Goal: Task Accomplishment & Management: Complete application form

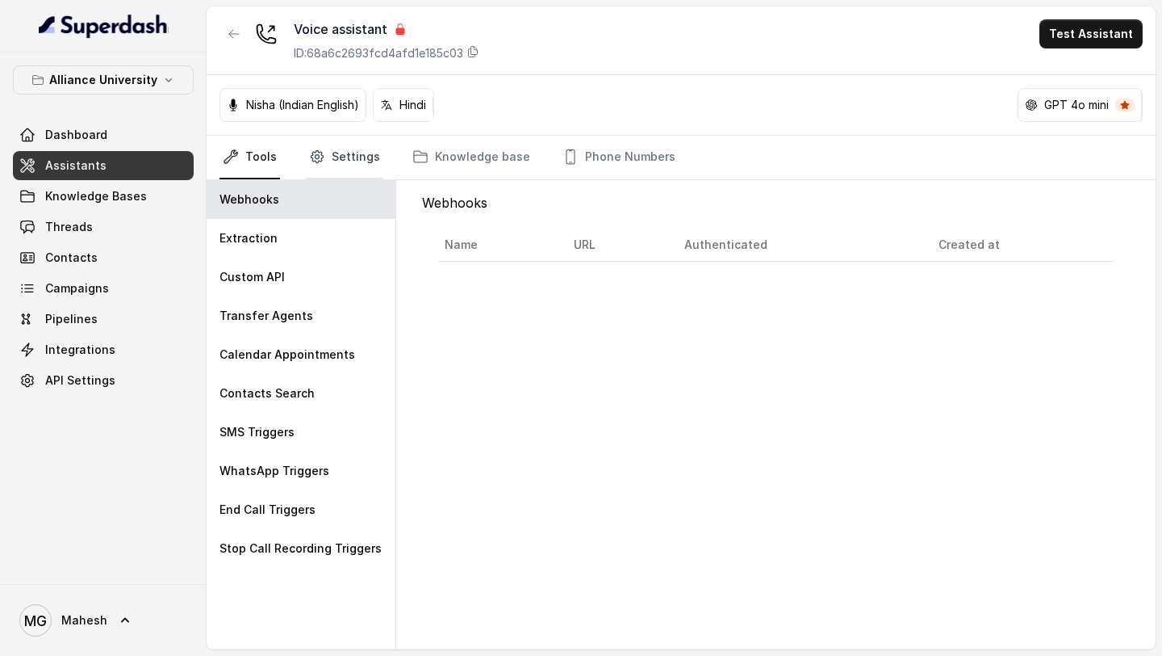
click at [324, 162] on link "Settings" at bounding box center [344, 158] width 77 height 44
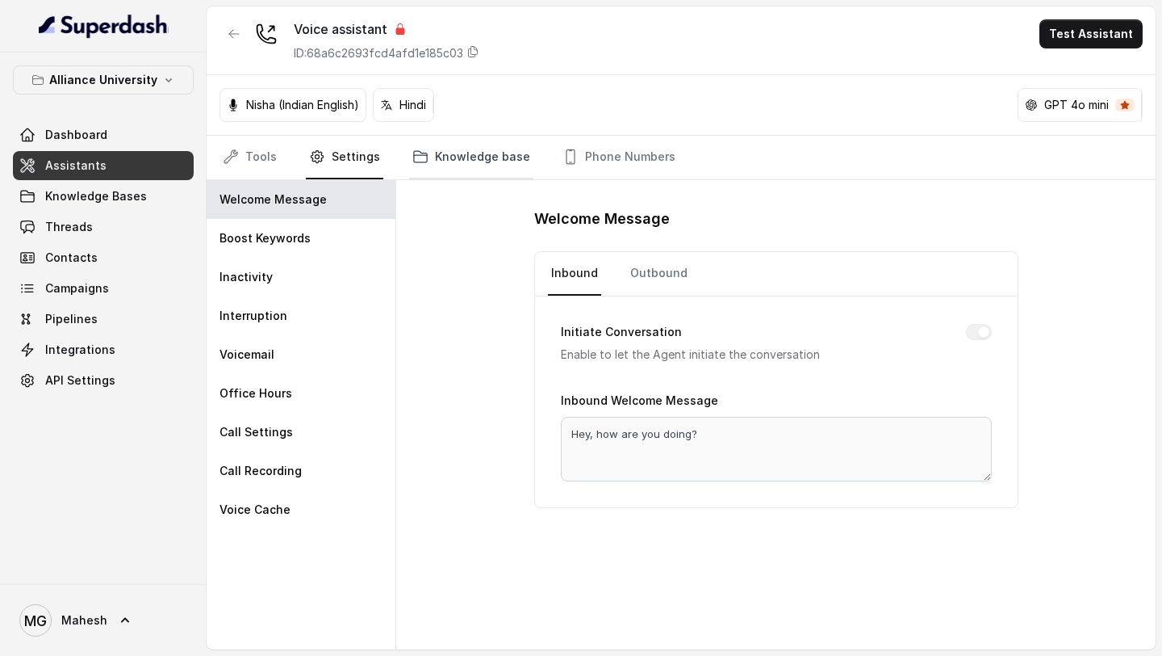
click at [449, 152] on link "Knowledge base" at bounding box center [471, 158] width 124 height 44
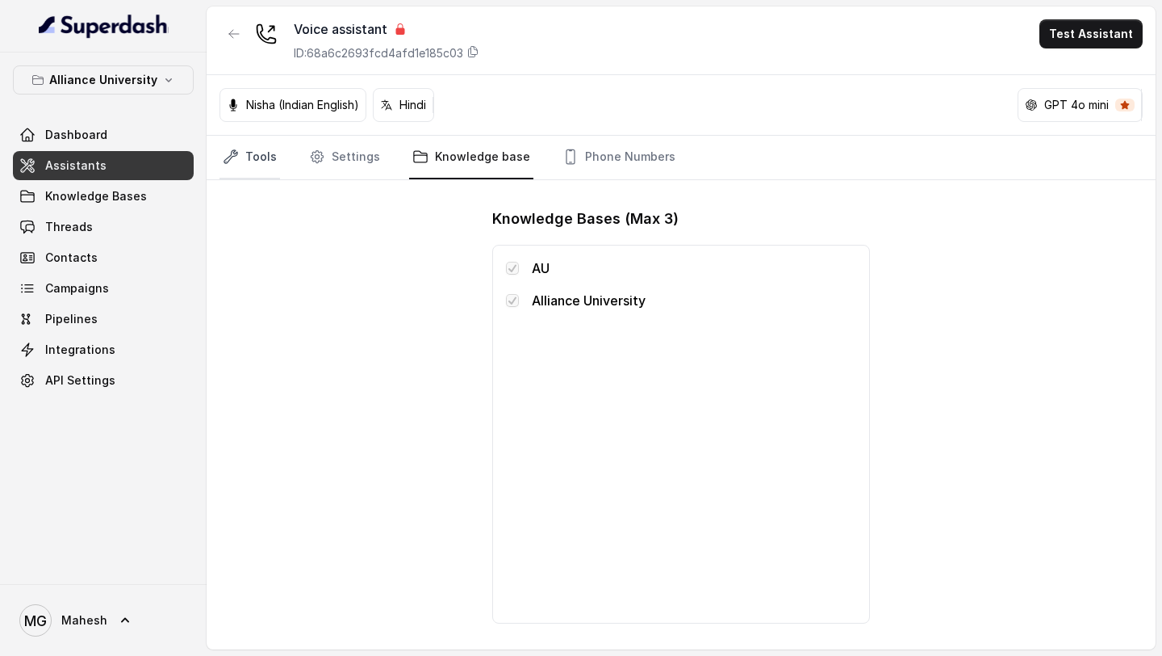
click at [269, 161] on link "Tools" at bounding box center [250, 158] width 61 height 44
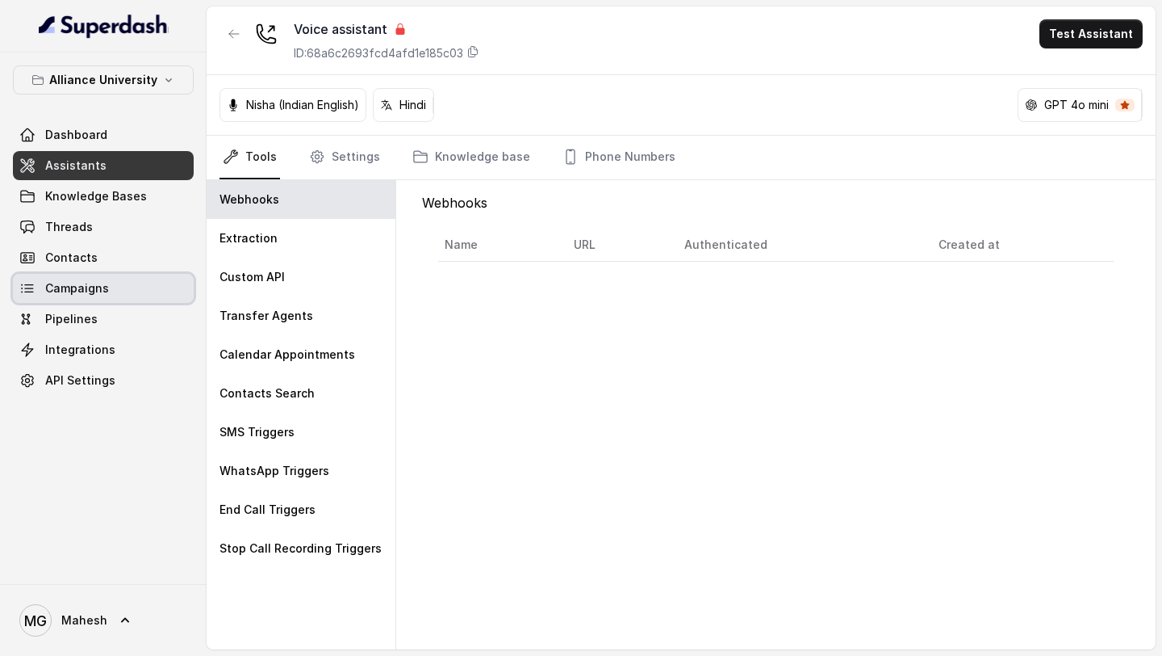
click at [101, 287] on span "Campaigns" at bounding box center [77, 288] width 64 height 16
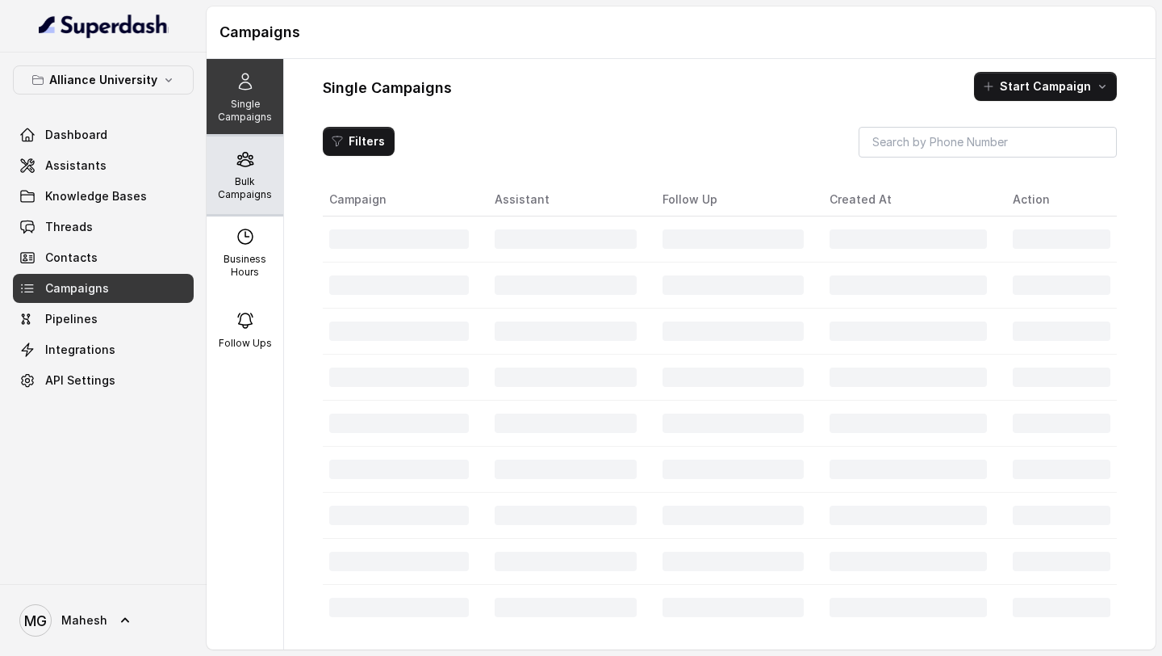
click at [245, 196] on p "Bulk Campaigns" at bounding box center [245, 188] width 64 height 26
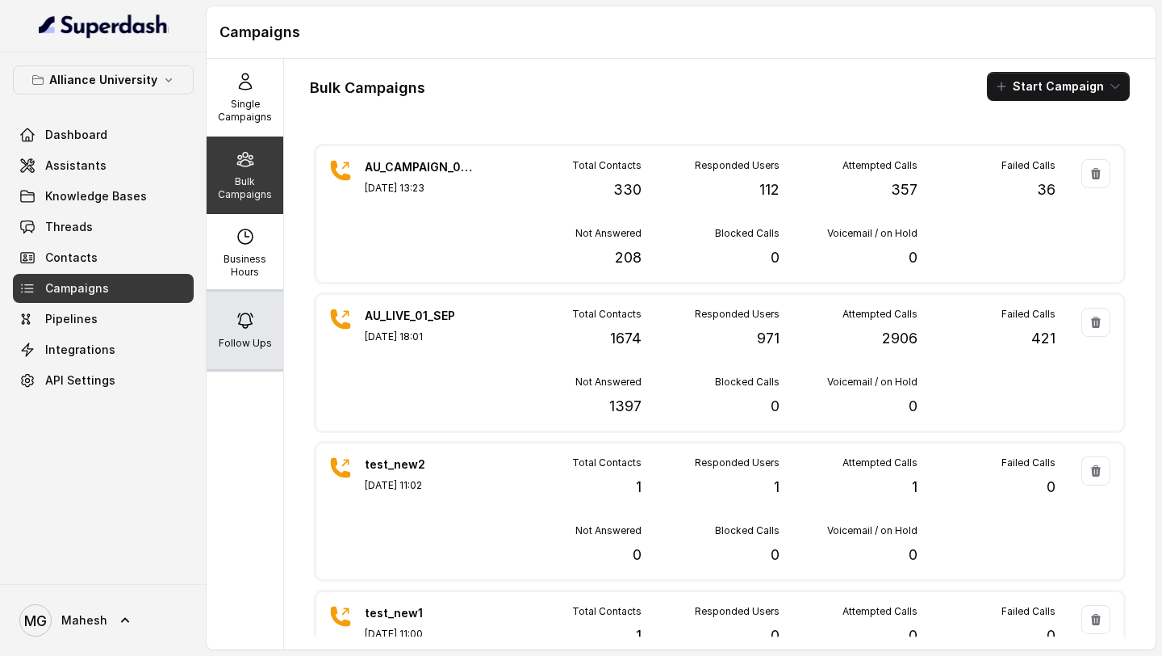
click at [256, 320] on div "Follow Ups" at bounding box center [245, 329] width 77 height 77
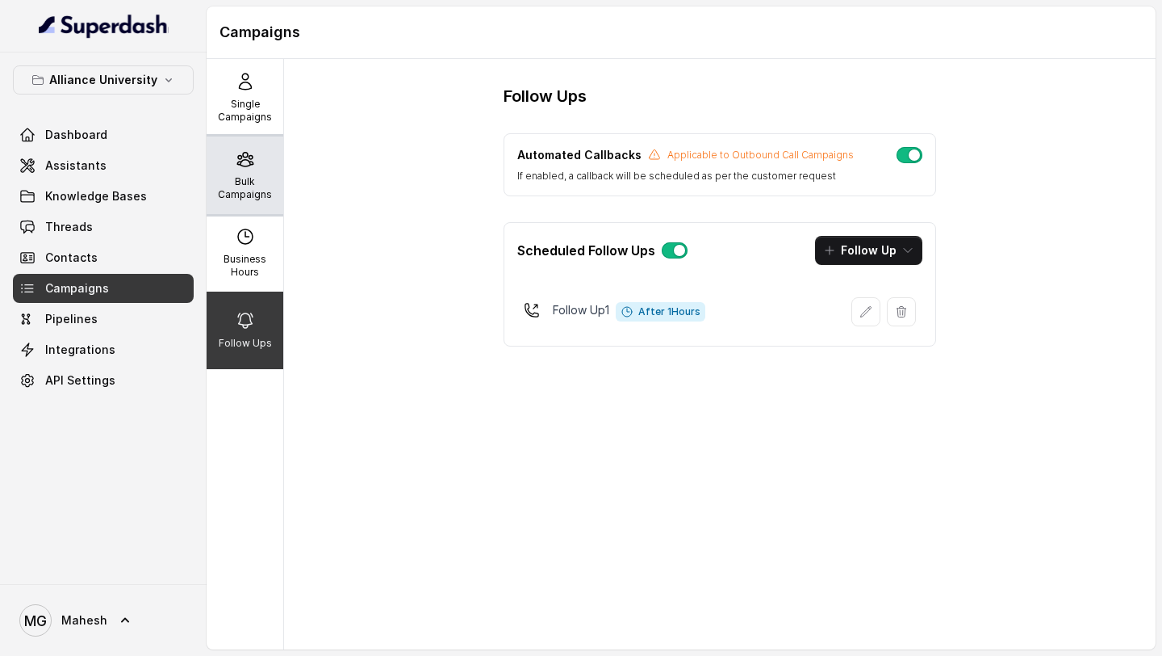
click at [248, 169] on div "Bulk Campaigns" at bounding box center [245, 174] width 77 height 77
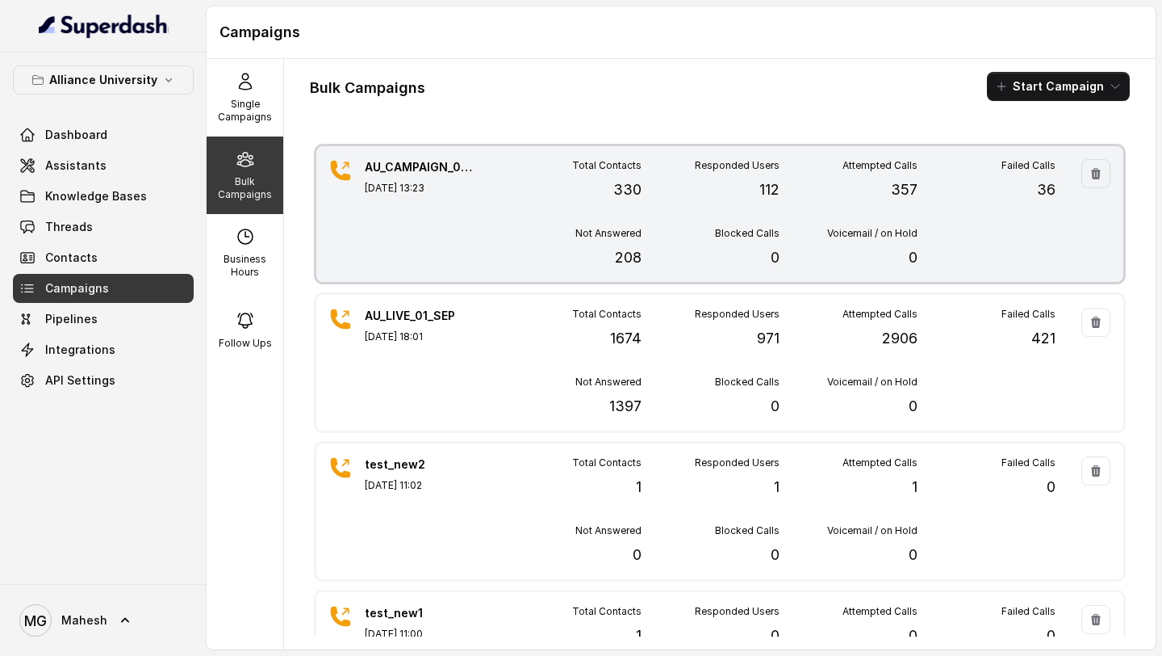
click at [942, 208] on div "Total Contacts 330 Responded Users 112 Attempted Calls 357 Failed Calls 36 Not …" at bounding box center [780, 214] width 552 height 110
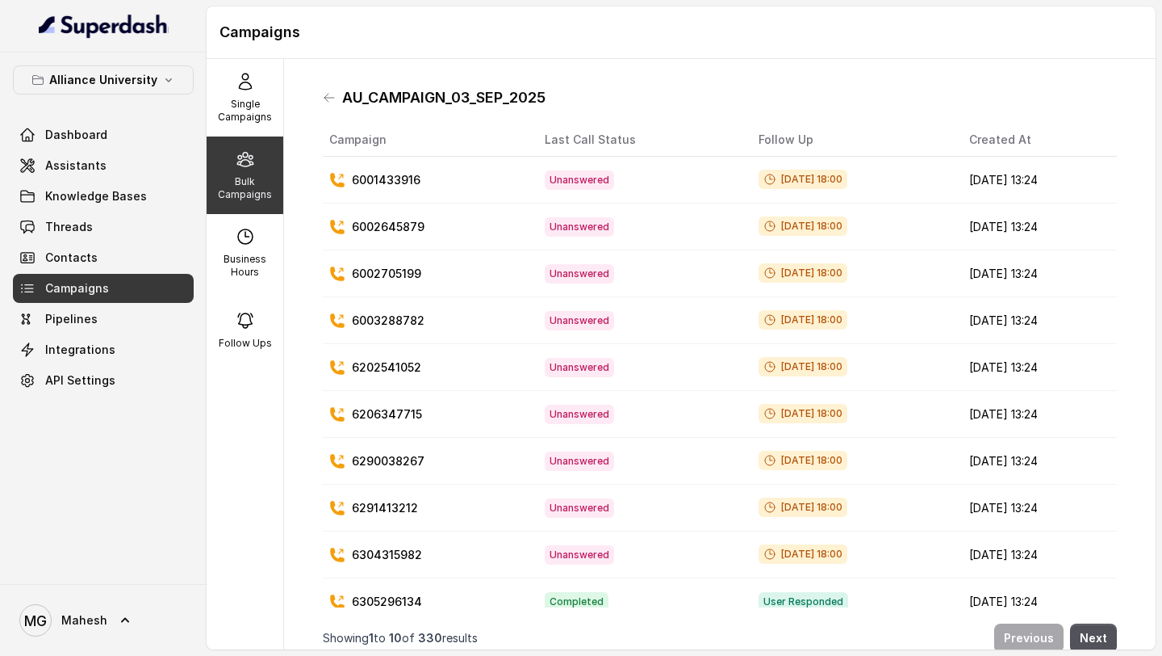
scroll to position [18, 0]
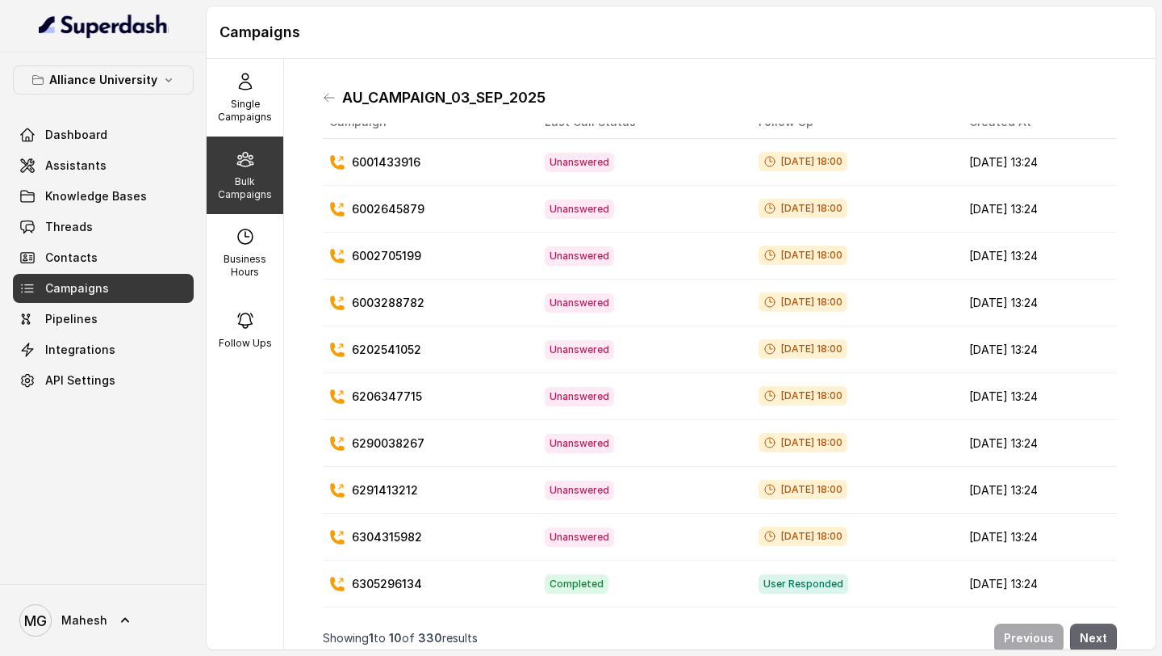
click at [1099, 639] on button "Next" at bounding box center [1093, 637] width 47 height 29
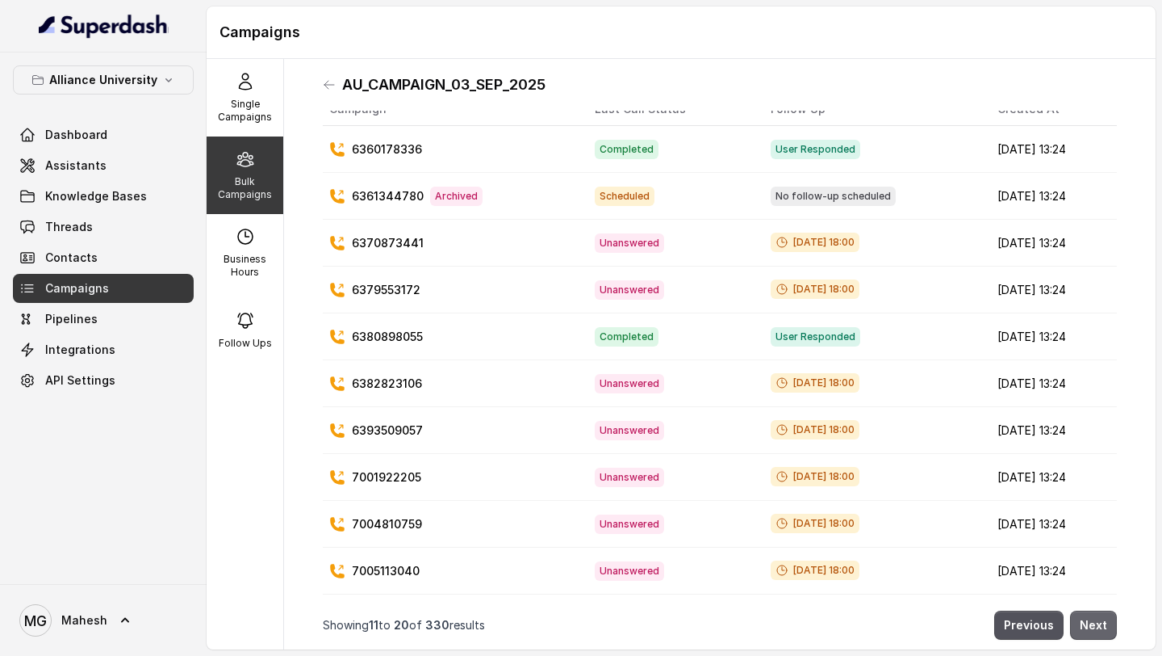
click at [1095, 622] on button "Next" at bounding box center [1093, 624] width 47 height 29
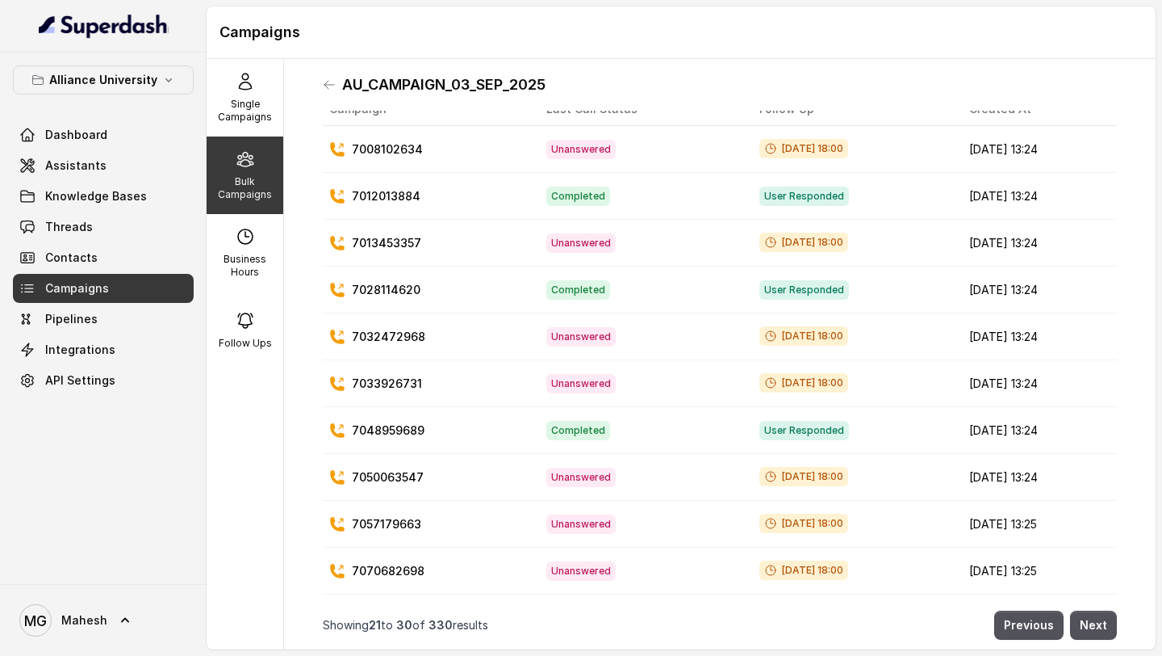
click at [1103, 627] on button "Next" at bounding box center [1093, 624] width 47 height 29
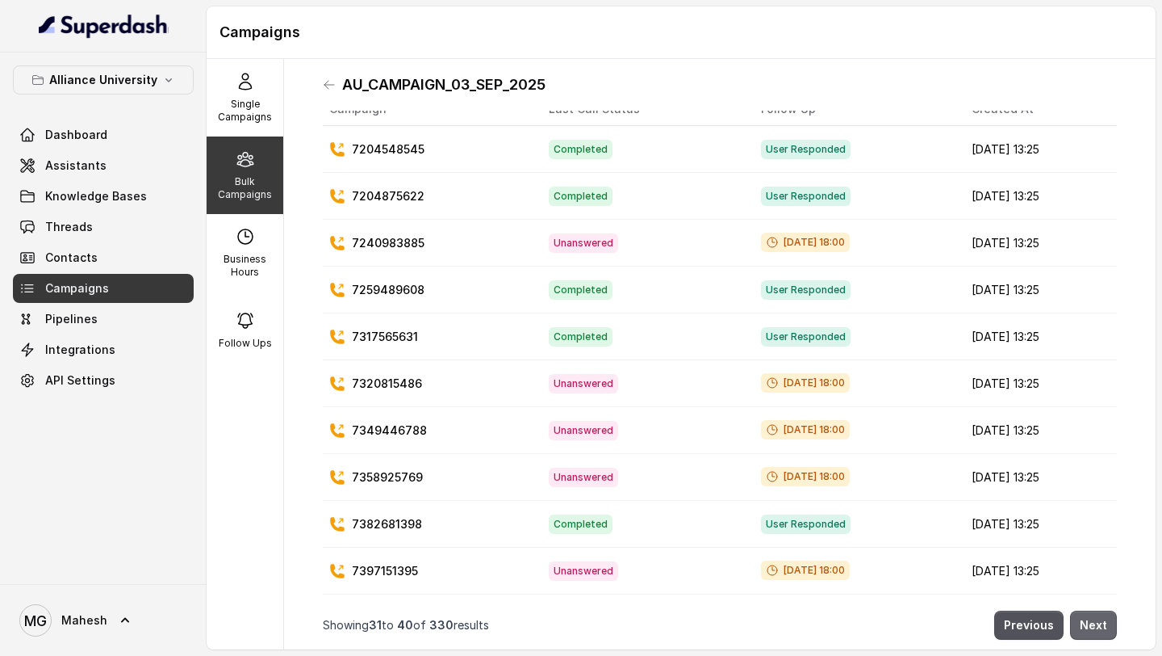
click at [1089, 631] on button "Next" at bounding box center [1093, 624] width 47 height 29
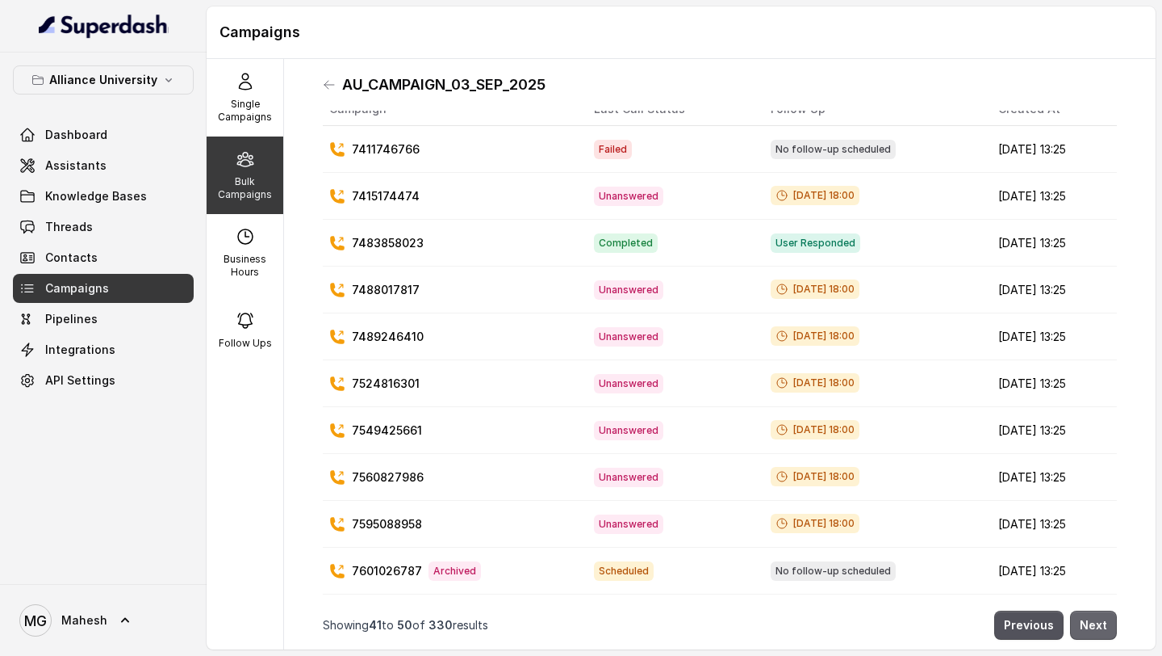
click at [1091, 630] on button "Next" at bounding box center [1093, 624] width 47 height 29
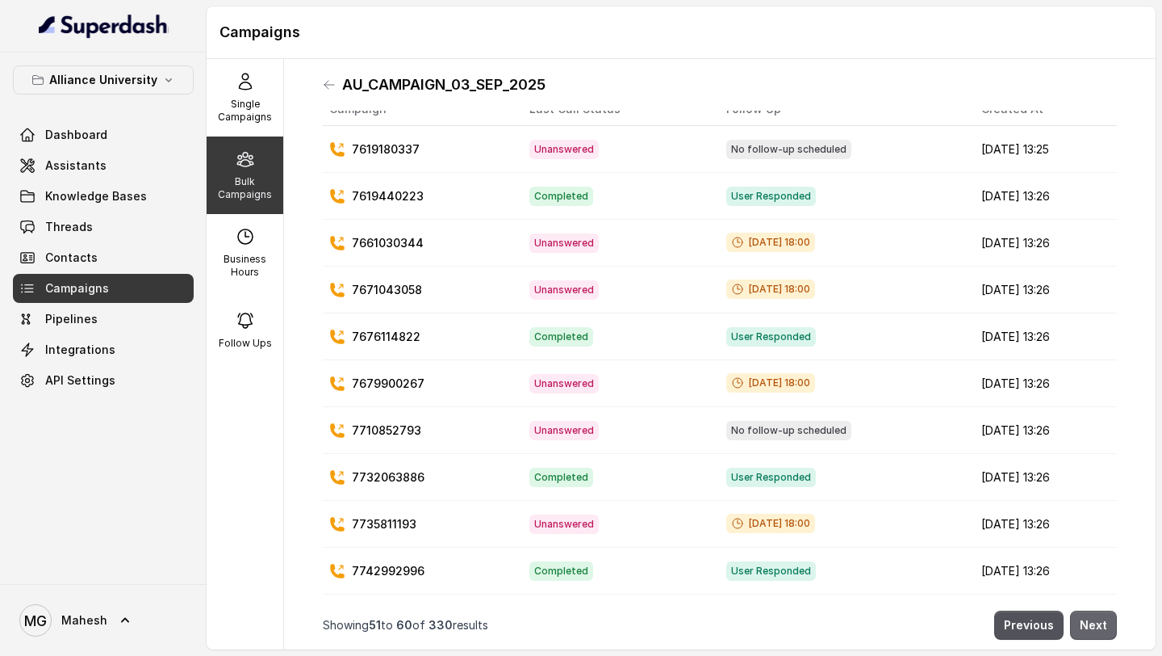
click at [1091, 630] on button "Next" at bounding box center [1093, 624] width 47 height 29
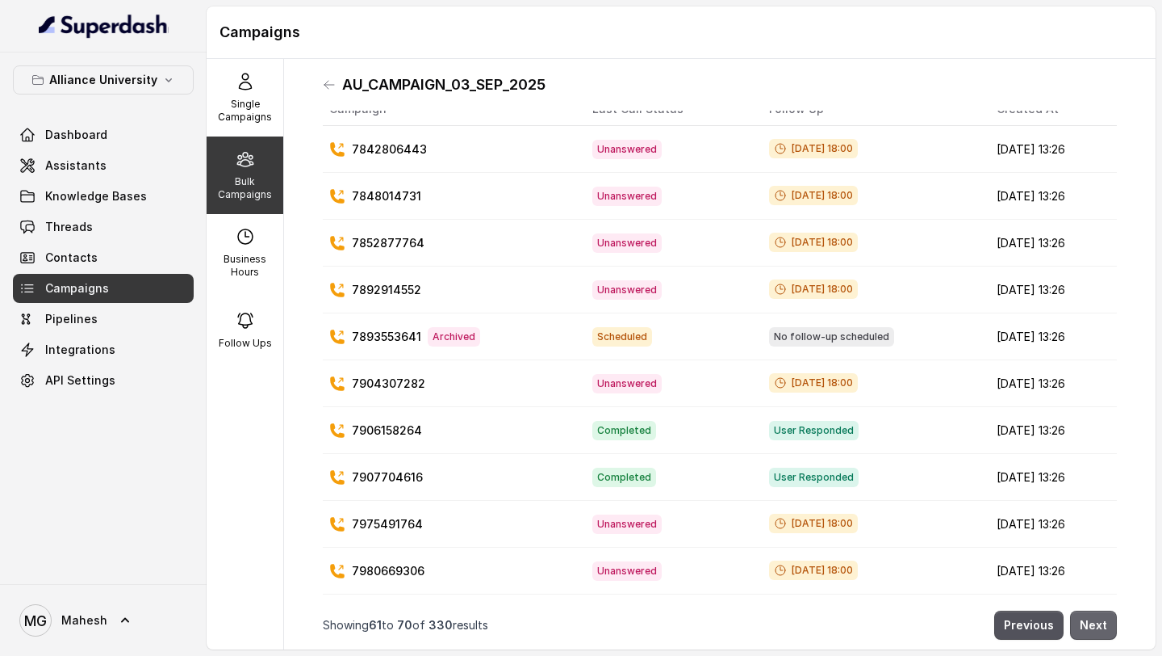
click at [1091, 630] on button "Next" at bounding box center [1093, 624] width 47 height 29
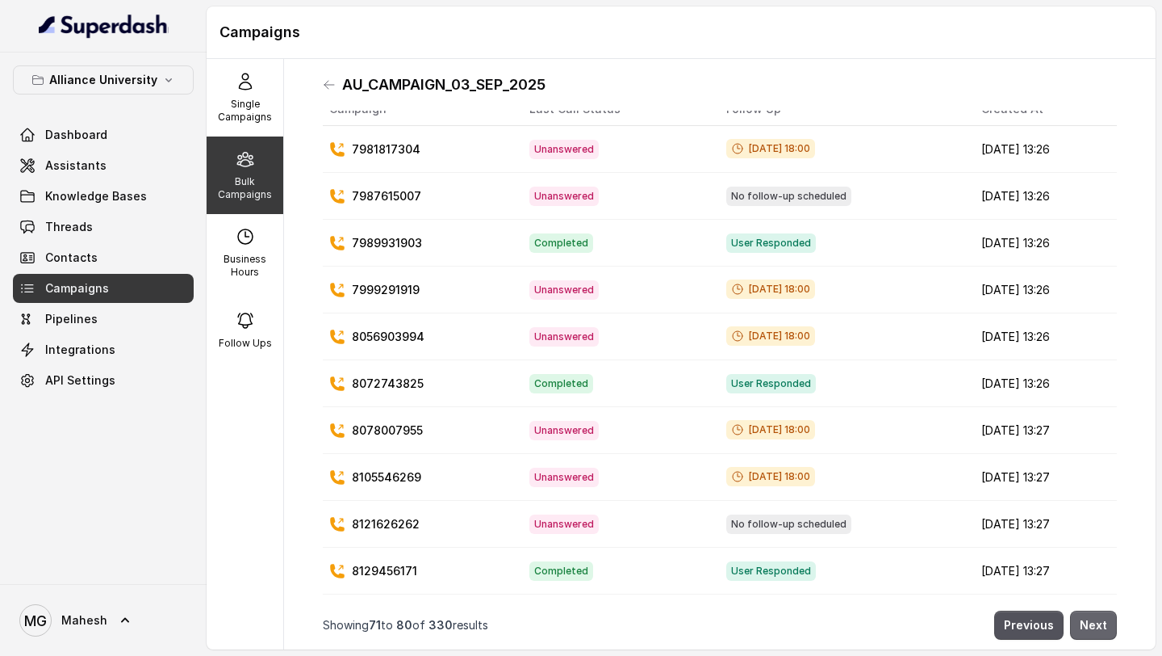
click at [1091, 630] on button "Next" at bounding box center [1093, 624] width 47 height 29
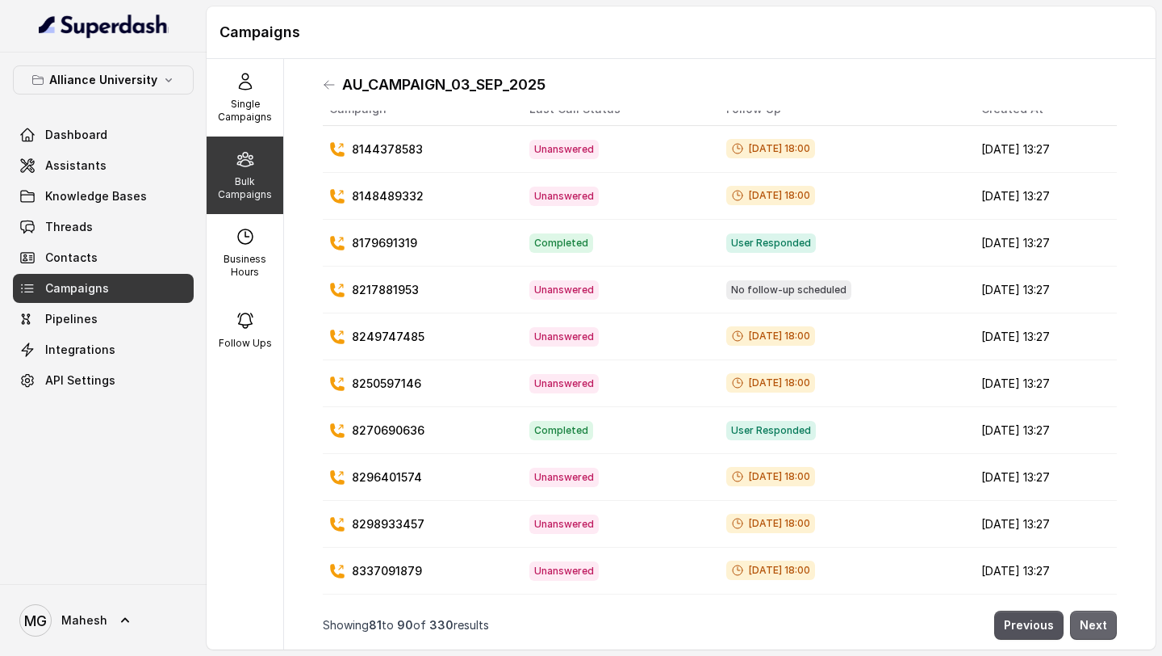
click at [1091, 630] on button "Next" at bounding box center [1093, 624] width 47 height 29
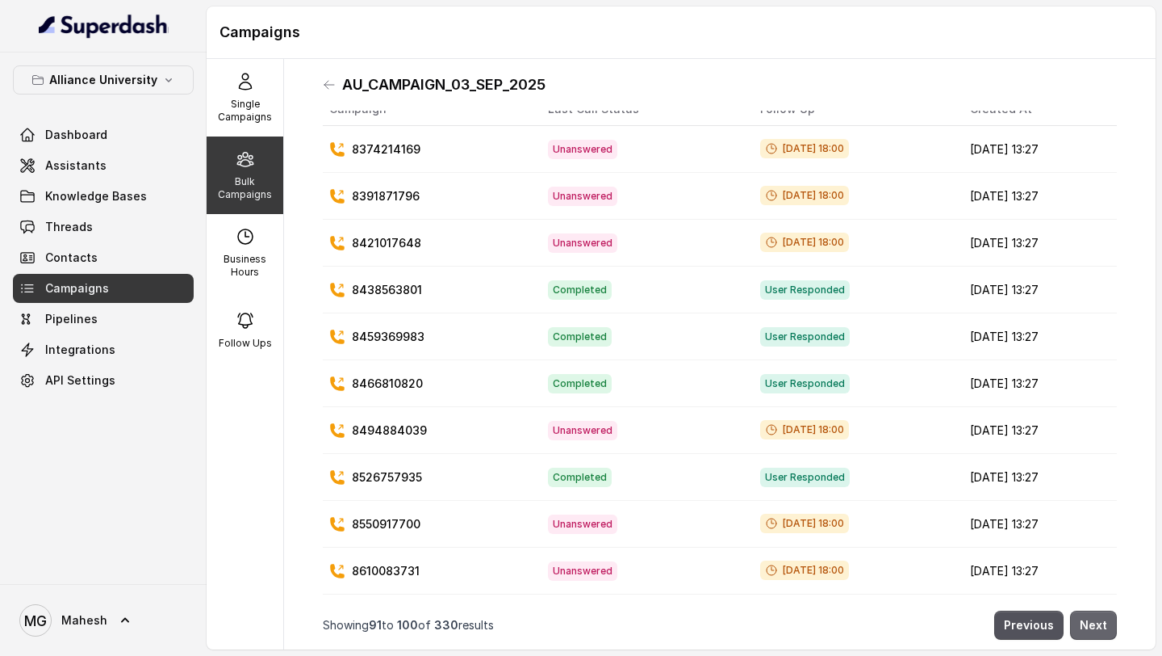
click at [1091, 630] on button "Next" at bounding box center [1093, 624] width 47 height 29
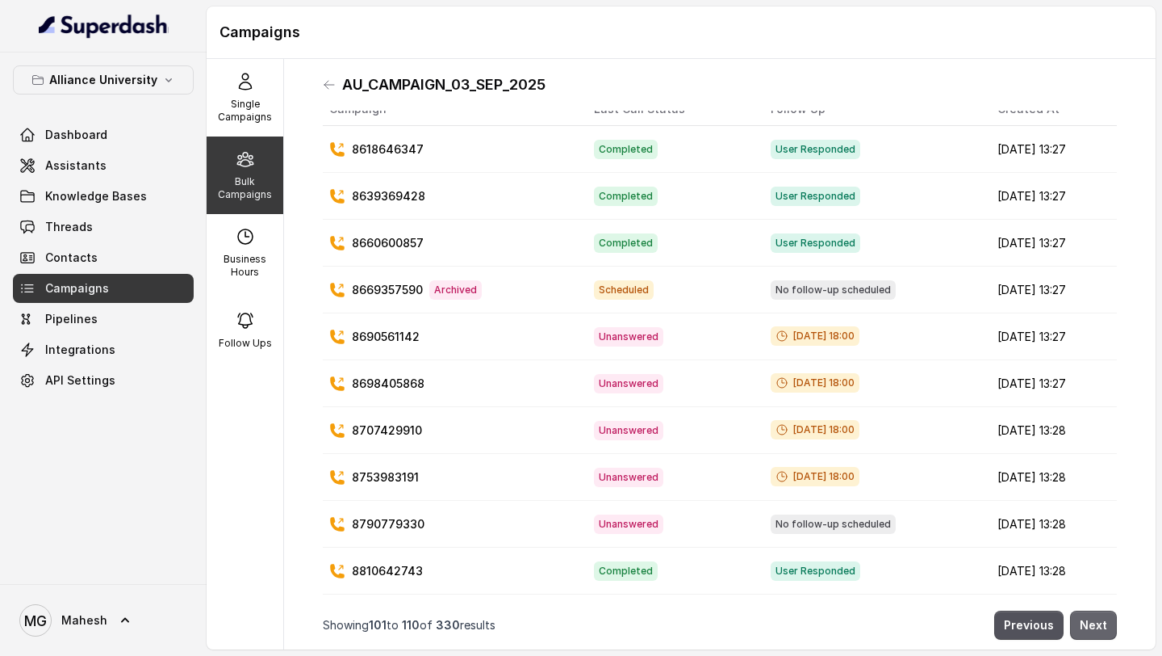
click at [1091, 630] on button "Next" at bounding box center [1093, 624] width 47 height 29
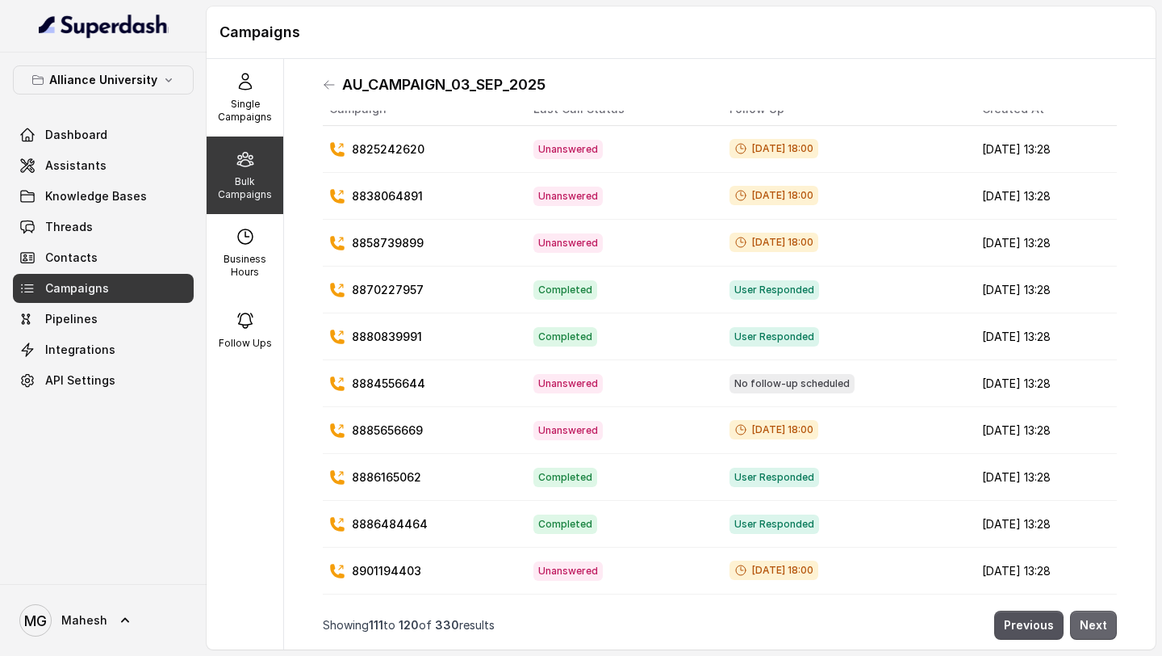
click at [1091, 630] on button "Next" at bounding box center [1093, 624] width 47 height 29
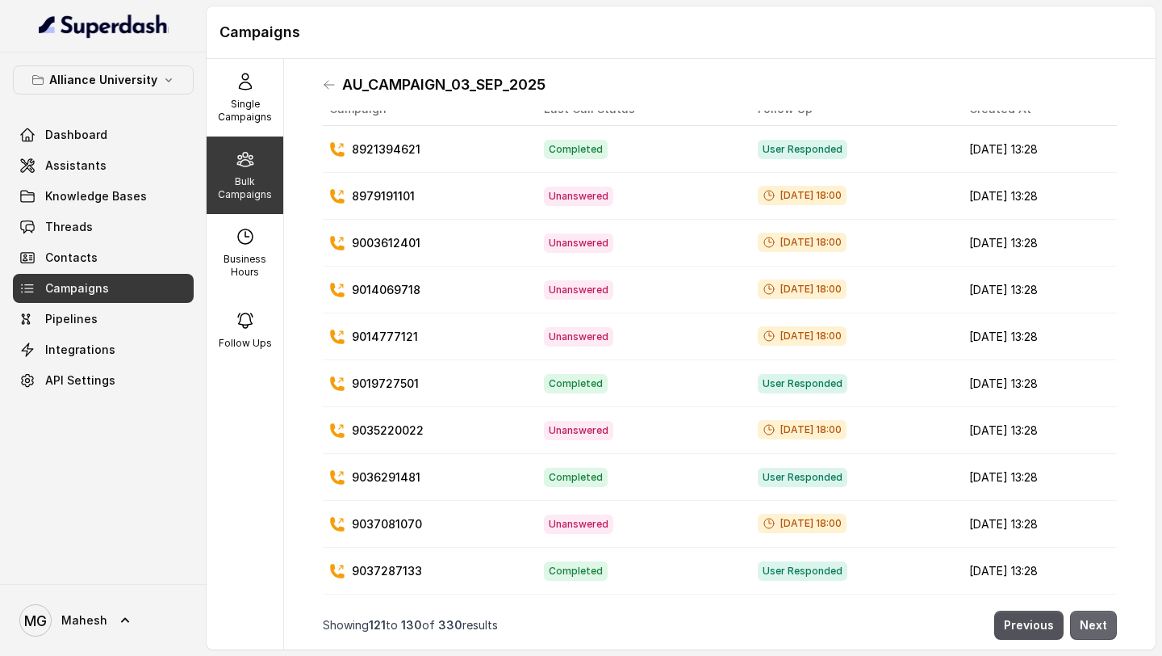
click at [1091, 630] on button "Next" at bounding box center [1093, 624] width 47 height 29
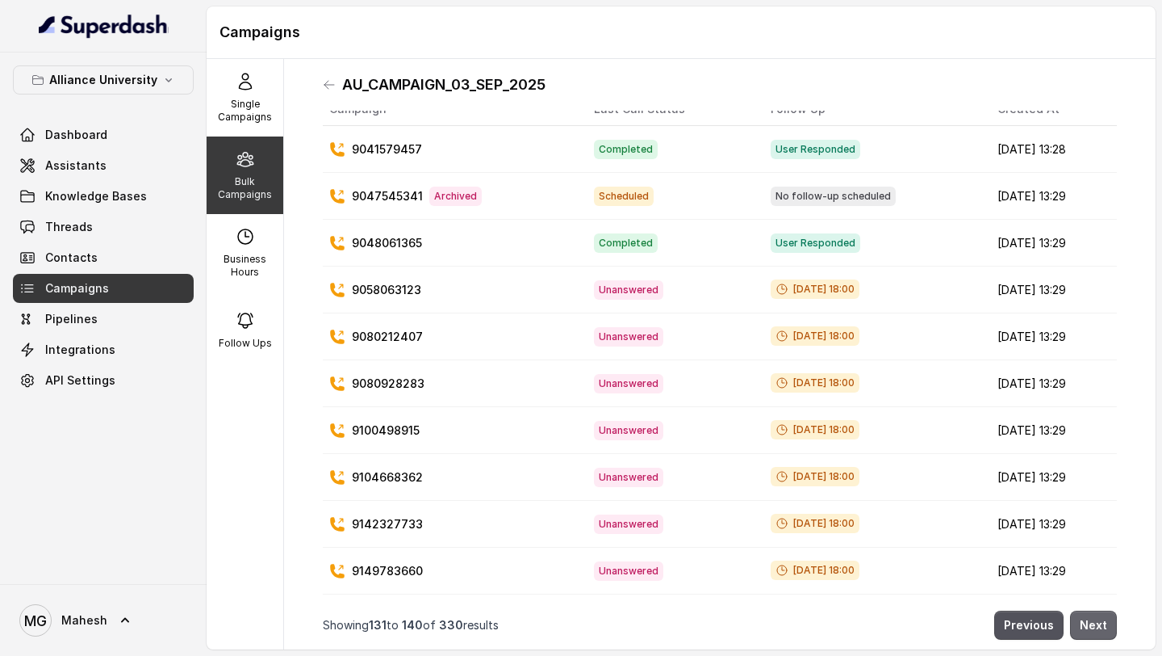
click at [1091, 630] on button "Next" at bounding box center [1093, 624] width 47 height 29
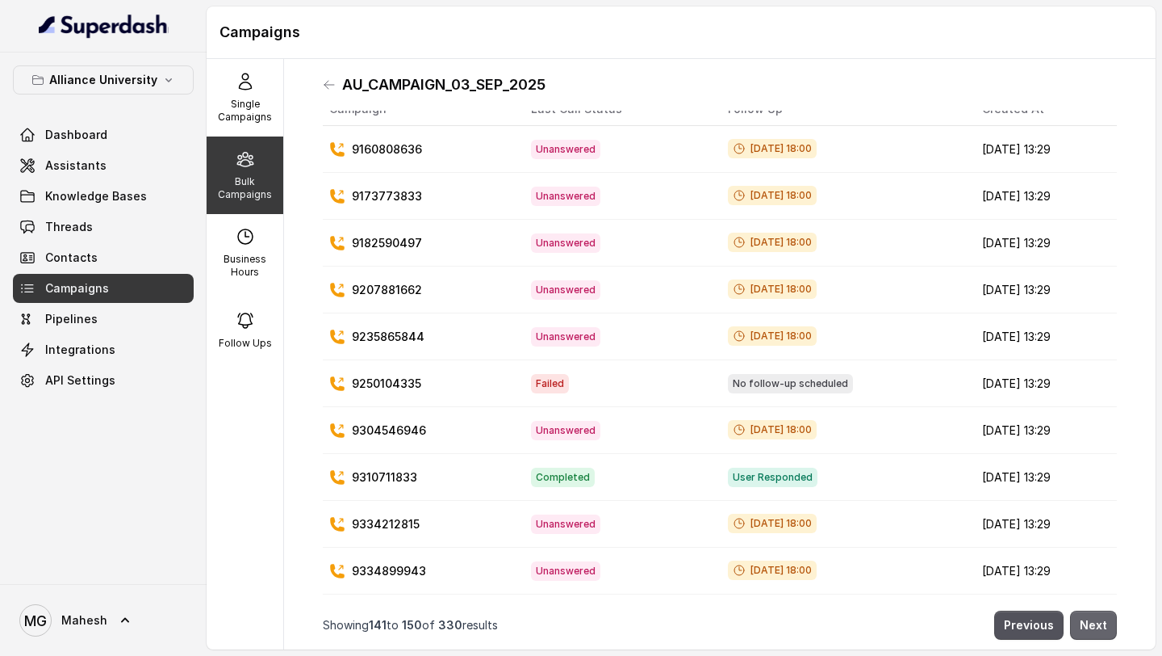
click at [1091, 630] on button "Next" at bounding box center [1093, 624] width 47 height 29
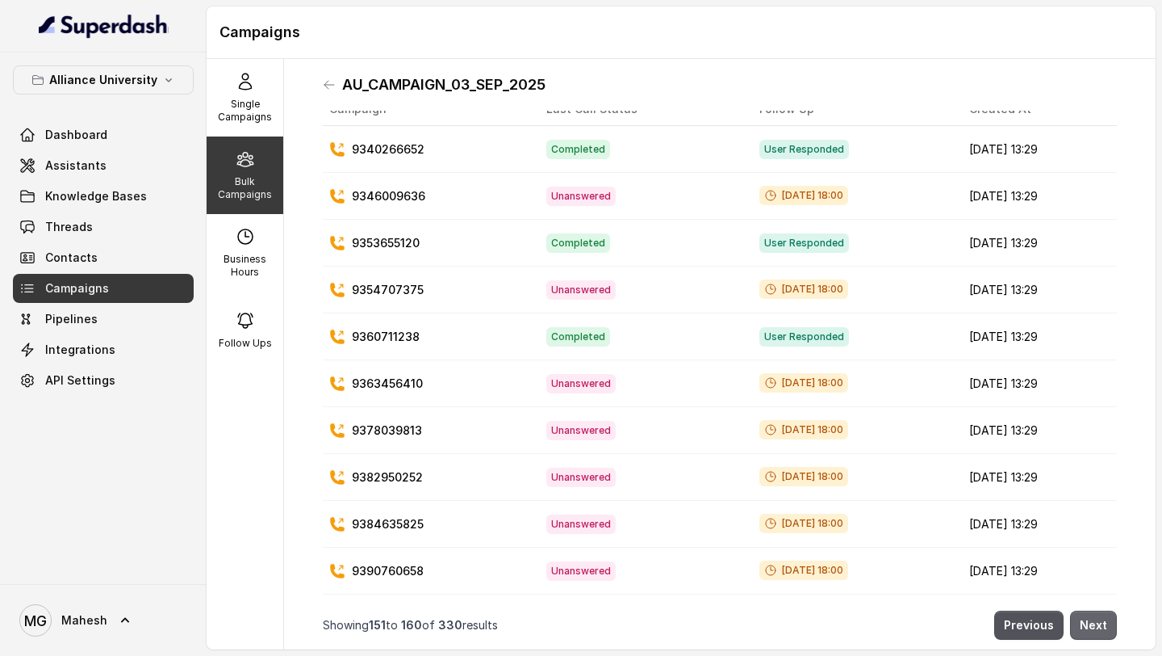
click at [1091, 630] on button "Next" at bounding box center [1093, 624] width 47 height 29
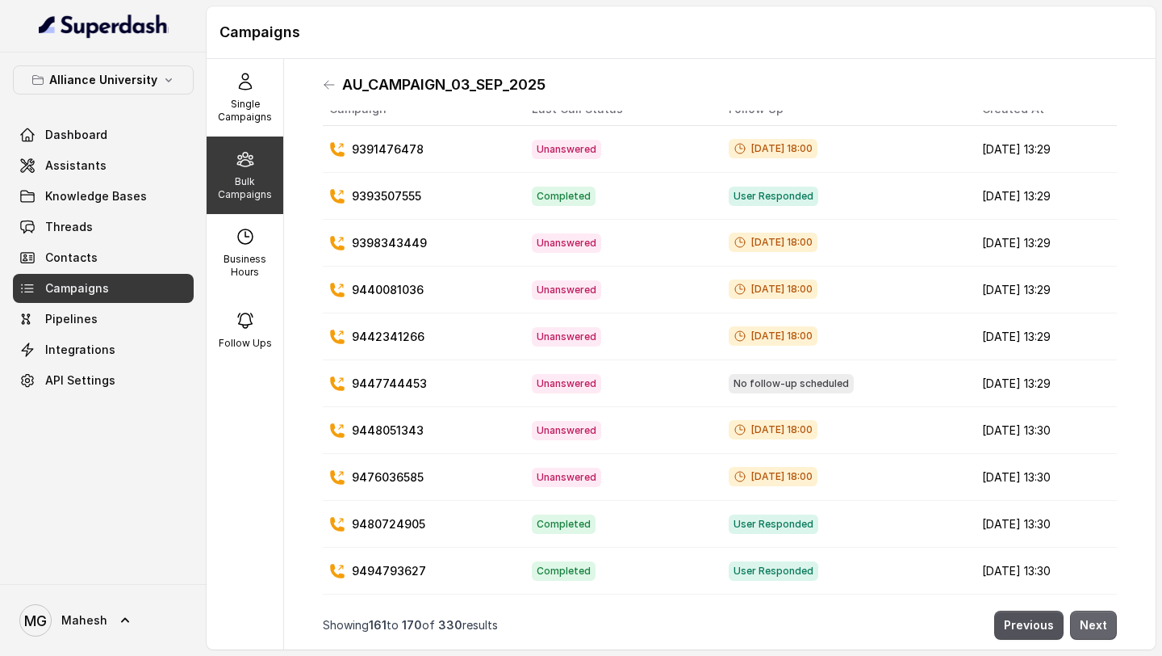
click at [1091, 630] on button "Next" at bounding box center [1093, 624] width 47 height 29
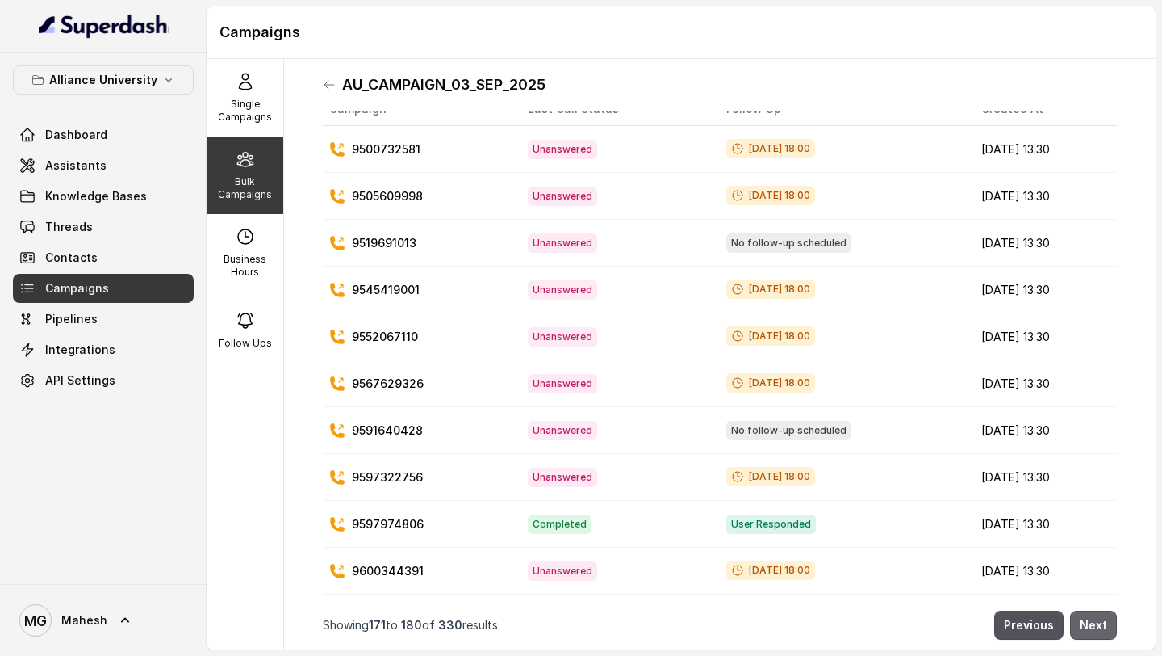
click at [1091, 630] on button "Next" at bounding box center [1093, 624] width 47 height 29
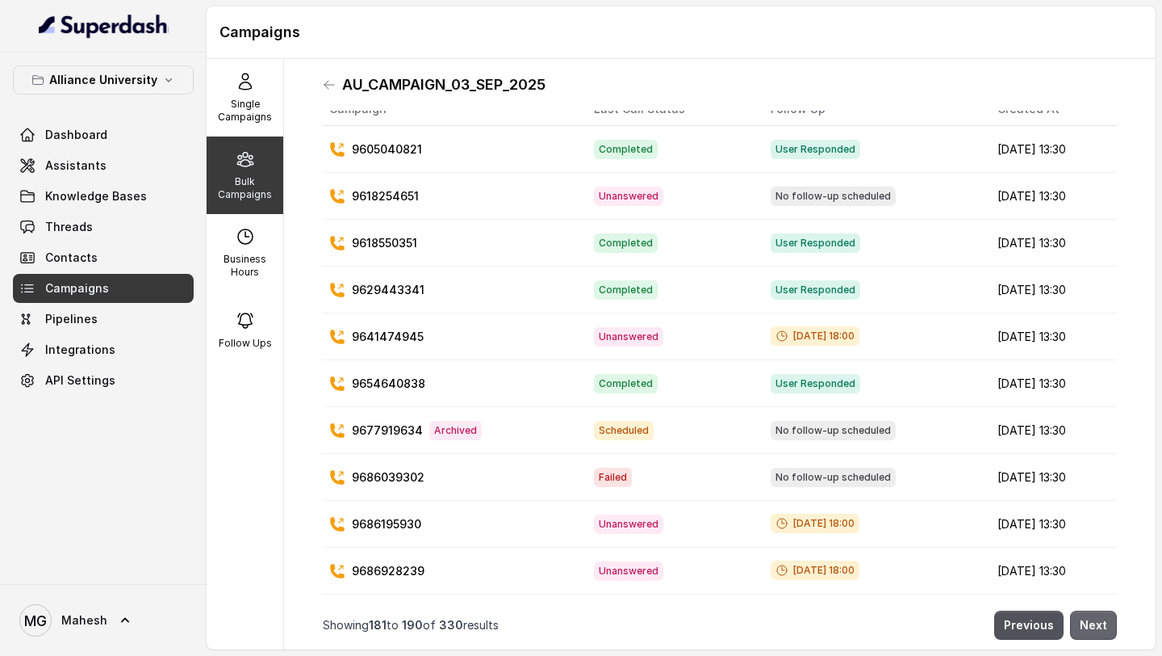
click at [1091, 630] on button "Next" at bounding box center [1093, 624] width 47 height 29
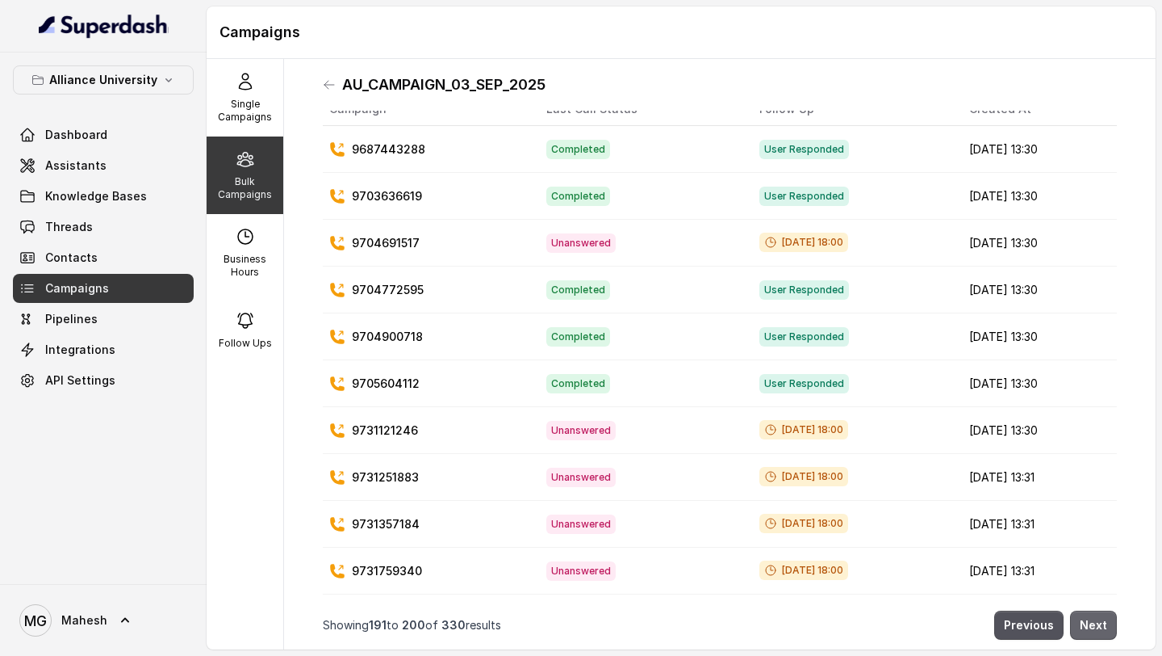
click at [1091, 630] on button "Next" at bounding box center [1093, 624] width 47 height 29
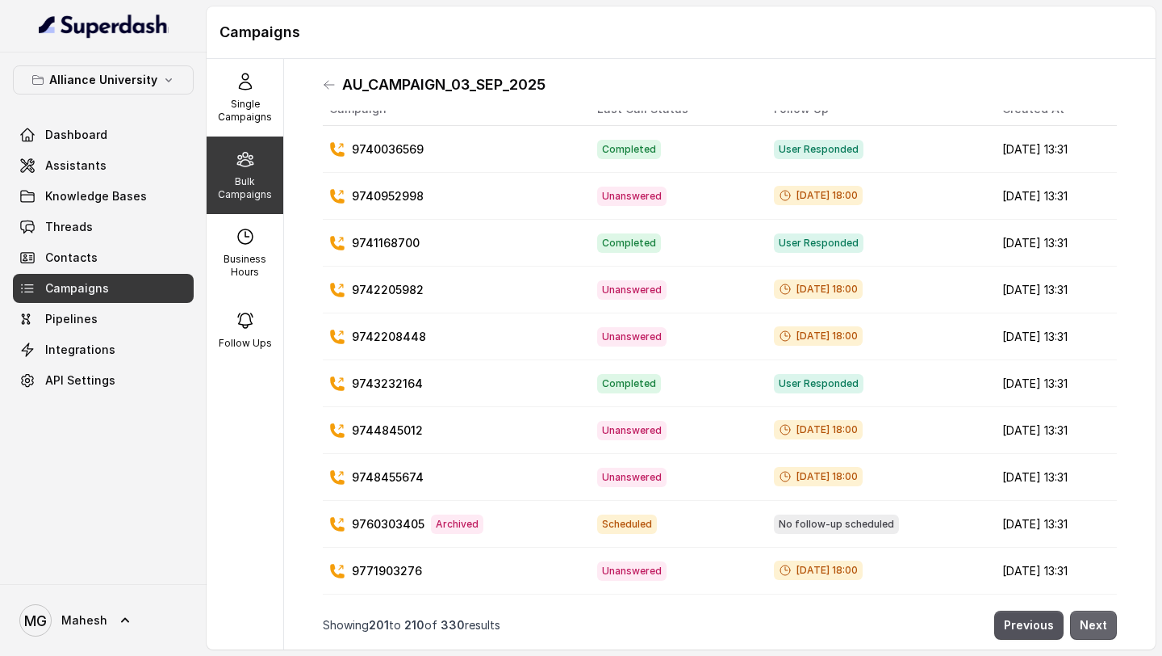
click at [1091, 630] on button "Next" at bounding box center [1093, 624] width 47 height 29
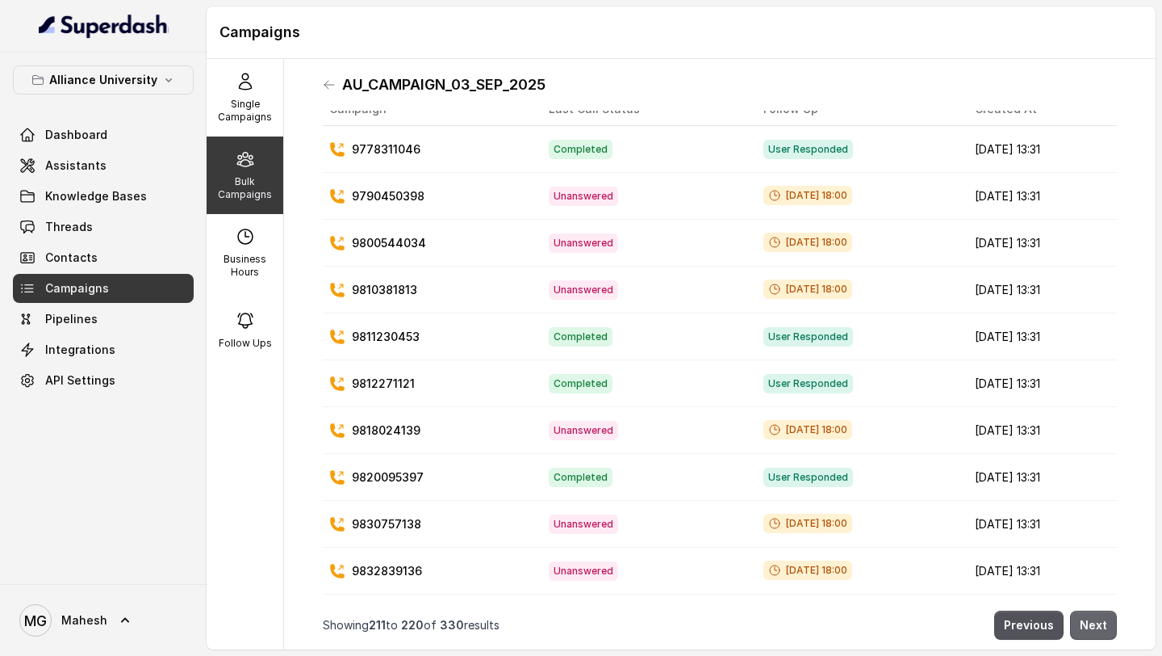
click at [1091, 630] on button "Next" at bounding box center [1093, 624] width 47 height 29
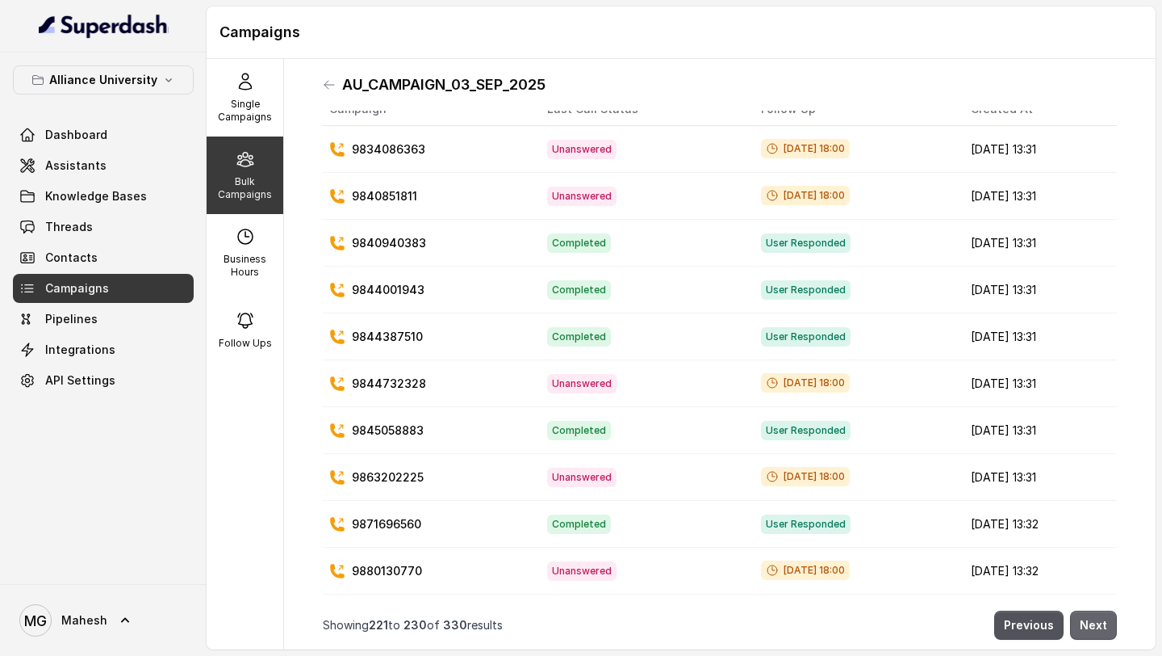
click at [1091, 630] on button "Next" at bounding box center [1093, 624] width 47 height 29
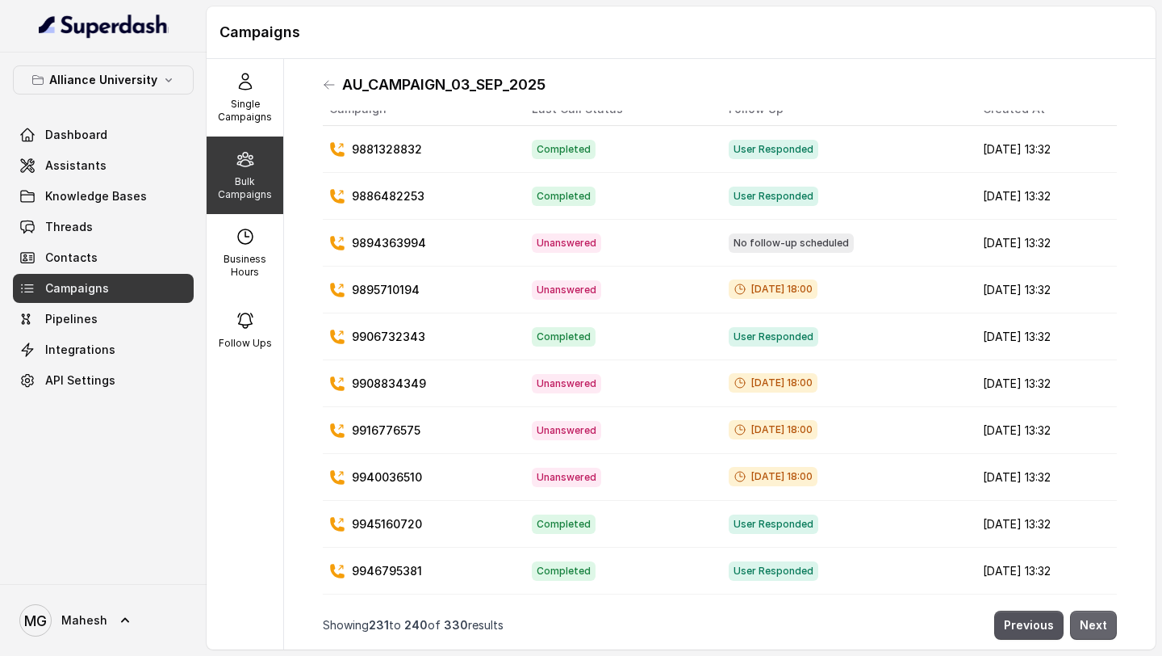
click at [1091, 630] on button "Next" at bounding box center [1093, 624] width 47 height 29
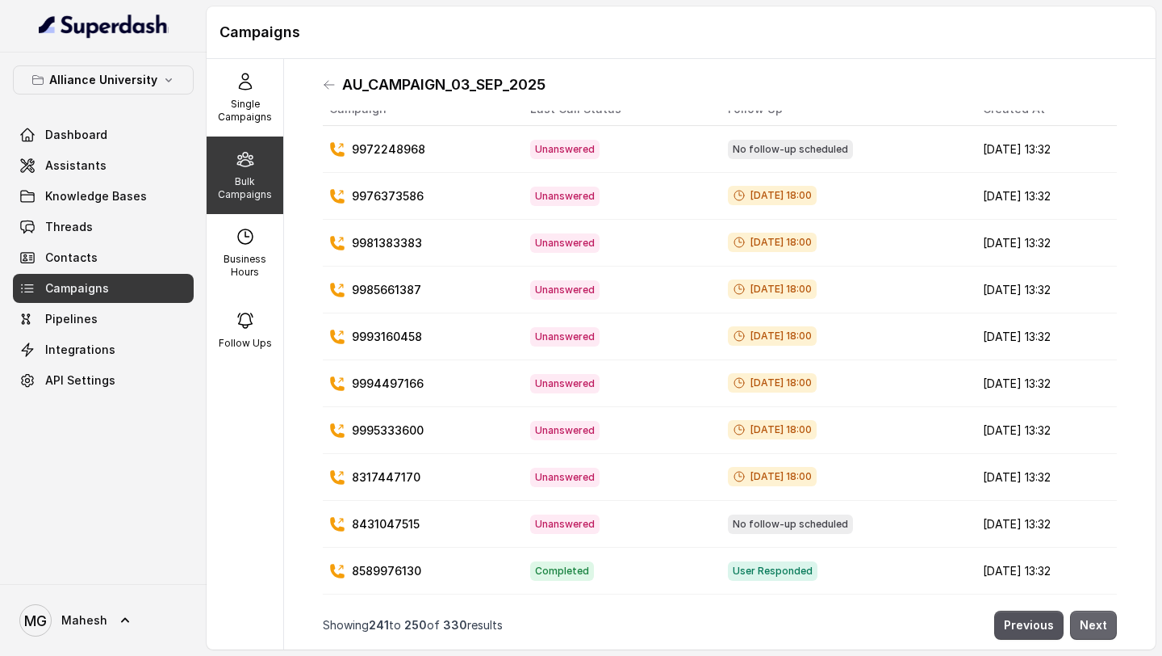
click at [1091, 630] on button "Next" at bounding box center [1093, 624] width 47 height 29
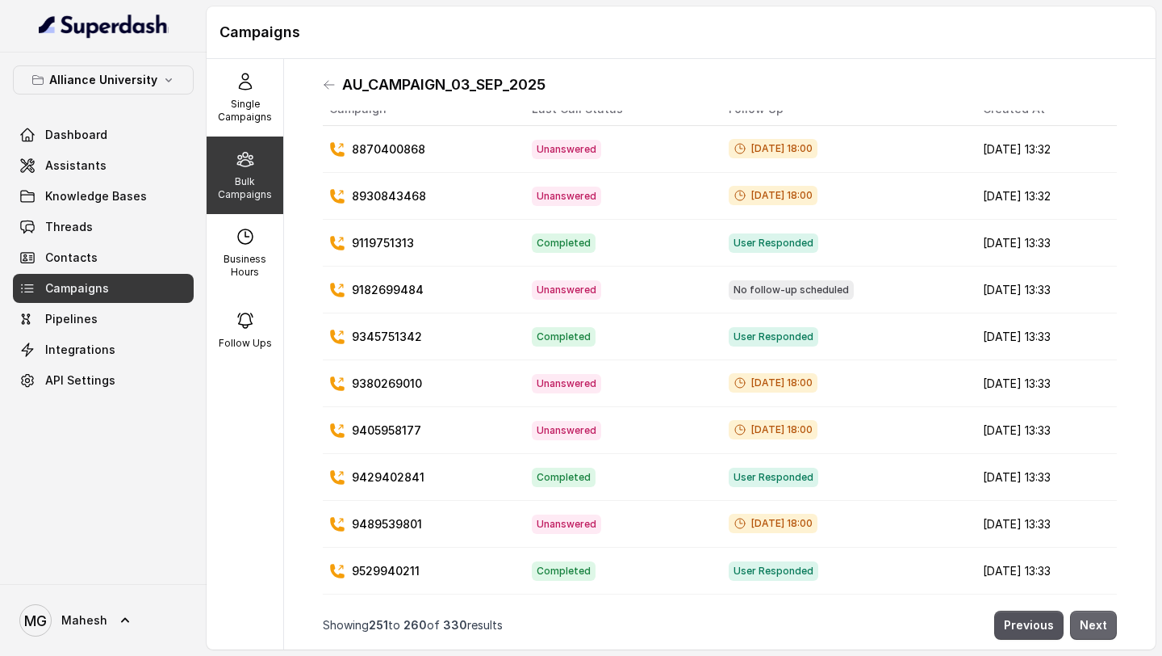
click at [1091, 630] on button "Next" at bounding box center [1093, 624] width 47 height 29
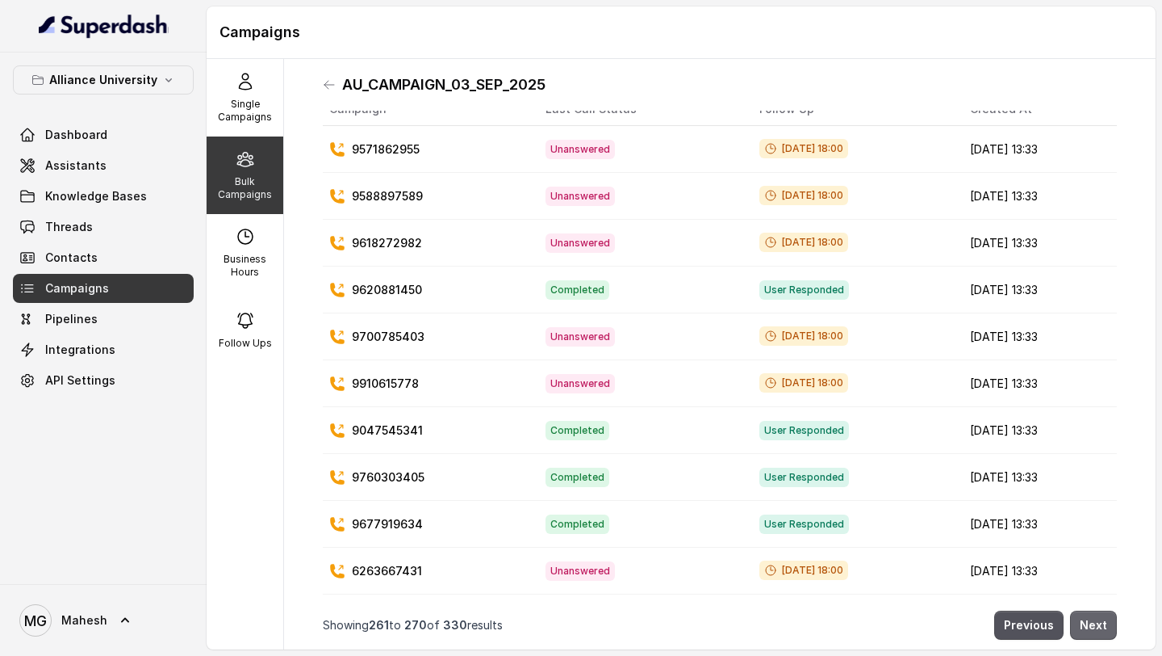
click at [1091, 630] on button "Next" at bounding box center [1093, 624] width 47 height 29
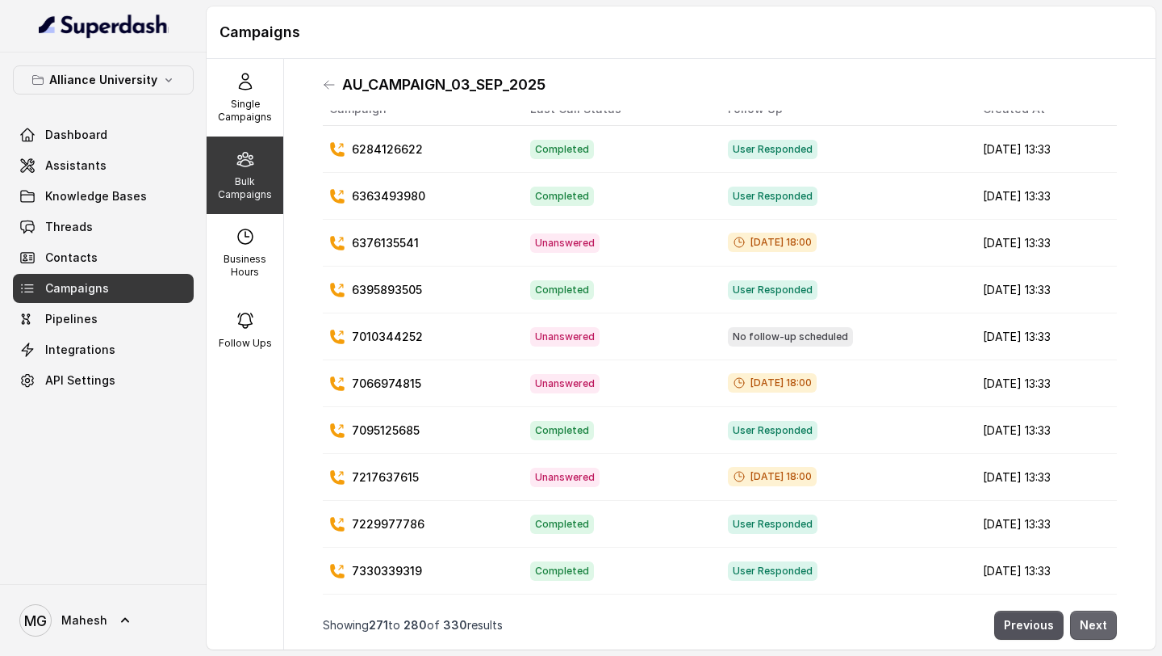
click at [1091, 630] on button "Next" at bounding box center [1093, 624] width 47 height 29
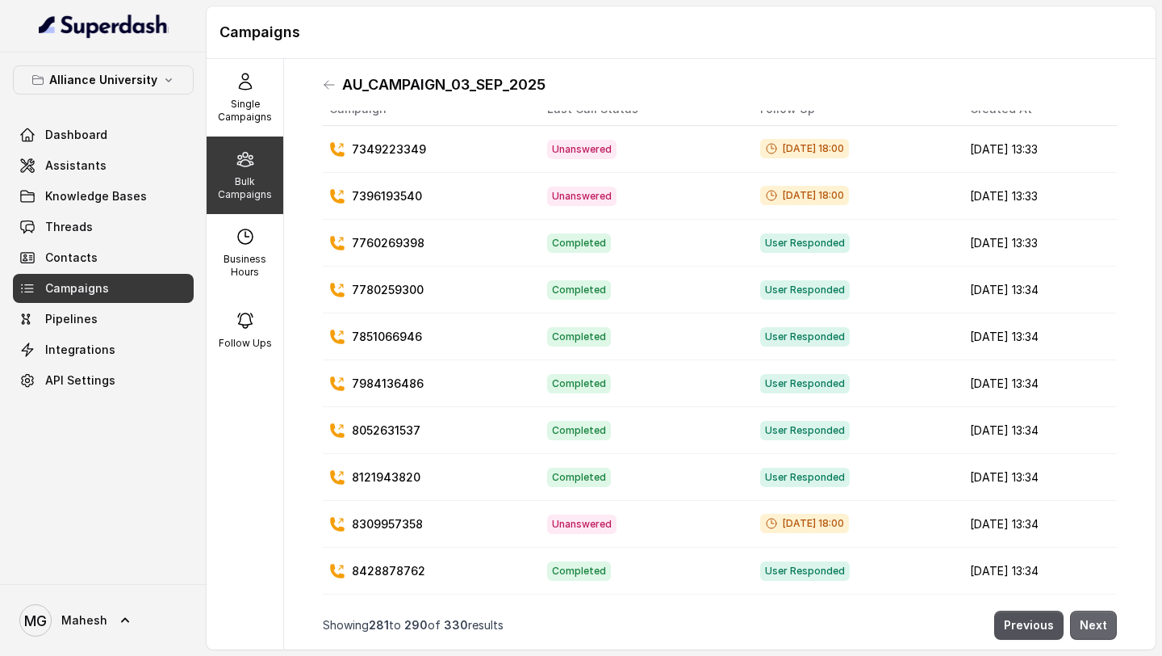
click at [1091, 630] on button "Next" at bounding box center [1093, 624] width 47 height 29
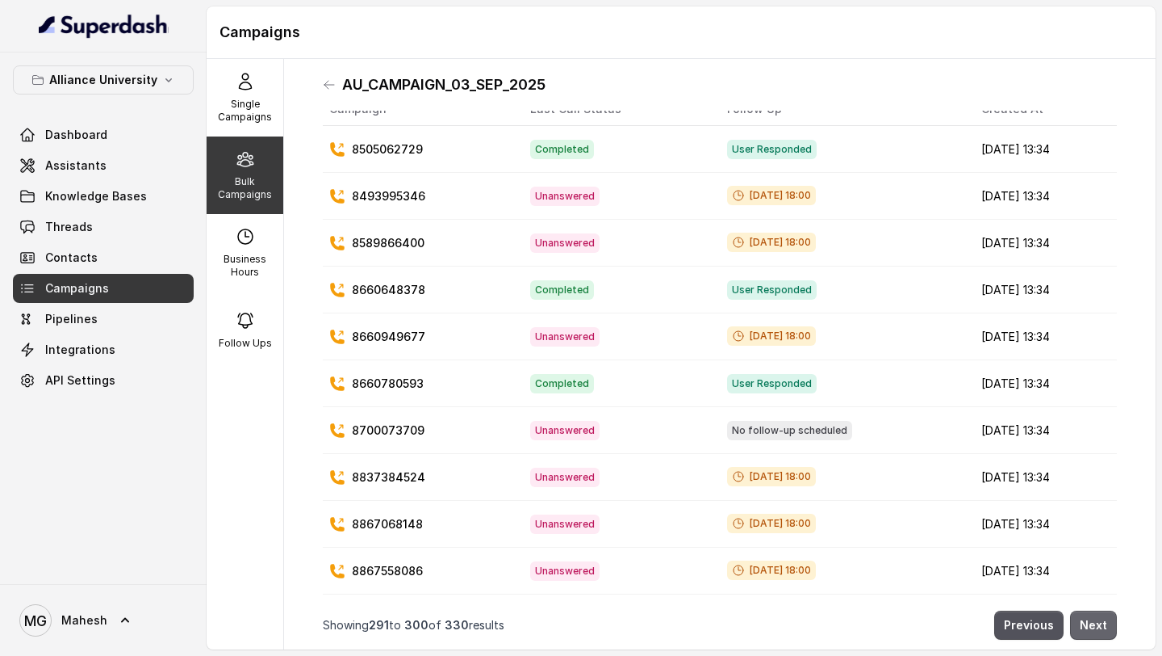
click at [1091, 630] on button "Next" at bounding box center [1093, 624] width 47 height 29
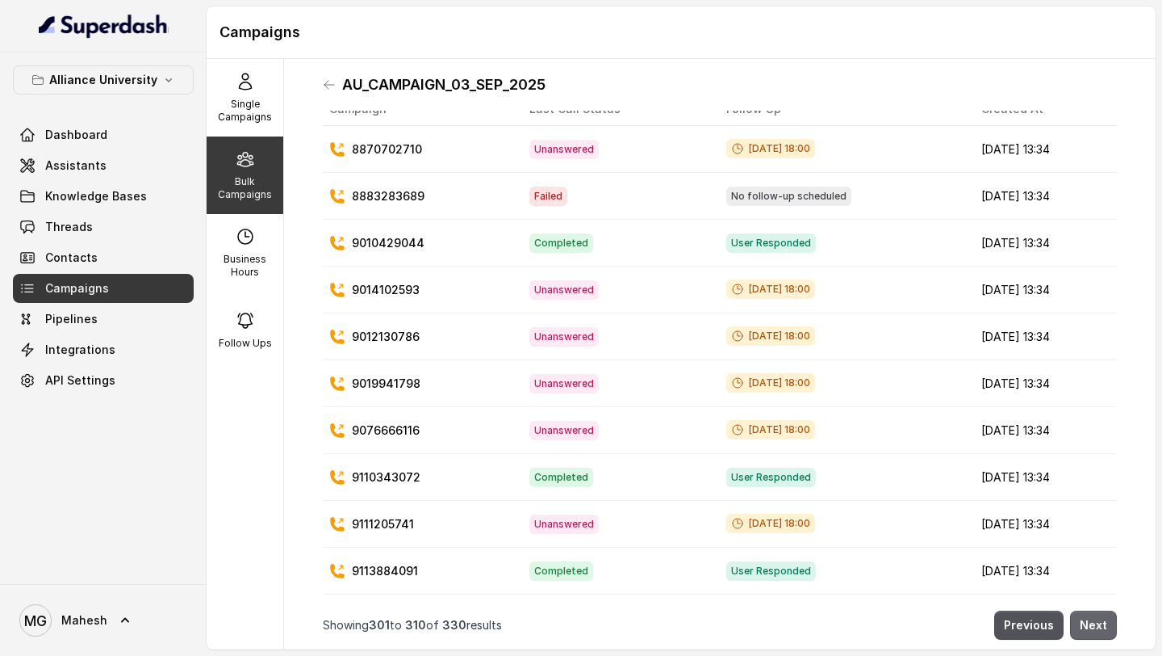
click at [1091, 630] on button "Next" at bounding box center [1093, 624] width 47 height 29
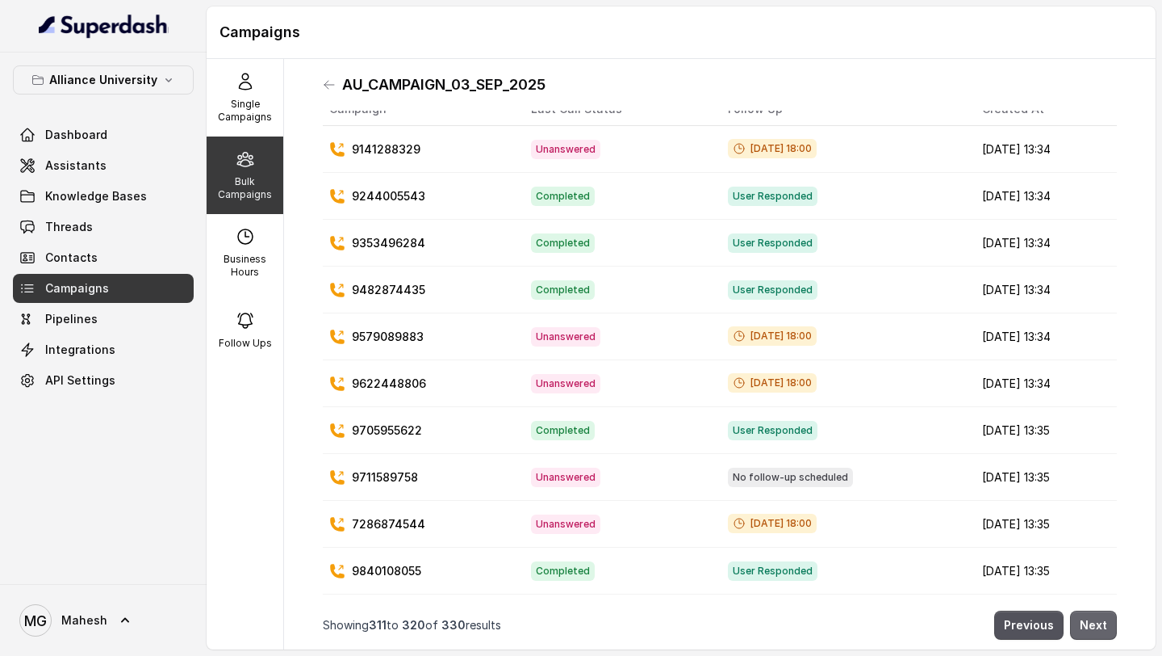
click at [1091, 630] on button "Next" at bounding box center [1093, 624] width 47 height 29
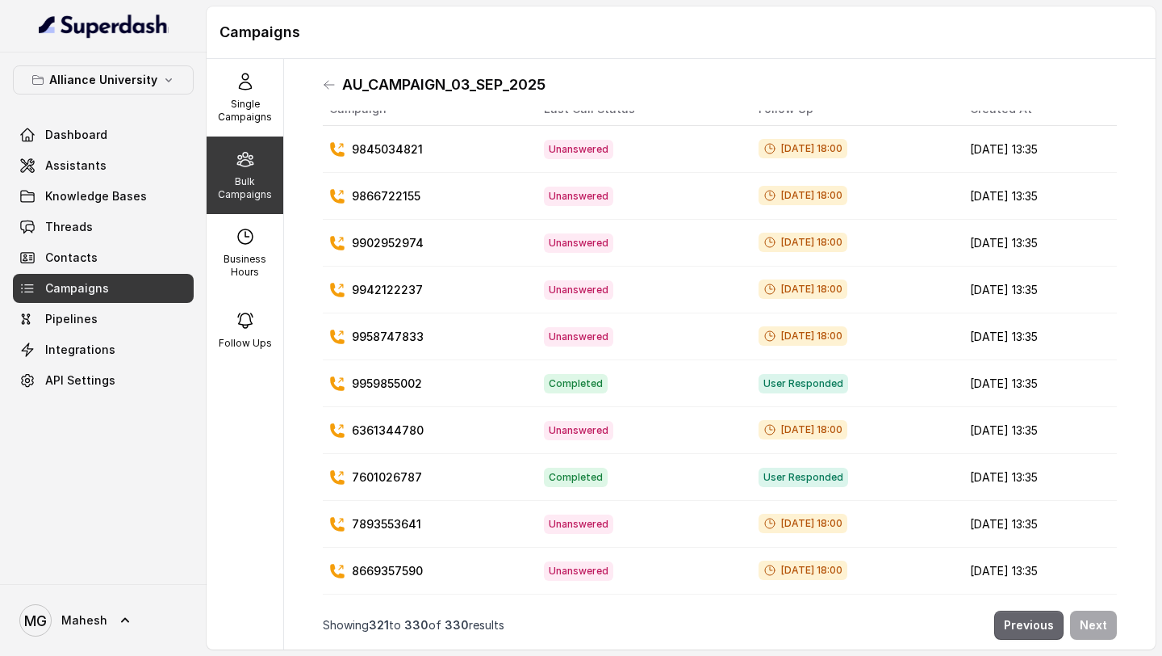
click at [1047, 623] on button "Previous" at bounding box center [1029, 624] width 69 height 29
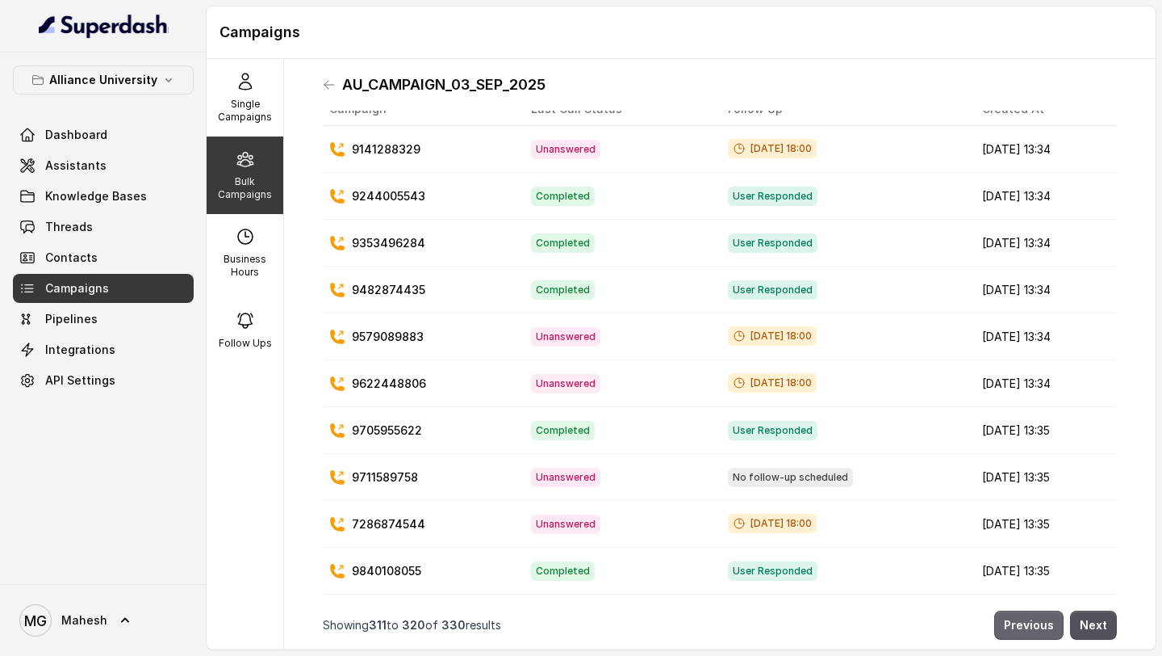
click at [1047, 623] on button "Previous" at bounding box center [1029, 624] width 69 height 29
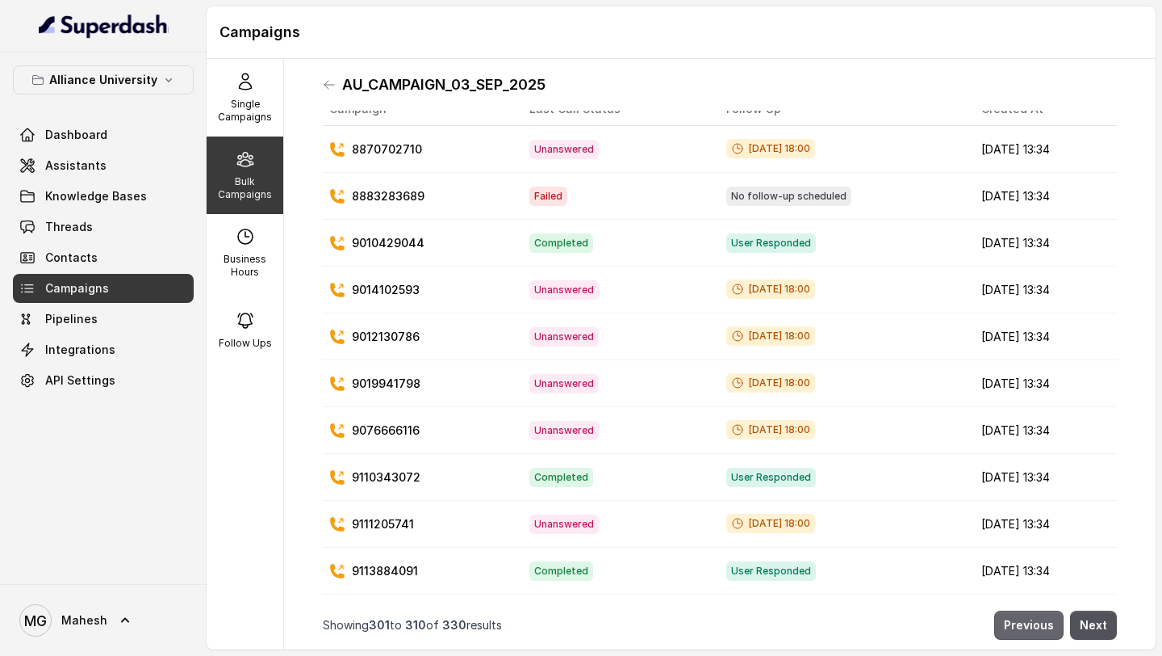
click at [1047, 623] on button "Previous" at bounding box center [1029, 624] width 69 height 29
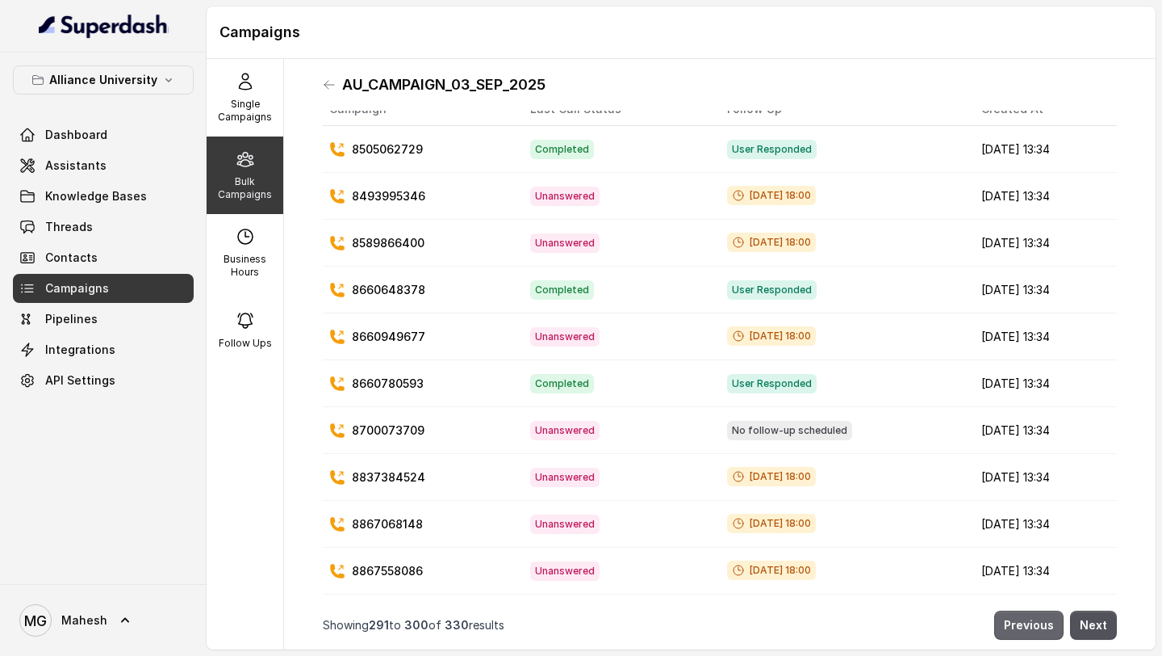
click at [1047, 623] on button "Previous" at bounding box center [1029, 624] width 69 height 29
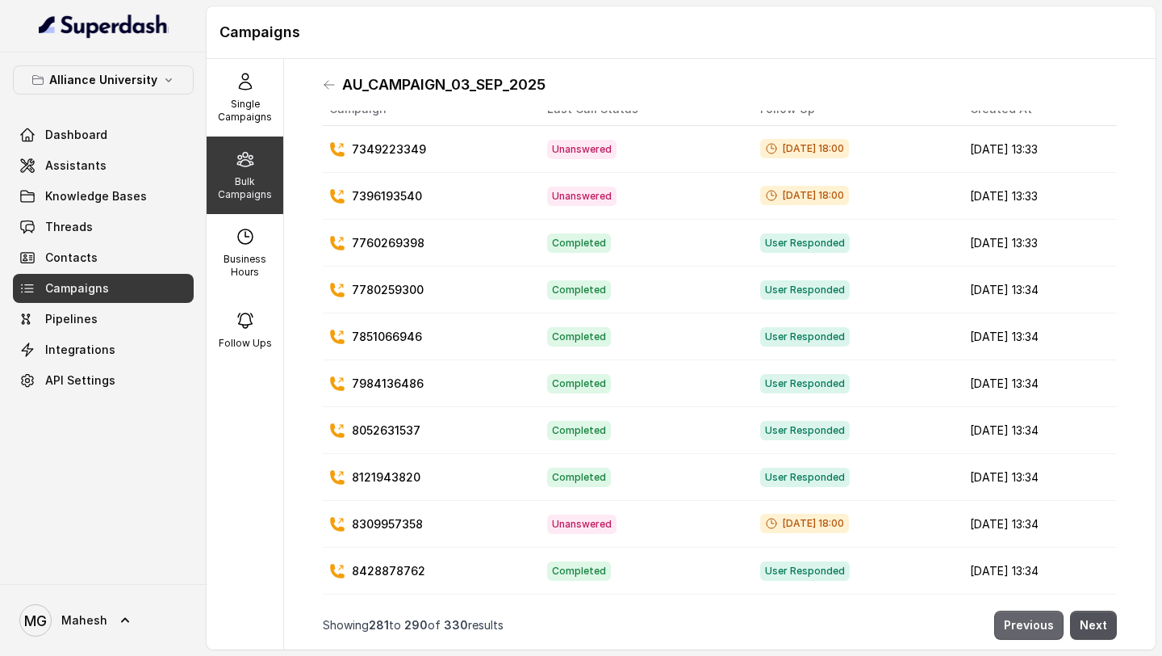
click at [1047, 623] on button "Previous" at bounding box center [1029, 624] width 69 height 29
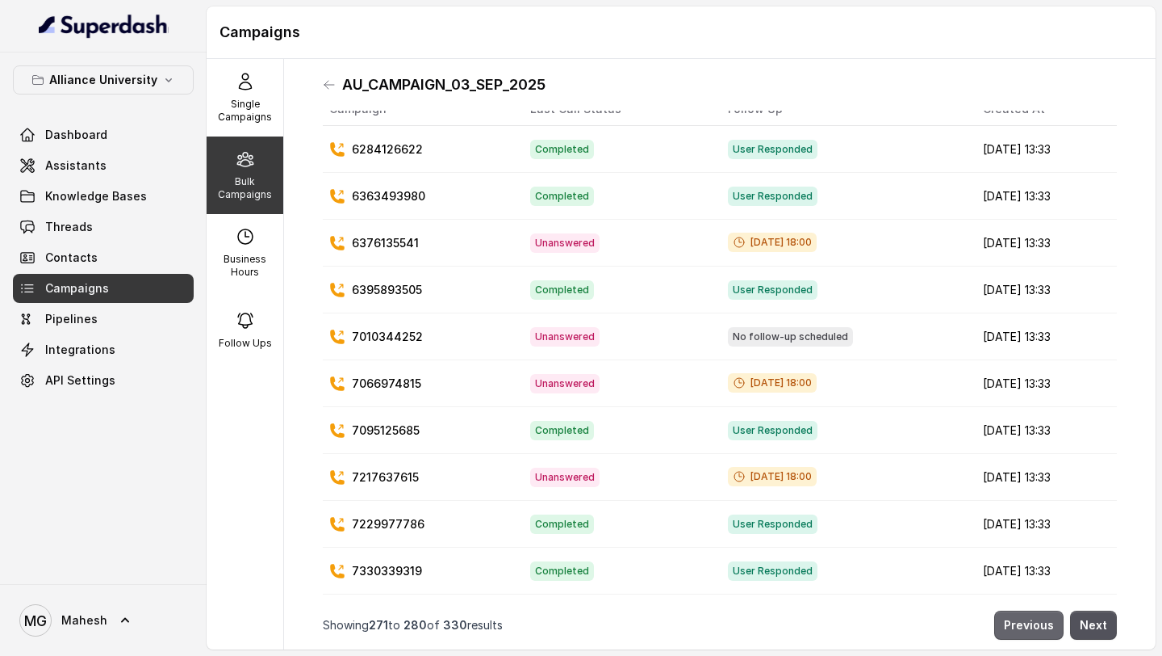
click at [1047, 623] on button "Previous" at bounding box center [1029, 624] width 69 height 29
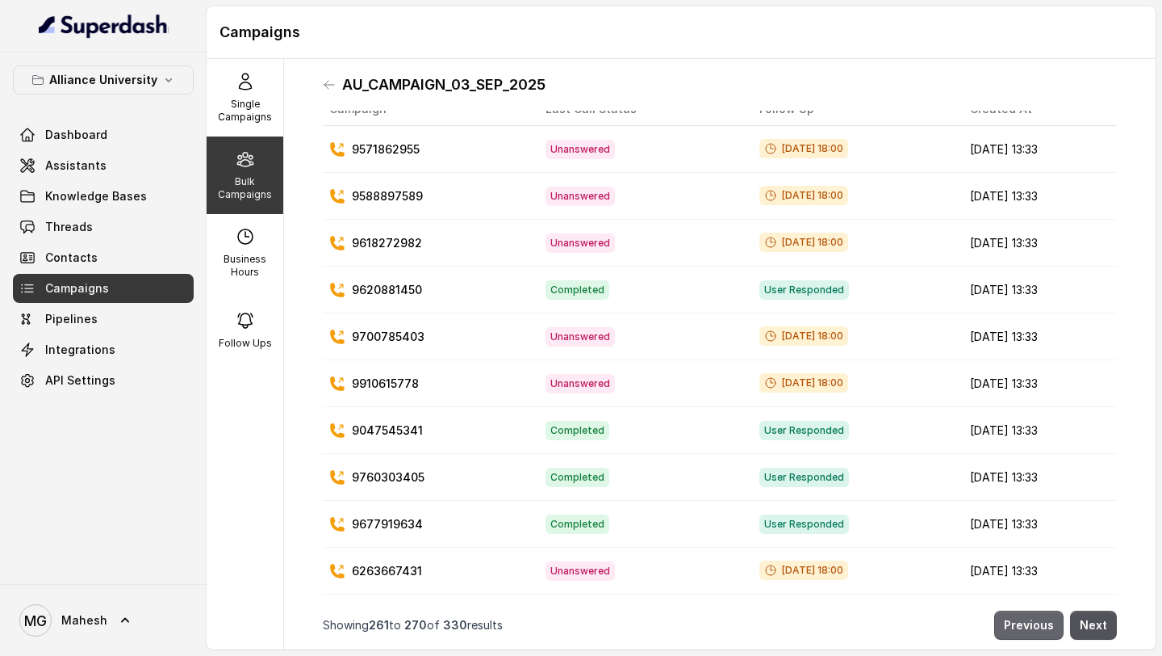
click at [1047, 623] on button "Previous" at bounding box center [1029, 624] width 69 height 29
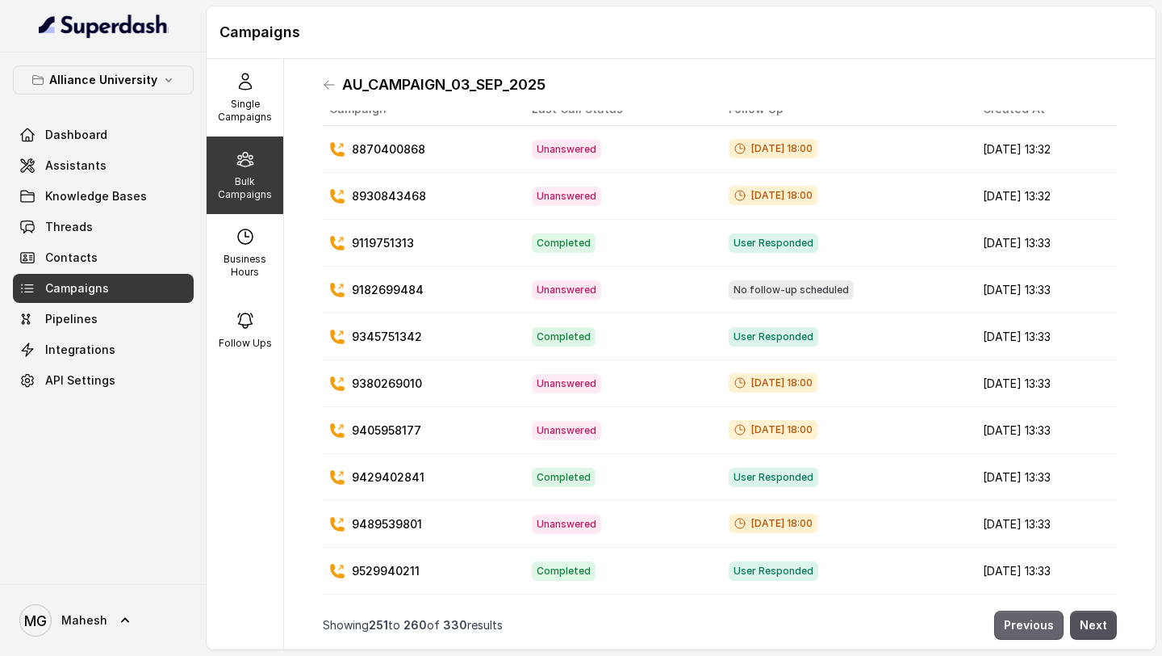
click at [1047, 623] on button "Previous" at bounding box center [1029, 624] width 69 height 29
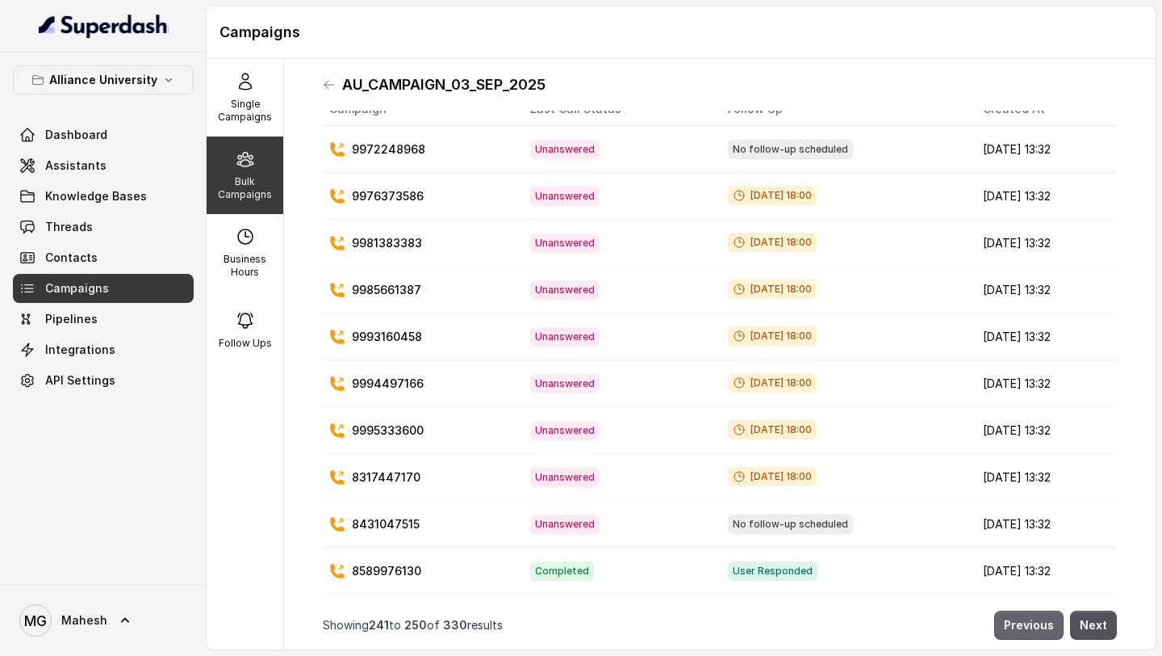
click at [1047, 623] on button "Previous" at bounding box center [1029, 624] width 69 height 29
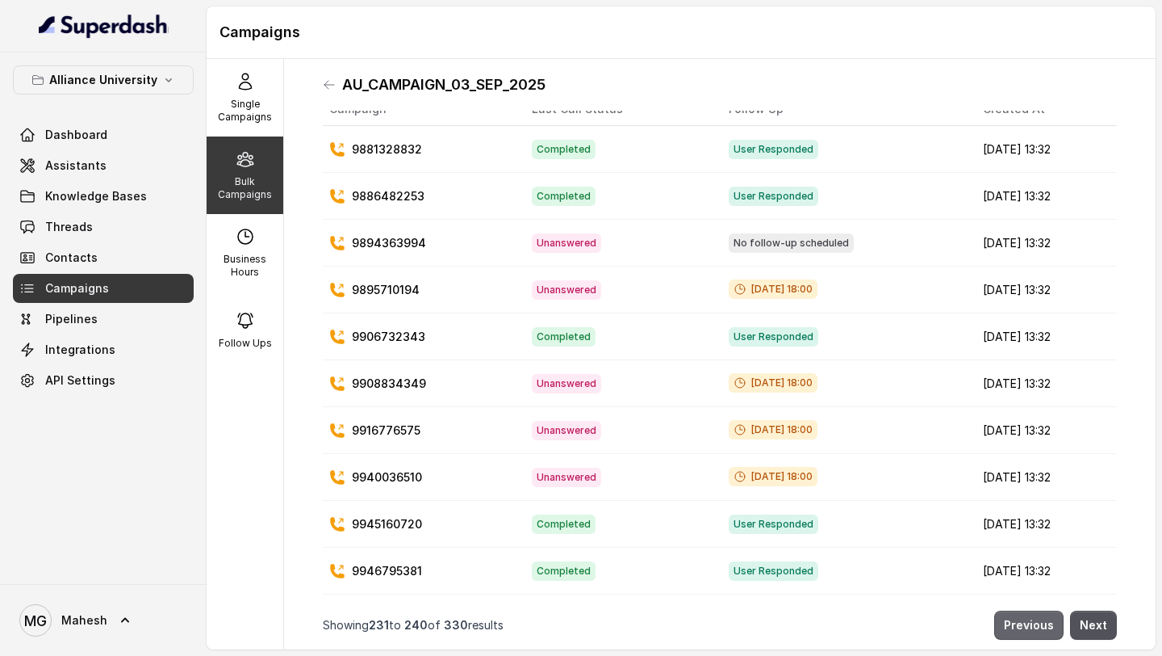
click at [1047, 623] on button "Previous" at bounding box center [1029, 624] width 69 height 29
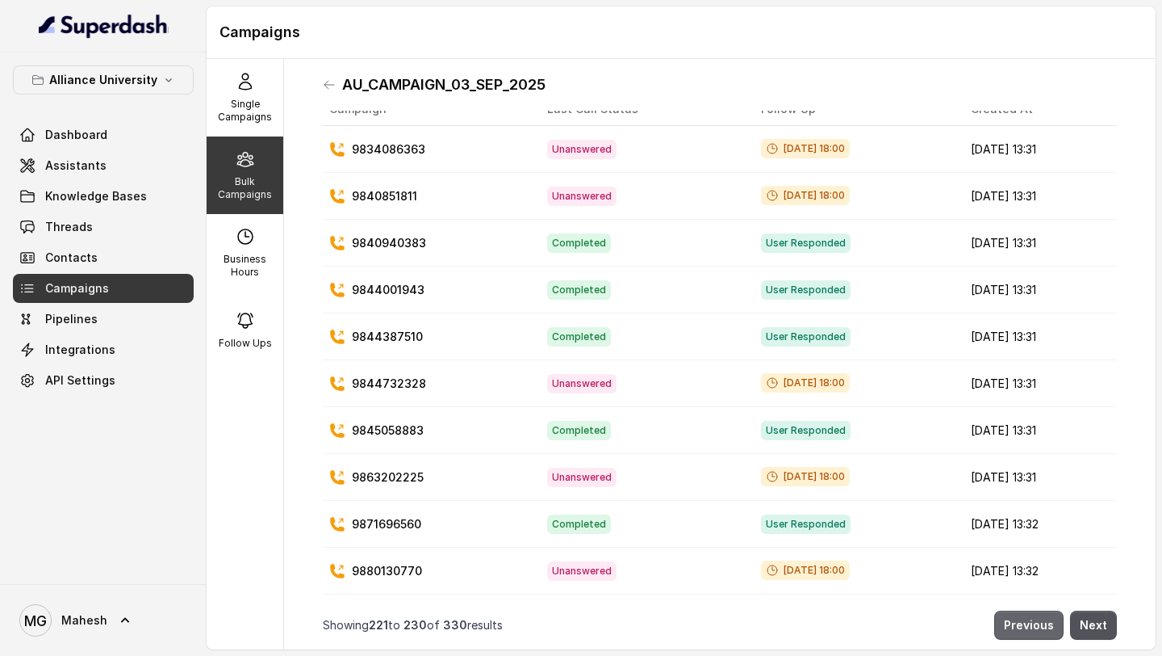
click at [1047, 623] on button "Previous" at bounding box center [1029, 624] width 69 height 29
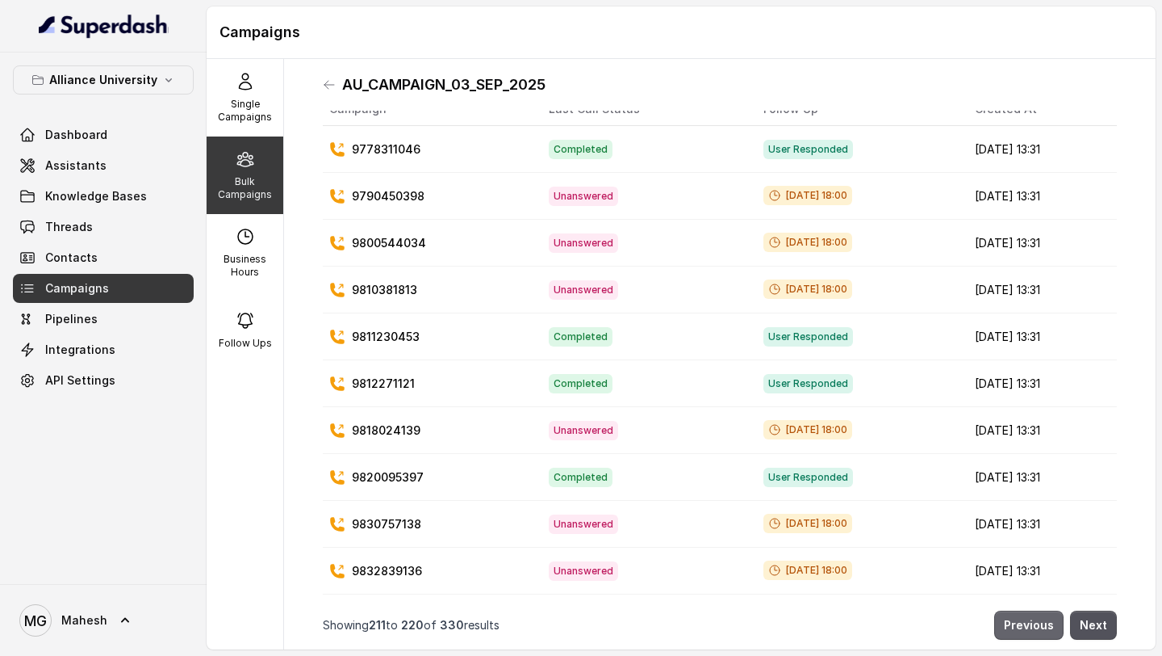
click at [1047, 623] on button "Previous" at bounding box center [1029, 624] width 69 height 29
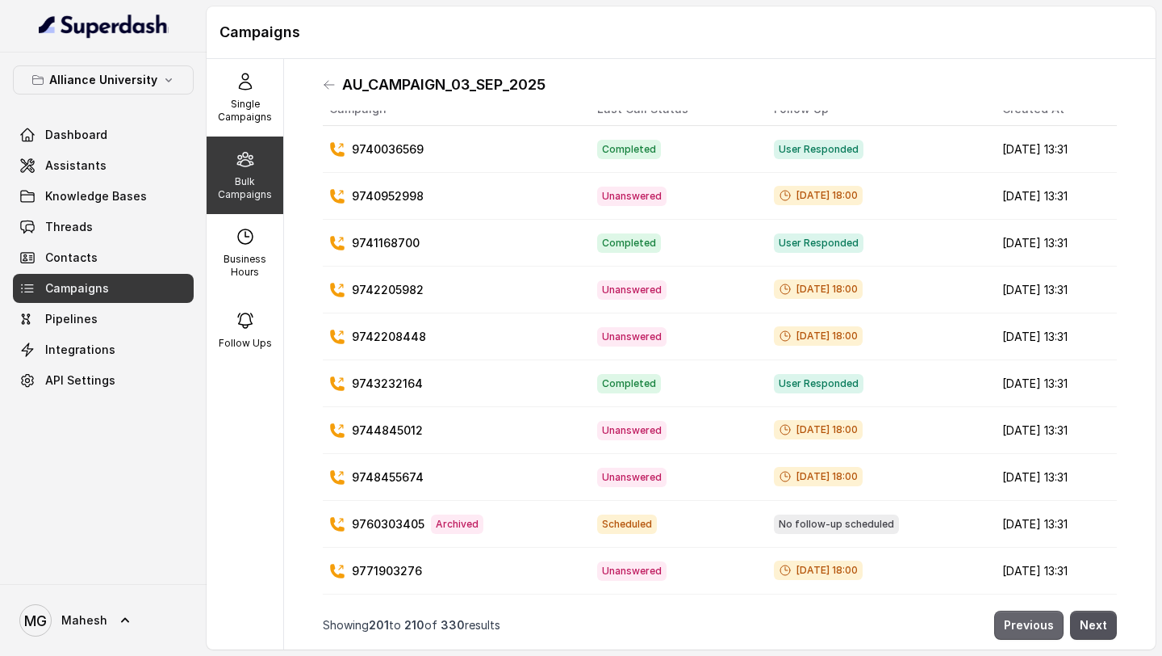
click at [1047, 623] on button "Previous" at bounding box center [1029, 624] width 69 height 29
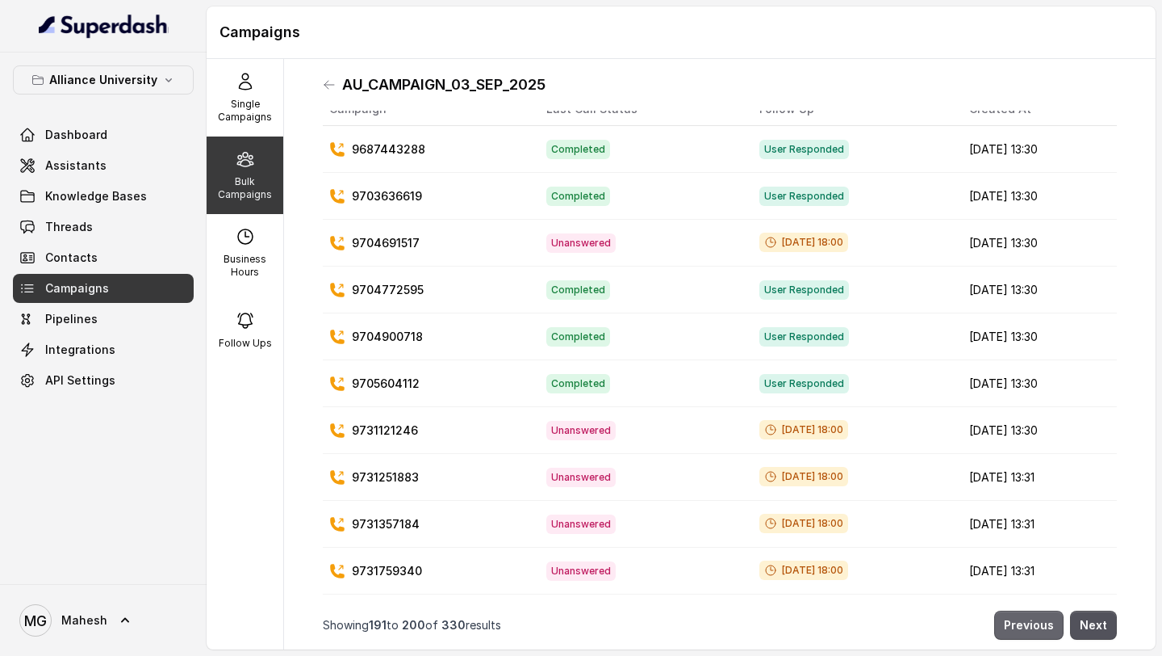
click at [1047, 623] on button "Previous" at bounding box center [1029, 624] width 69 height 29
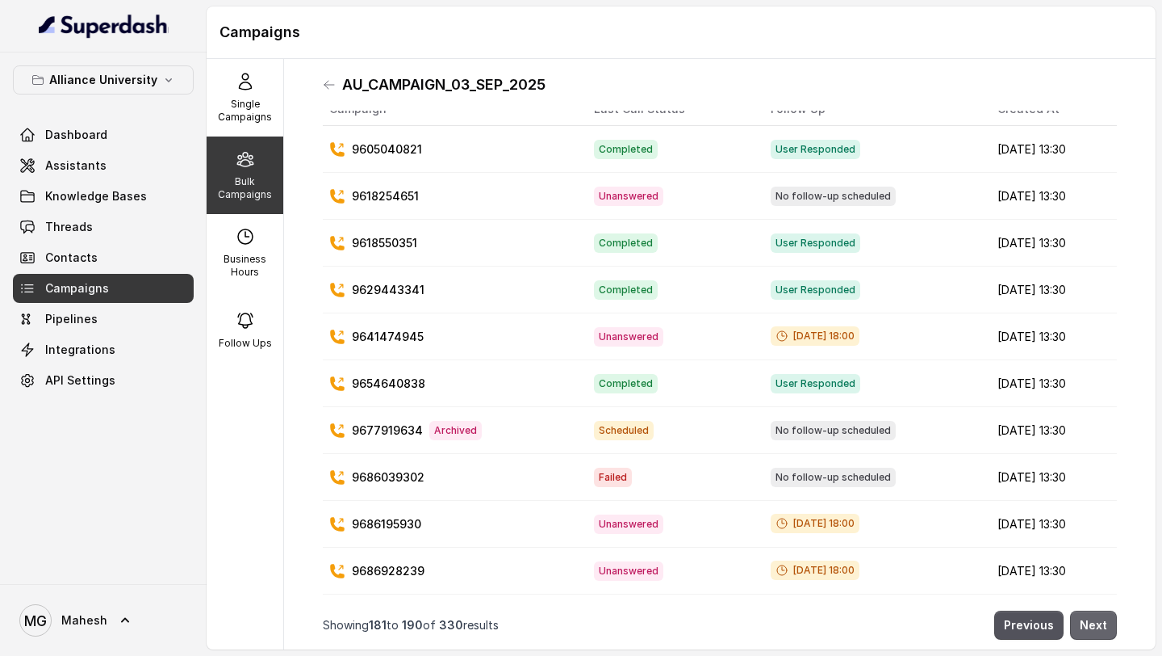
click at [1093, 627] on button "Next" at bounding box center [1093, 624] width 47 height 29
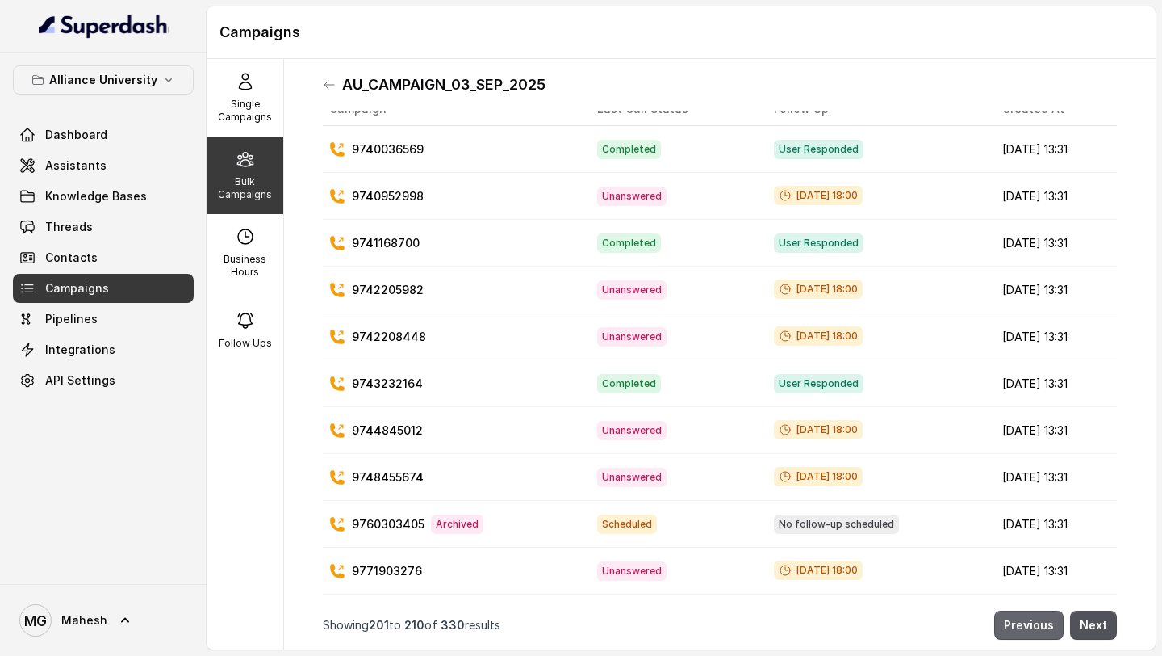
click at [1031, 628] on button "Previous" at bounding box center [1029, 624] width 69 height 29
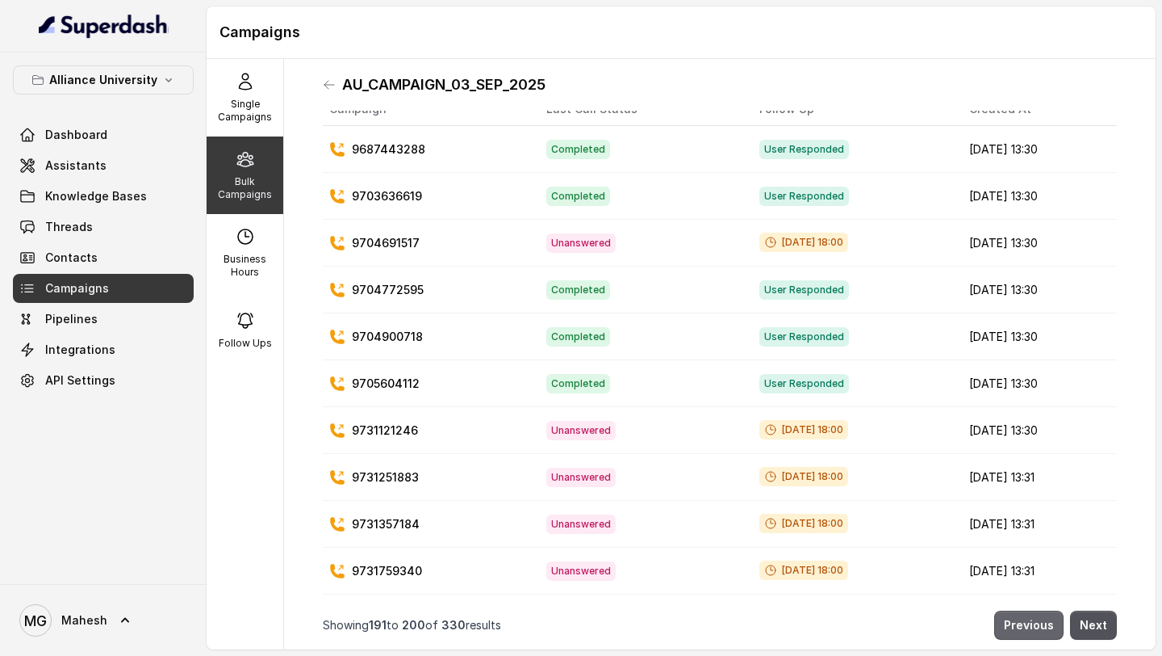
click at [1031, 628] on button "Previous" at bounding box center [1029, 624] width 69 height 29
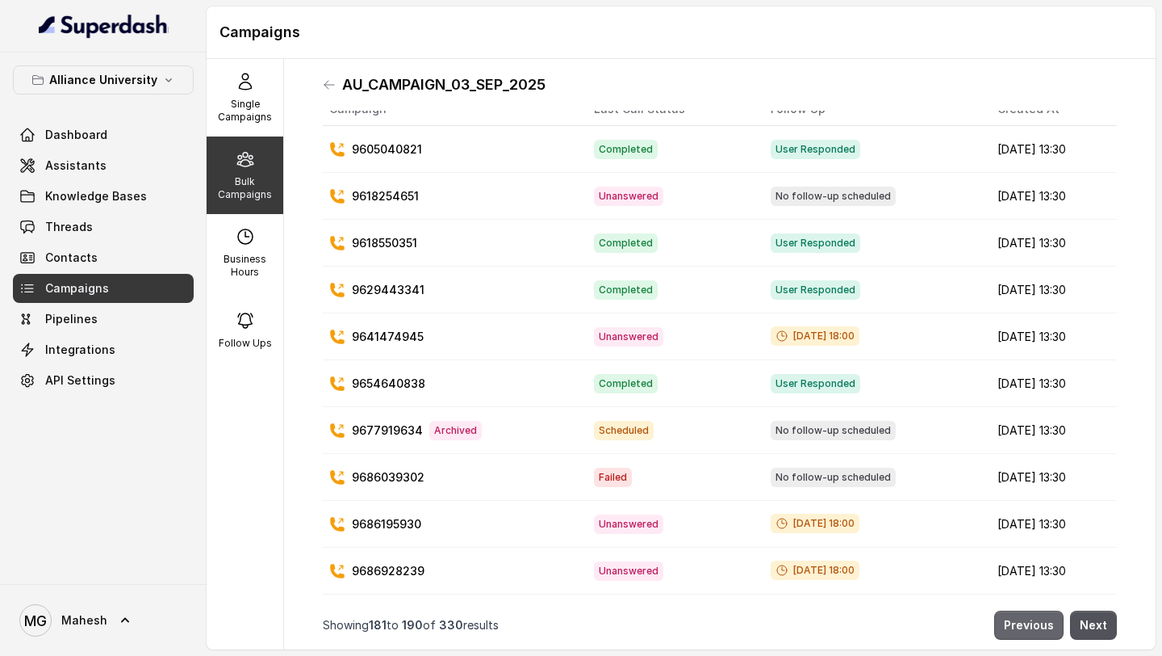
click at [1031, 628] on button "Previous" at bounding box center [1029, 624] width 69 height 29
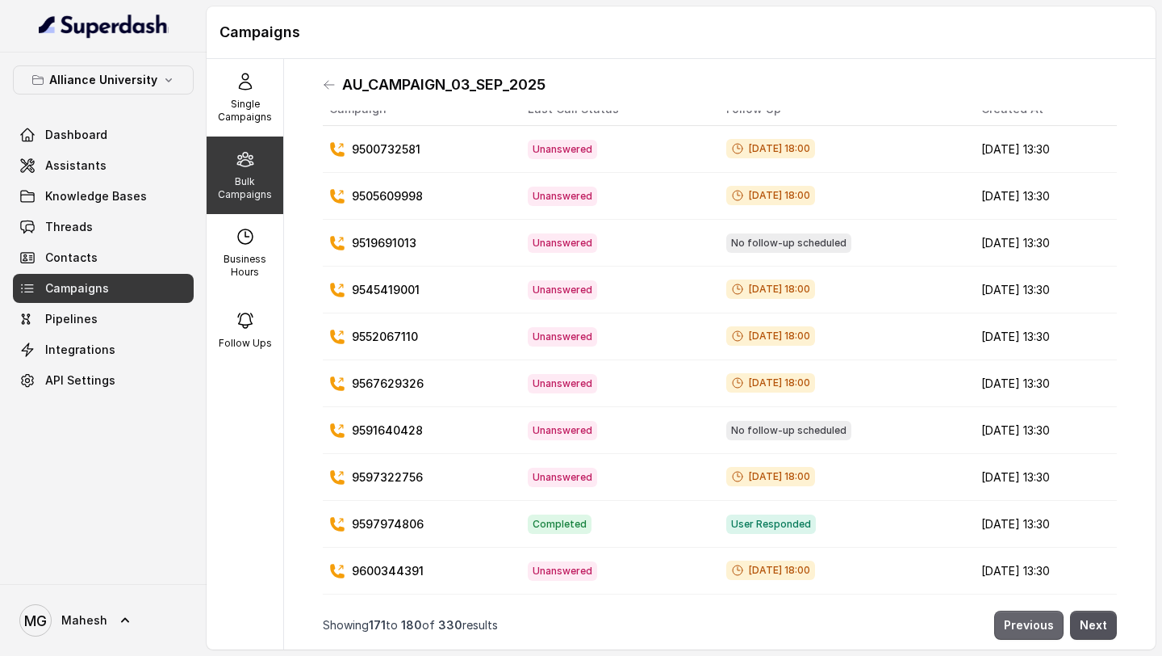
click at [1031, 628] on button "Previous" at bounding box center [1029, 624] width 69 height 29
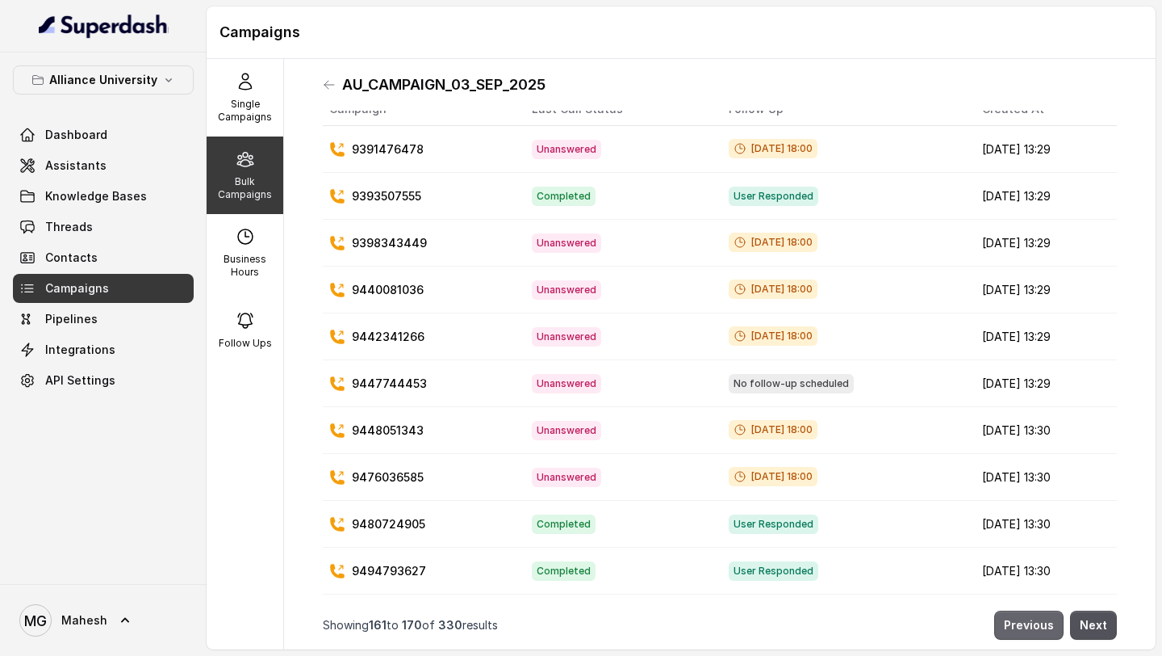
click at [1031, 628] on button "Previous" at bounding box center [1029, 624] width 69 height 29
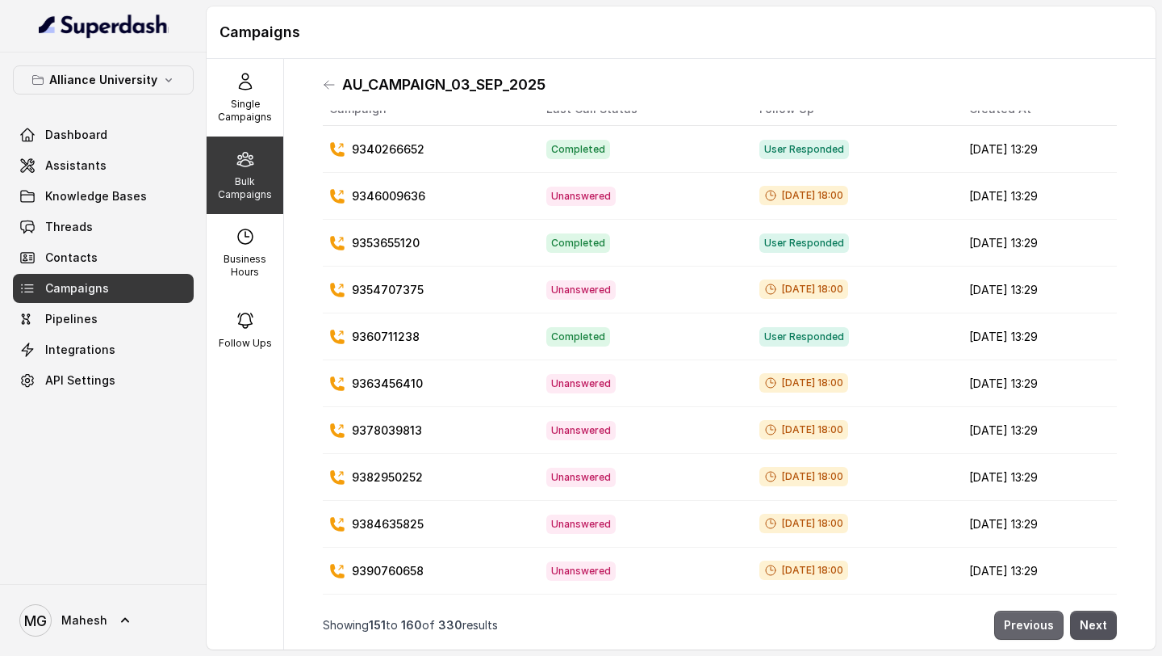
click at [1031, 628] on button "Previous" at bounding box center [1029, 624] width 69 height 29
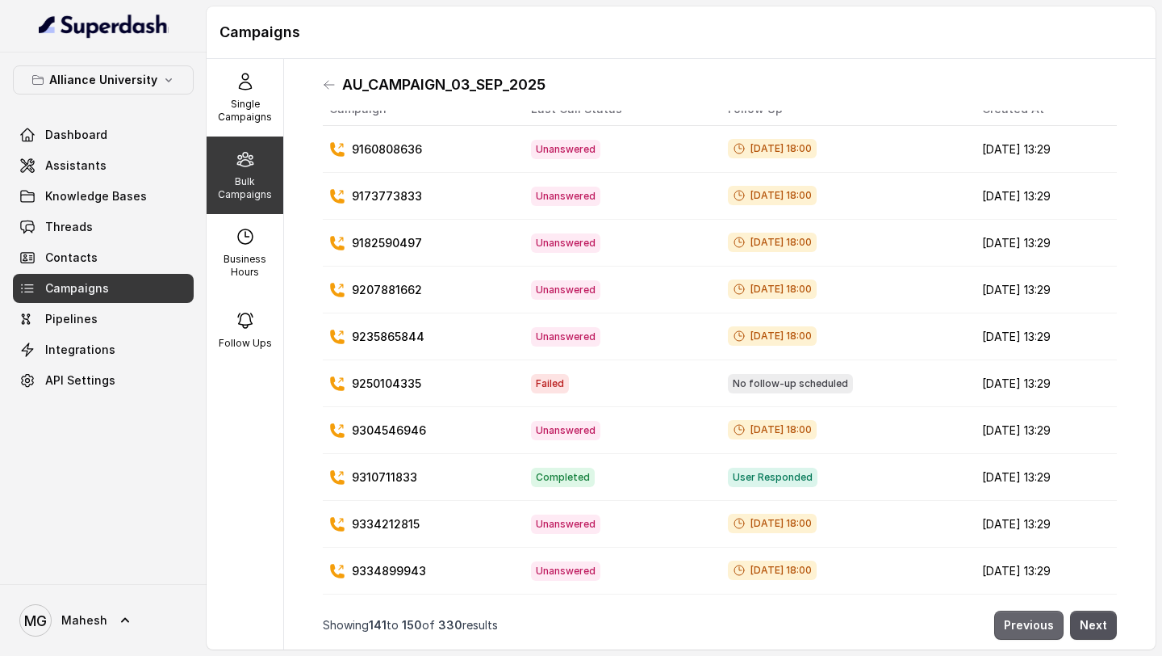
click at [1031, 628] on button "Previous" at bounding box center [1029, 624] width 69 height 29
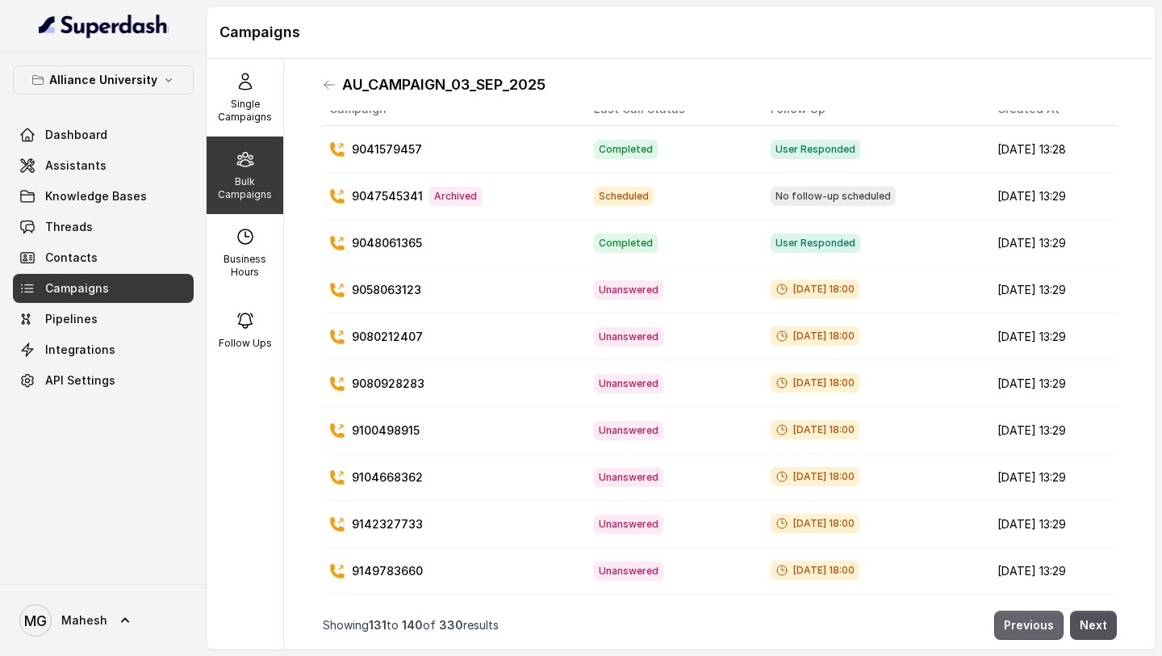
click at [1031, 628] on button "Previous" at bounding box center [1029, 624] width 69 height 29
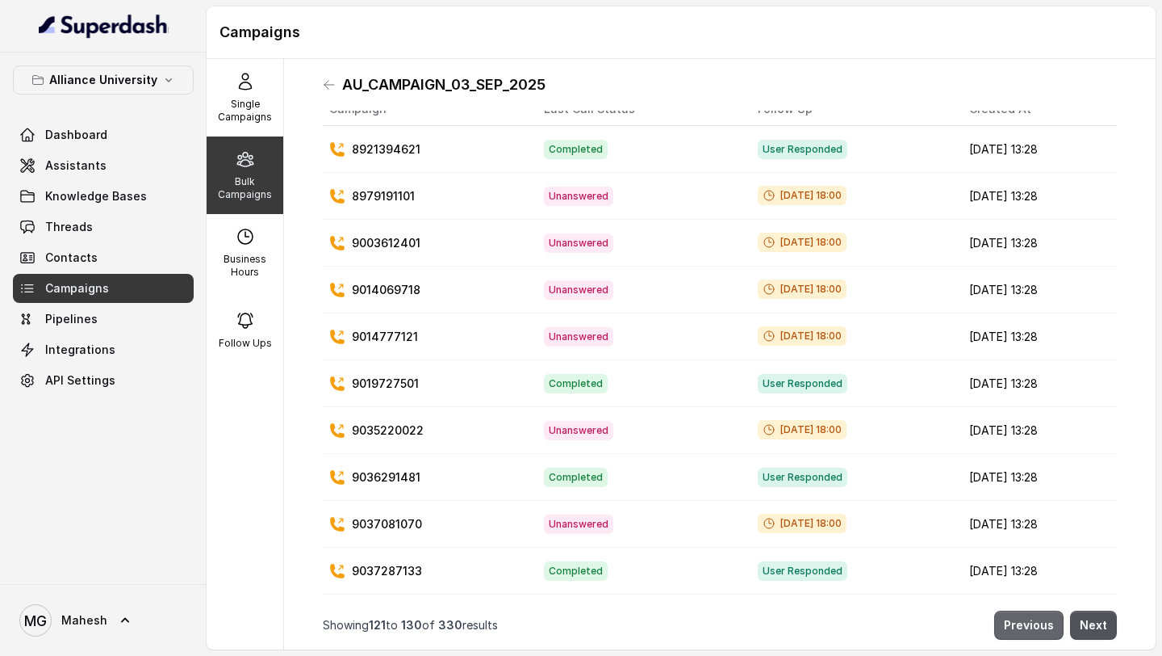
click at [1036, 629] on button "Previous" at bounding box center [1029, 624] width 69 height 29
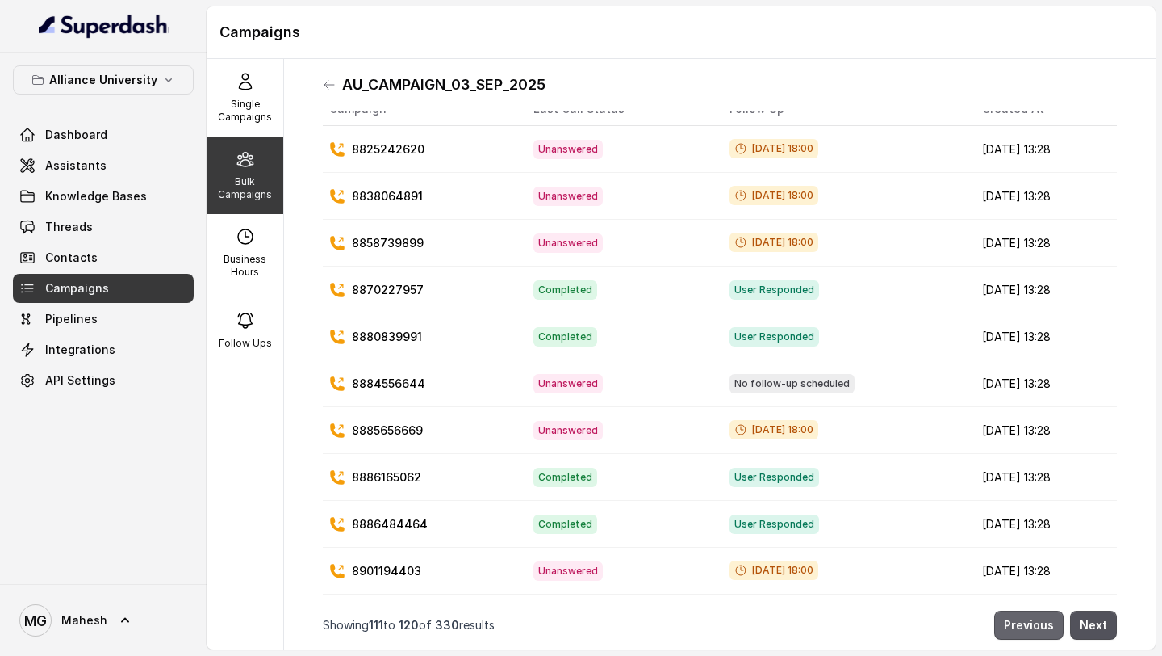
click at [1036, 629] on button "Previous" at bounding box center [1029, 624] width 69 height 29
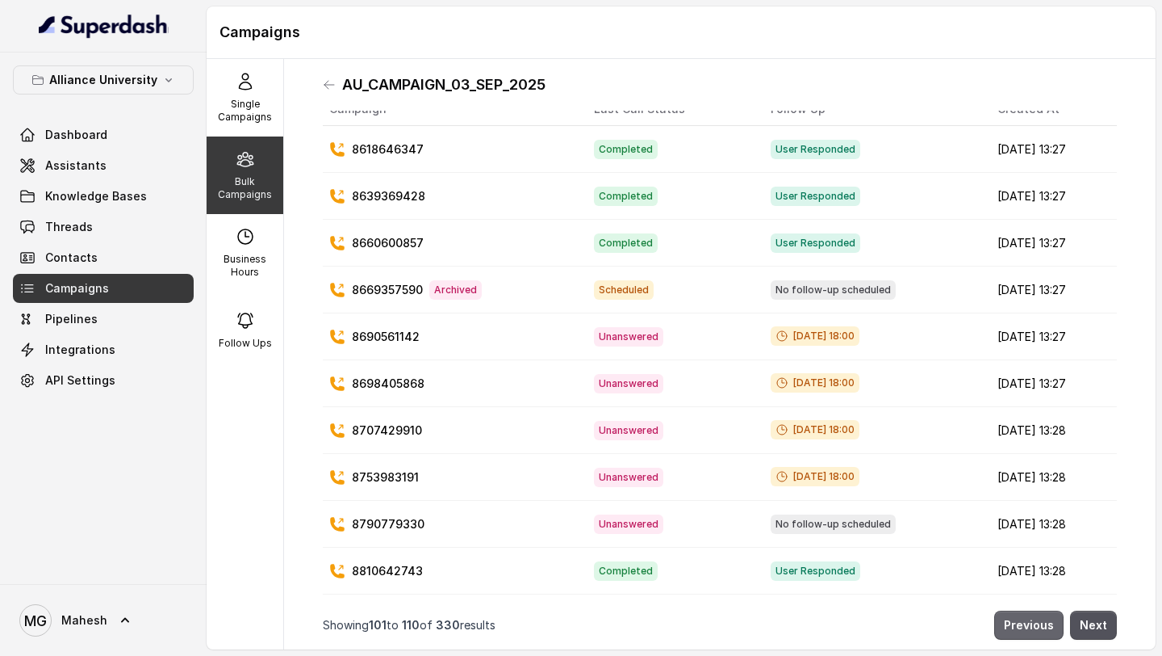
click at [1036, 629] on button "Previous" at bounding box center [1029, 624] width 69 height 29
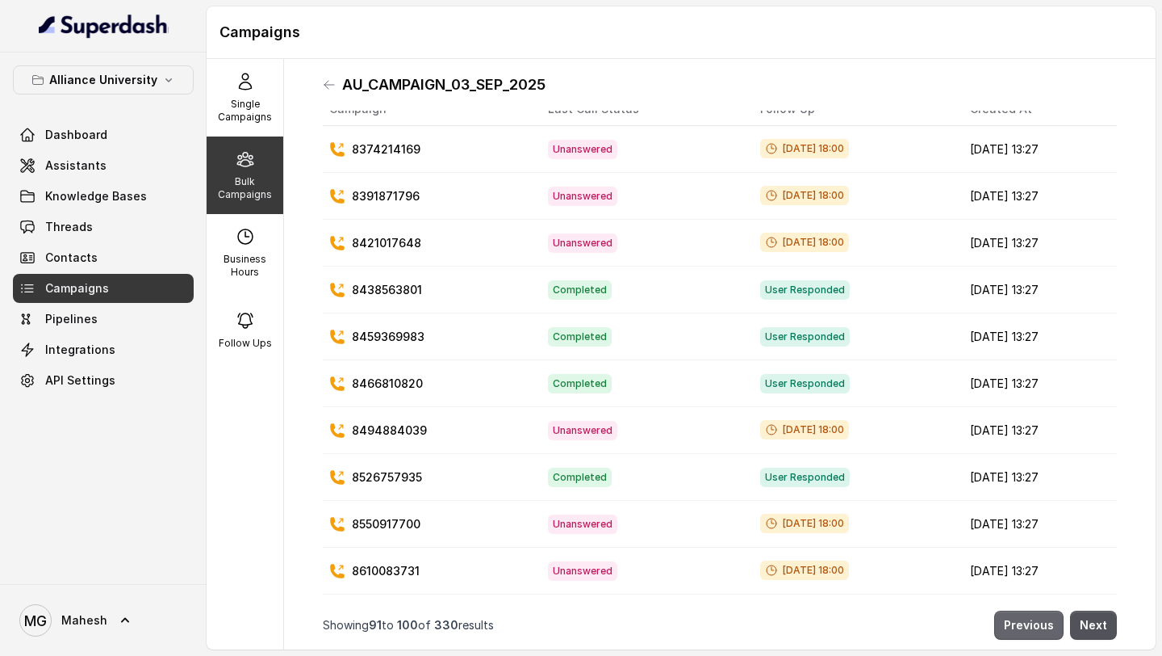
click at [1036, 629] on button "Previous" at bounding box center [1029, 624] width 69 height 29
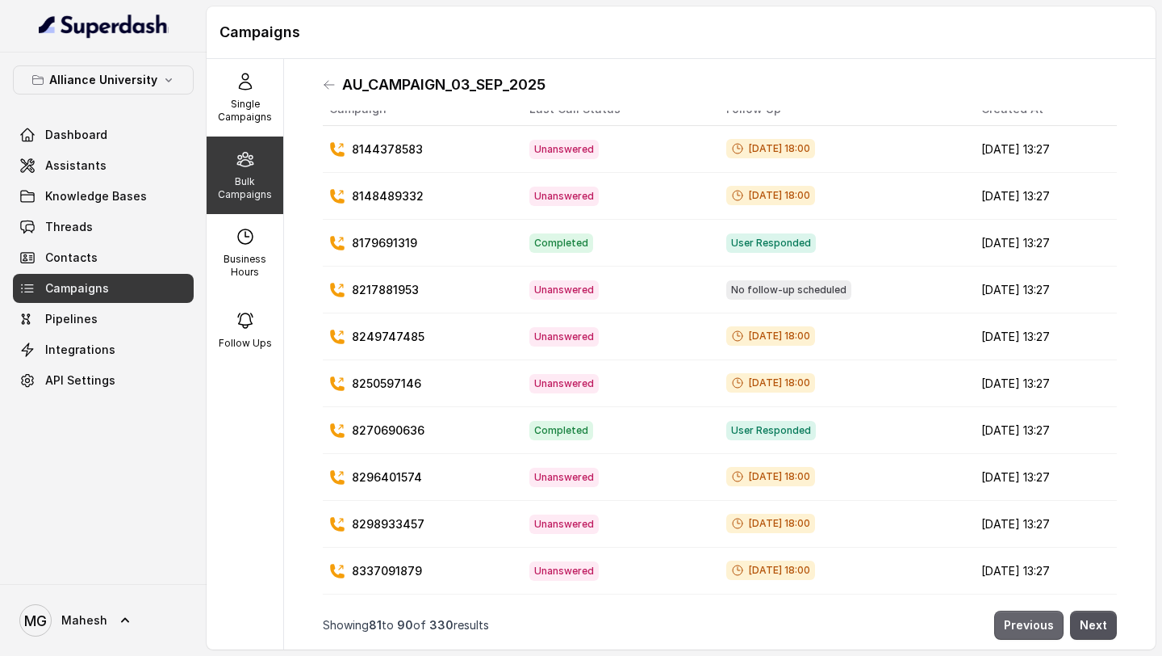
click at [1036, 629] on button "Previous" at bounding box center [1029, 624] width 69 height 29
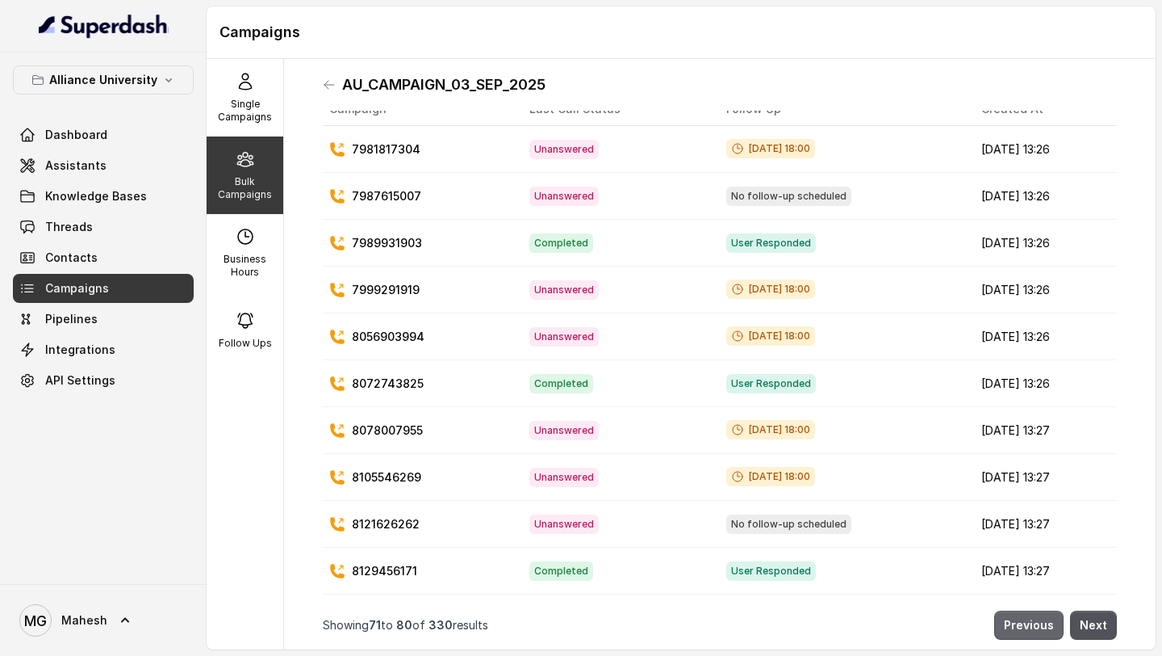
click at [1036, 629] on button "Previous" at bounding box center [1029, 624] width 69 height 29
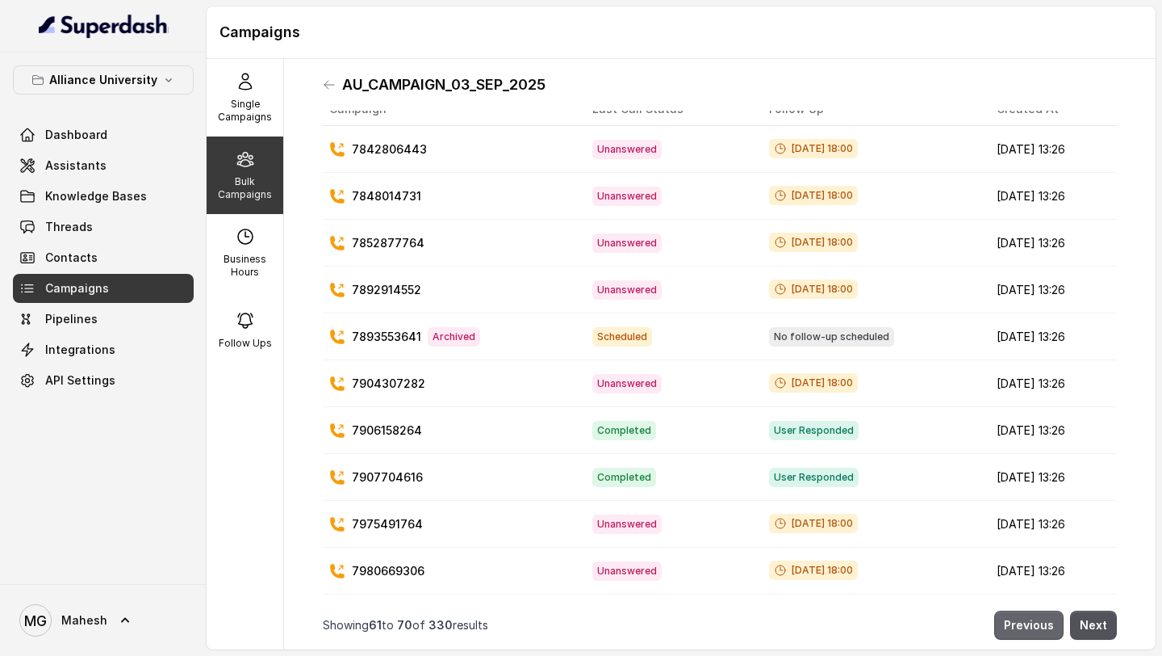
click at [1036, 629] on button "Previous" at bounding box center [1029, 624] width 69 height 29
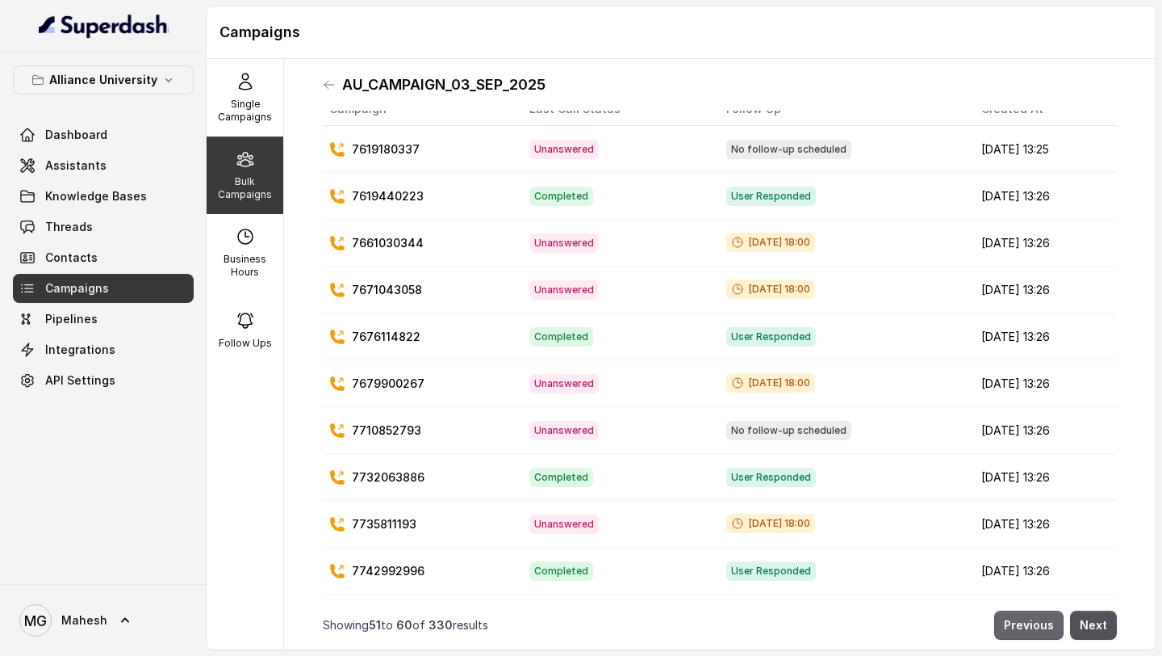
click at [1036, 629] on button "Previous" at bounding box center [1029, 624] width 69 height 29
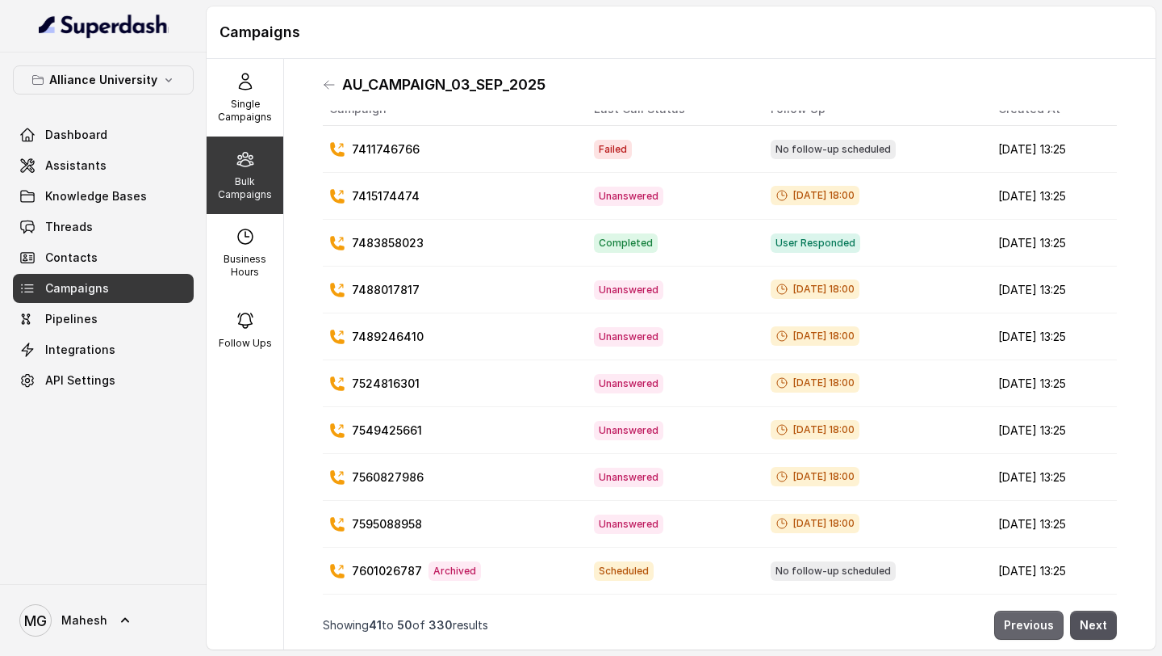
click at [1036, 629] on button "Previous" at bounding box center [1029, 624] width 69 height 29
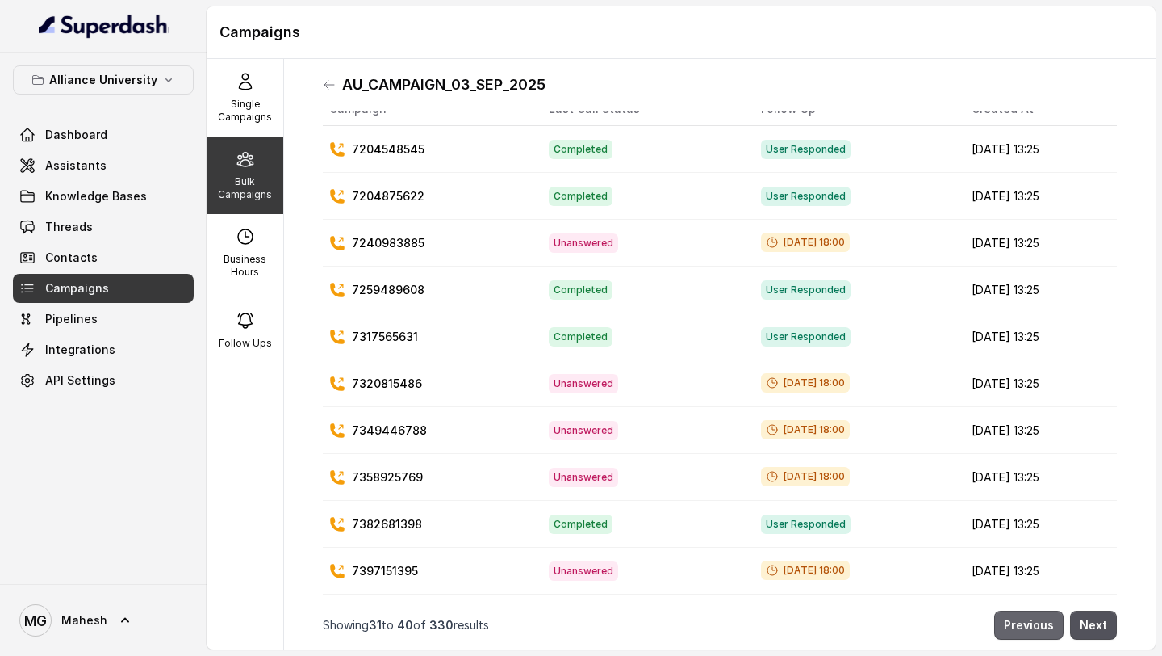
click at [1036, 629] on button "Previous" at bounding box center [1029, 624] width 69 height 29
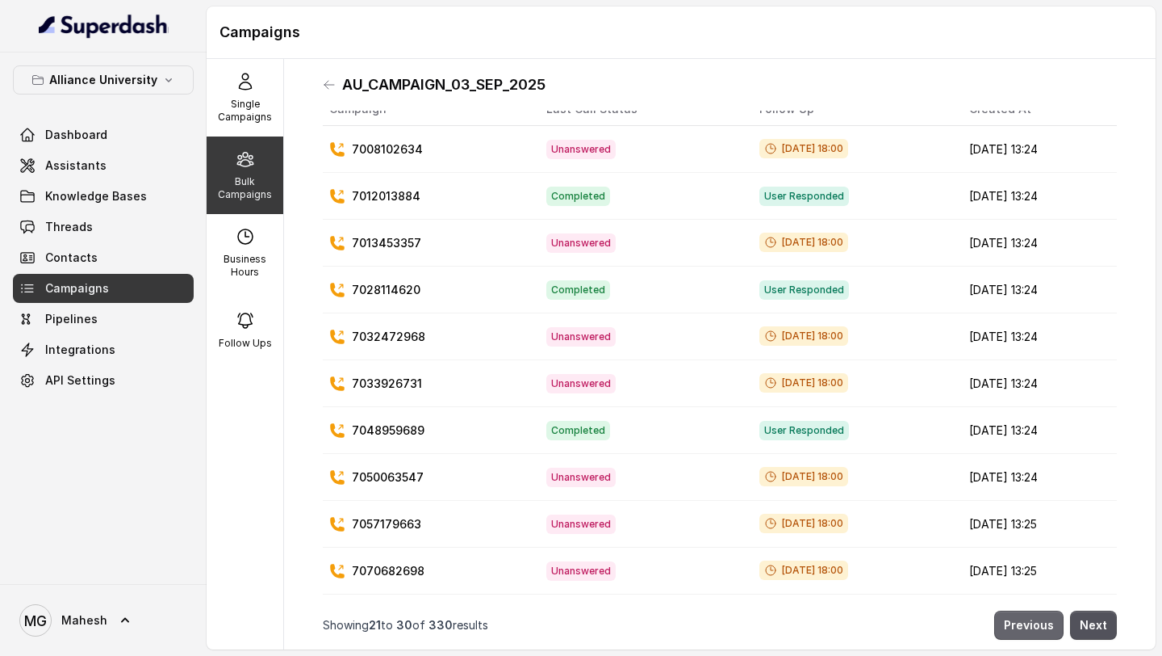
click at [1036, 629] on button "Previous" at bounding box center [1029, 624] width 69 height 29
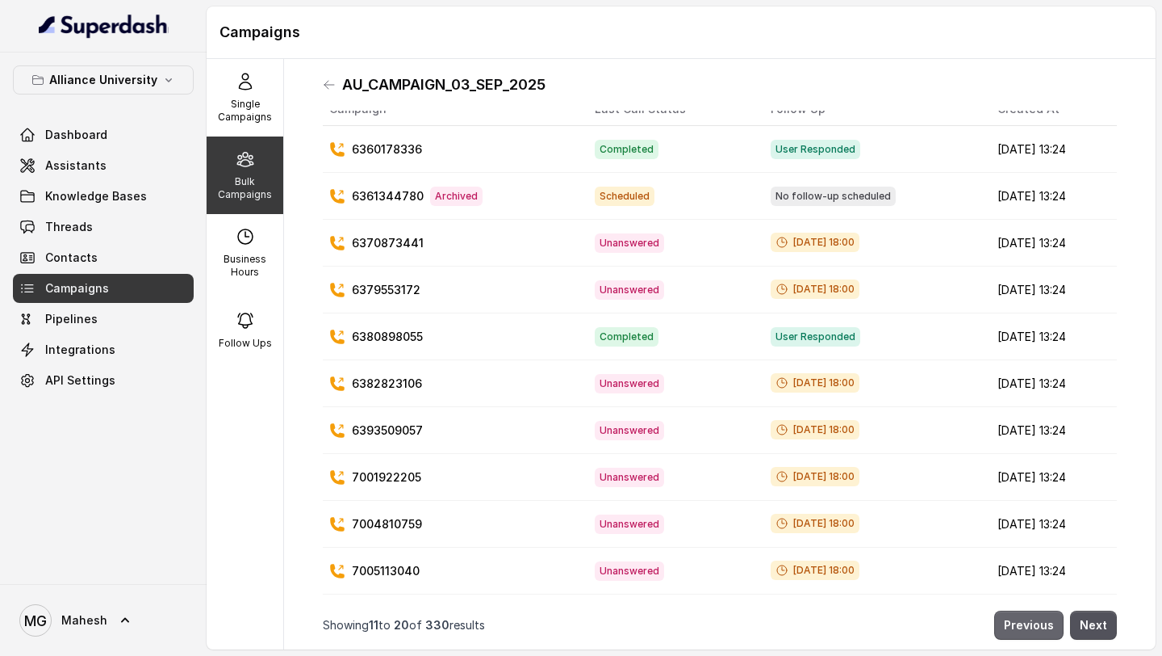
click at [1036, 629] on button "Previous" at bounding box center [1029, 624] width 69 height 29
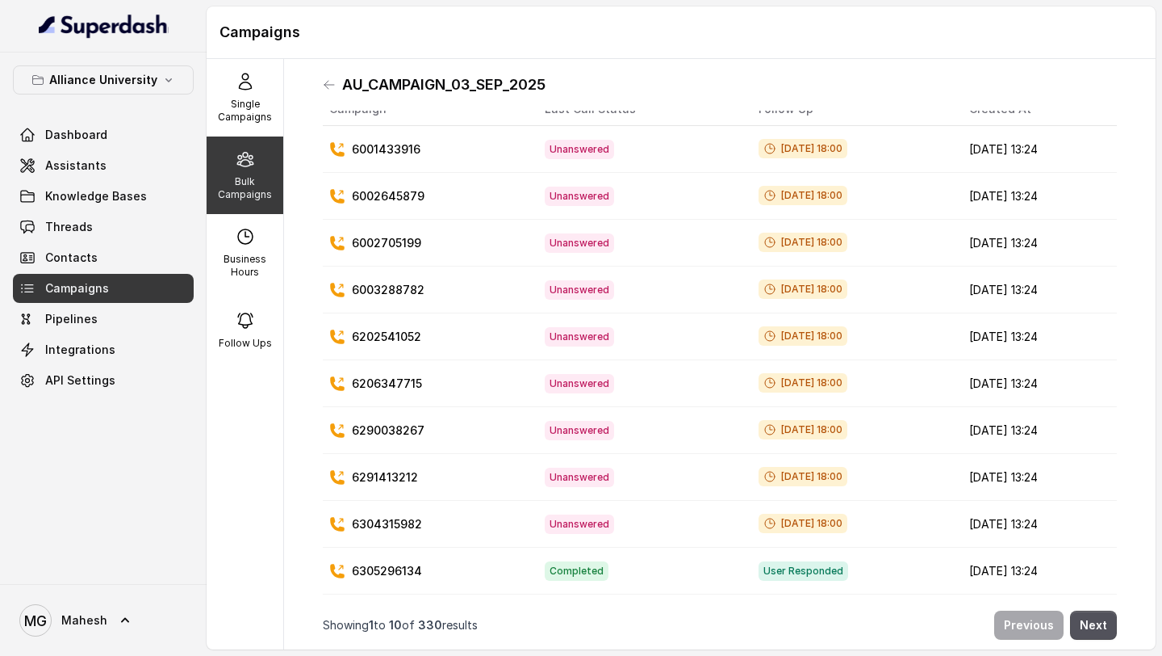
scroll to position [0, 0]
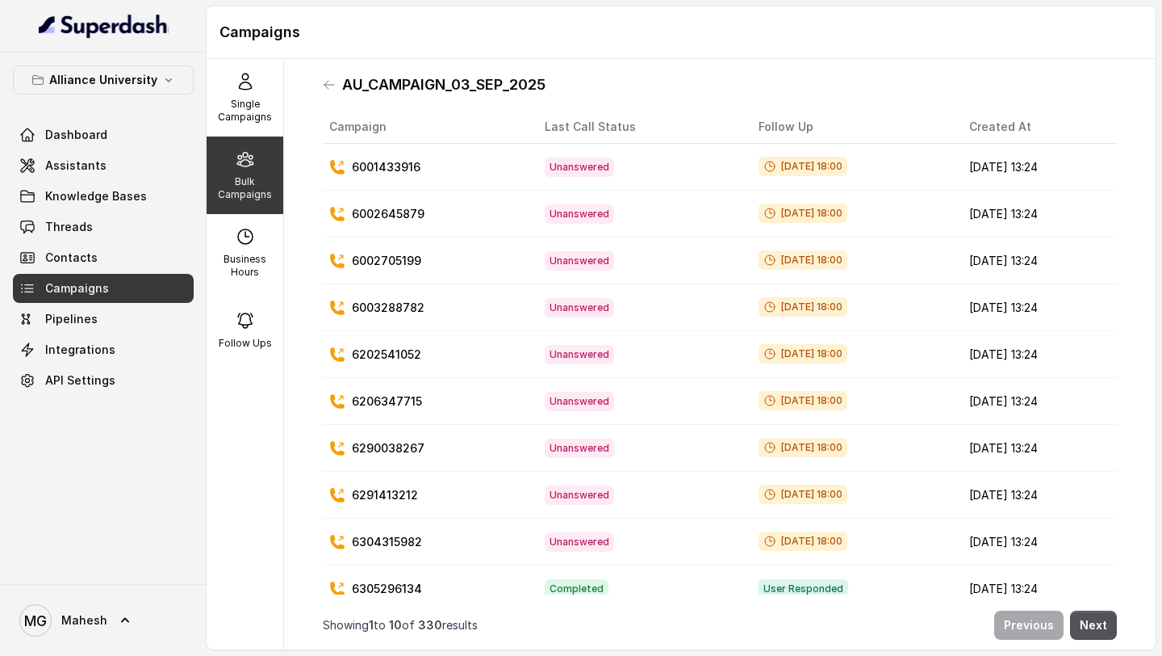
click at [115, 279] on link "Campaigns" at bounding box center [103, 288] width 181 height 29
click at [216, 167] on div "Bulk Campaigns" at bounding box center [245, 174] width 77 height 77
click at [250, 258] on p "Business Hours" at bounding box center [245, 266] width 64 height 26
select select "[GEOGRAPHIC_DATA]/[GEOGRAPHIC_DATA]"
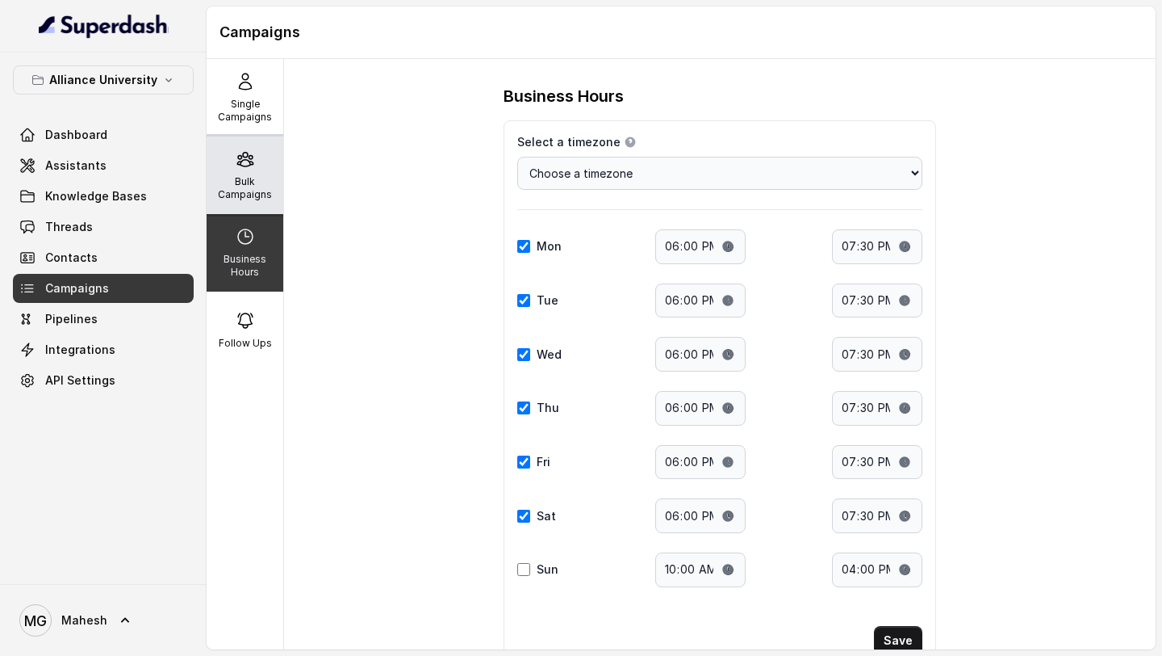
click at [262, 161] on div "Bulk Campaigns" at bounding box center [245, 174] width 77 height 77
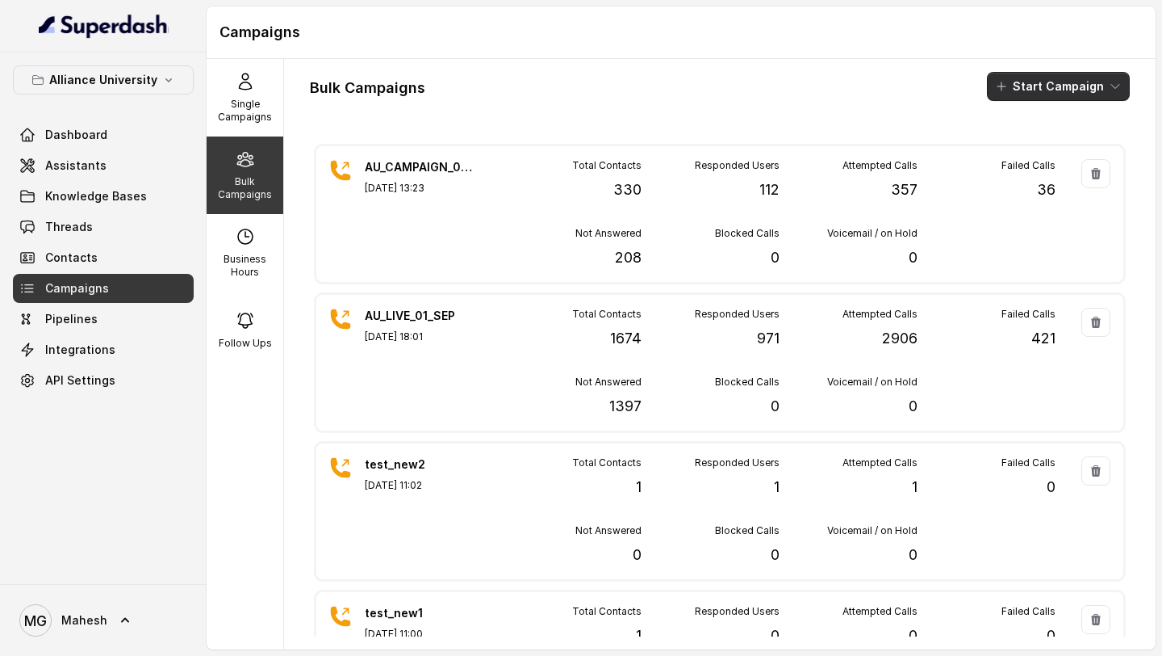
click at [1113, 91] on icon "button" at bounding box center [1115, 86] width 13 height 13
click at [1053, 147] on div "Call" at bounding box center [1037, 149] width 78 height 16
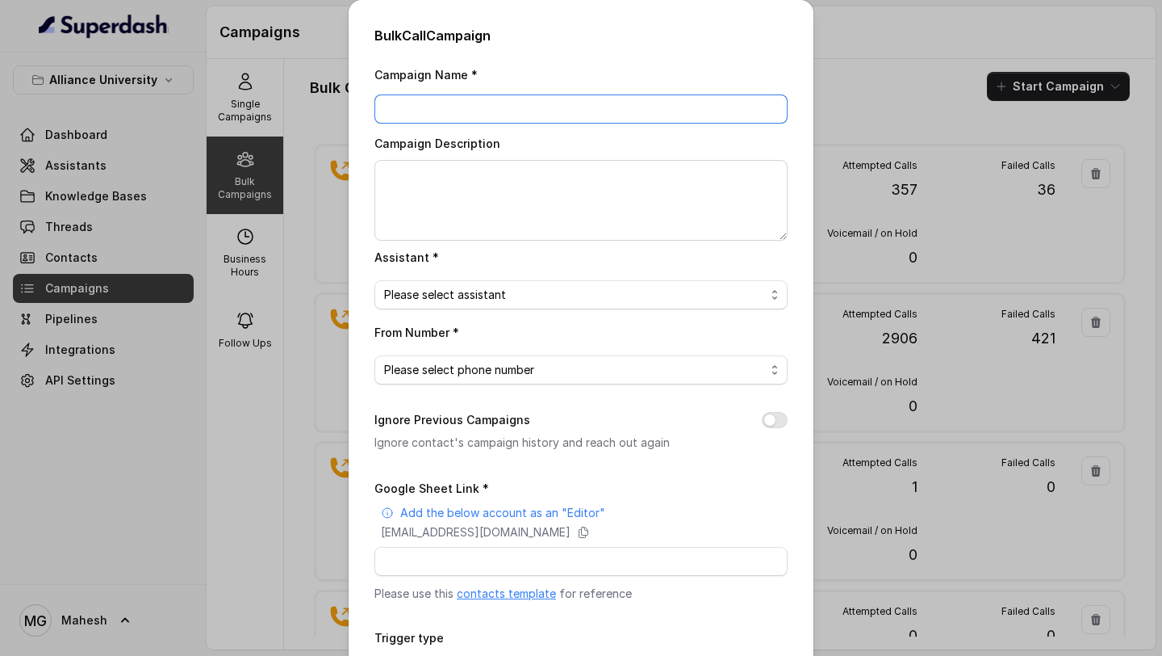
click at [501, 105] on input "Campaign Name *" at bounding box center [581, 108] width 413 height 29
type input "a"
type input "Alliance University_FirstCampaign_LastDay_04_Sep"
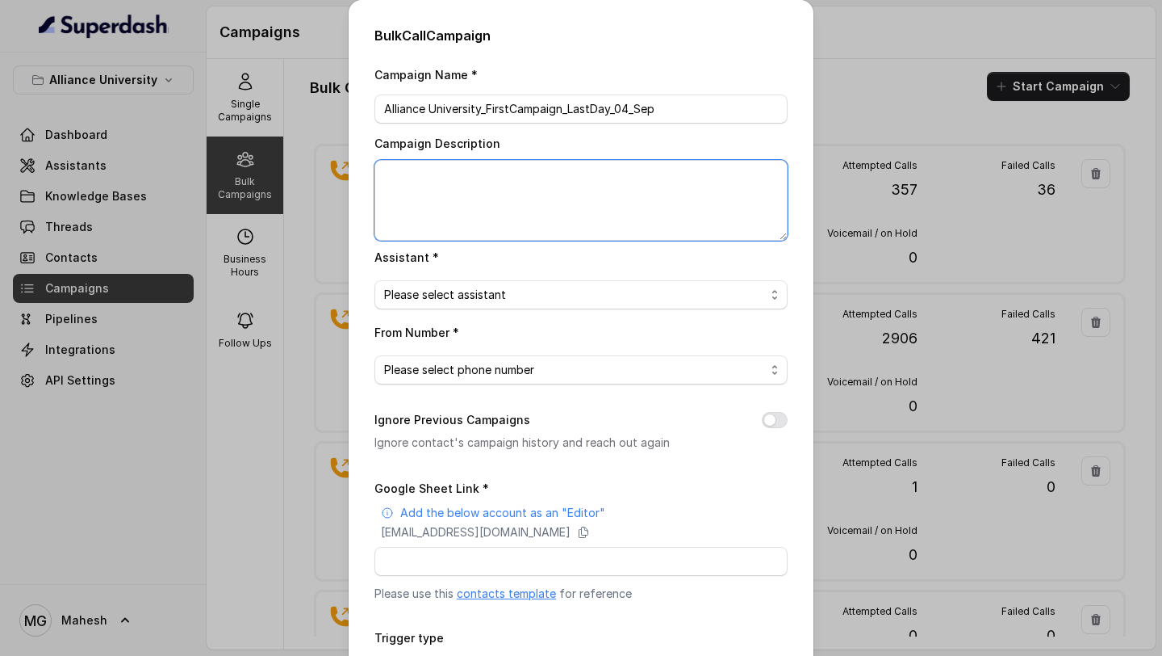
click at [632, 178] on textarea "Campaign Description" at bounding box center [581, 200] width 413 height 81
type textarea "Alliance University - last day of the first campaign on [DATE]"
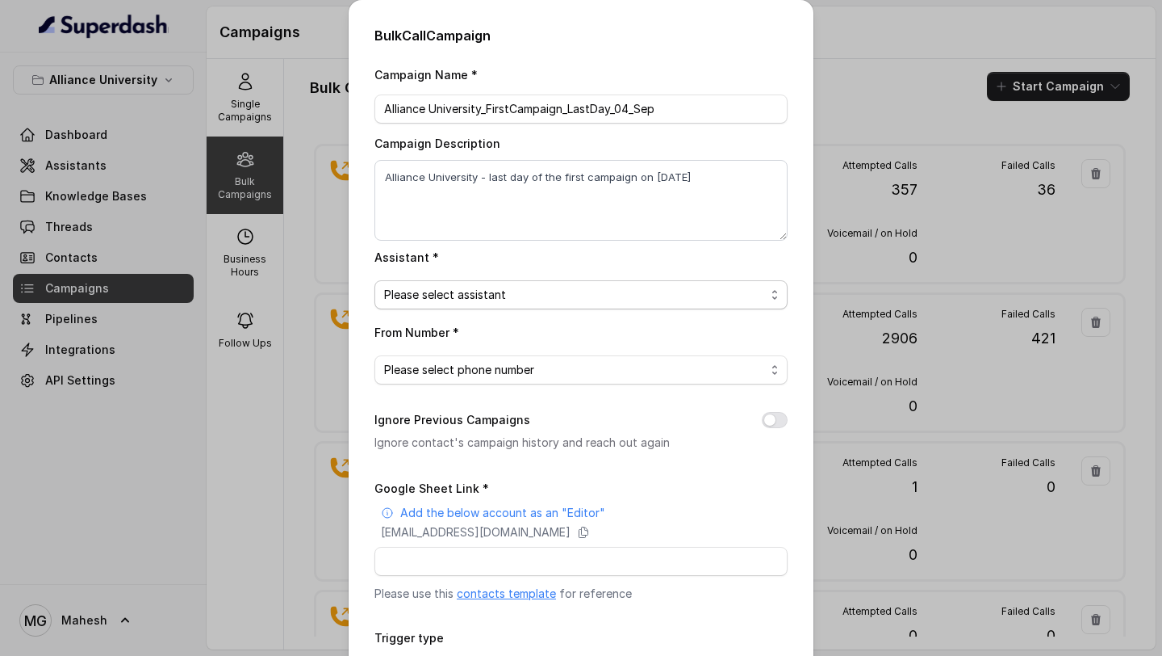
click at [625, 295] on span "Please select assistant" at bounding box center [574, 294] width 381 height 19
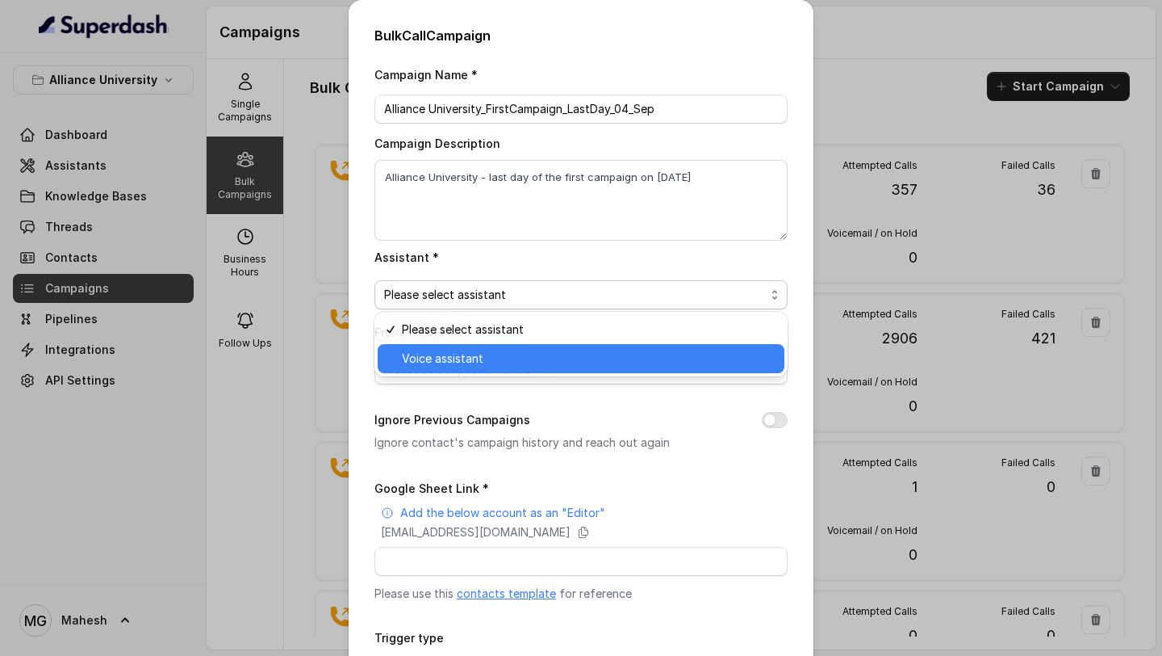
click at [516, 371] on div "Voice assistant" at bounding box center [581, 358] width 407 height 29
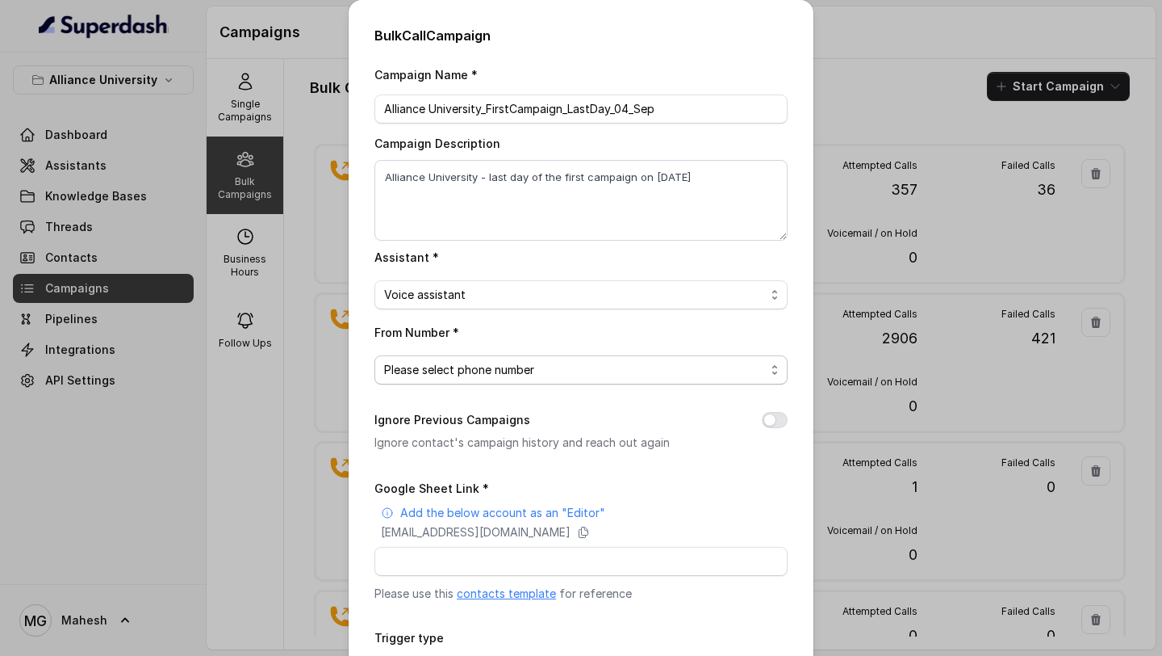
click at [516, 371] on span "Please select phone number" at bounding box center [574, 369] width 381 height 19
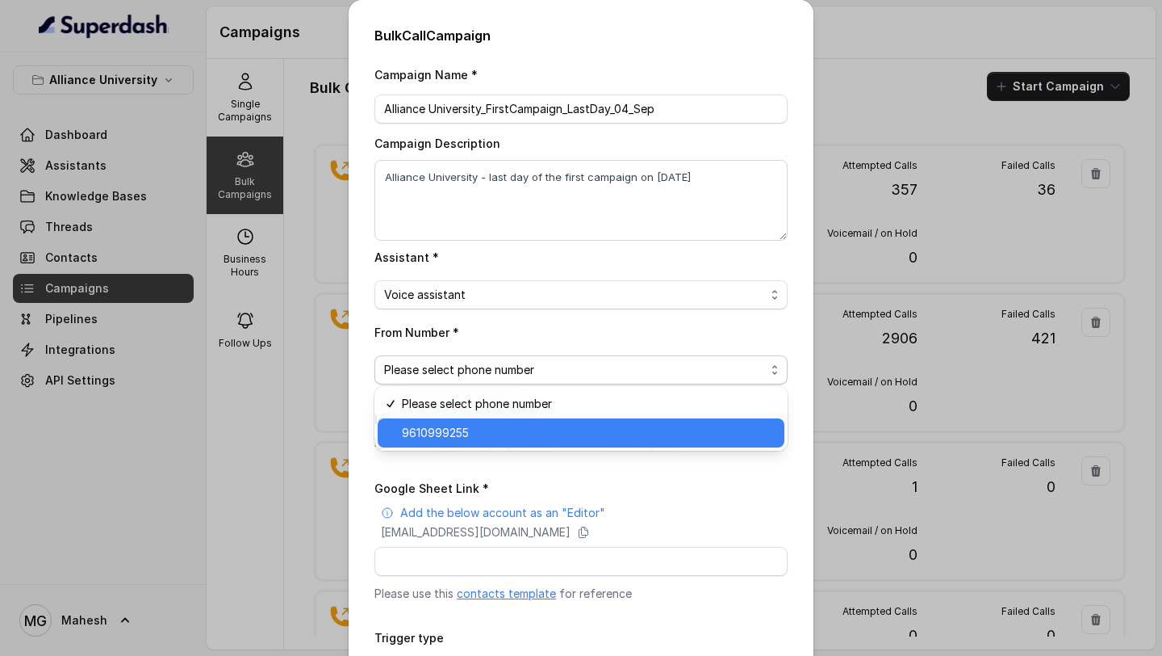
click at [501, 426] on span "9610999255" at bounding box center [588, 432] width 373 height 19
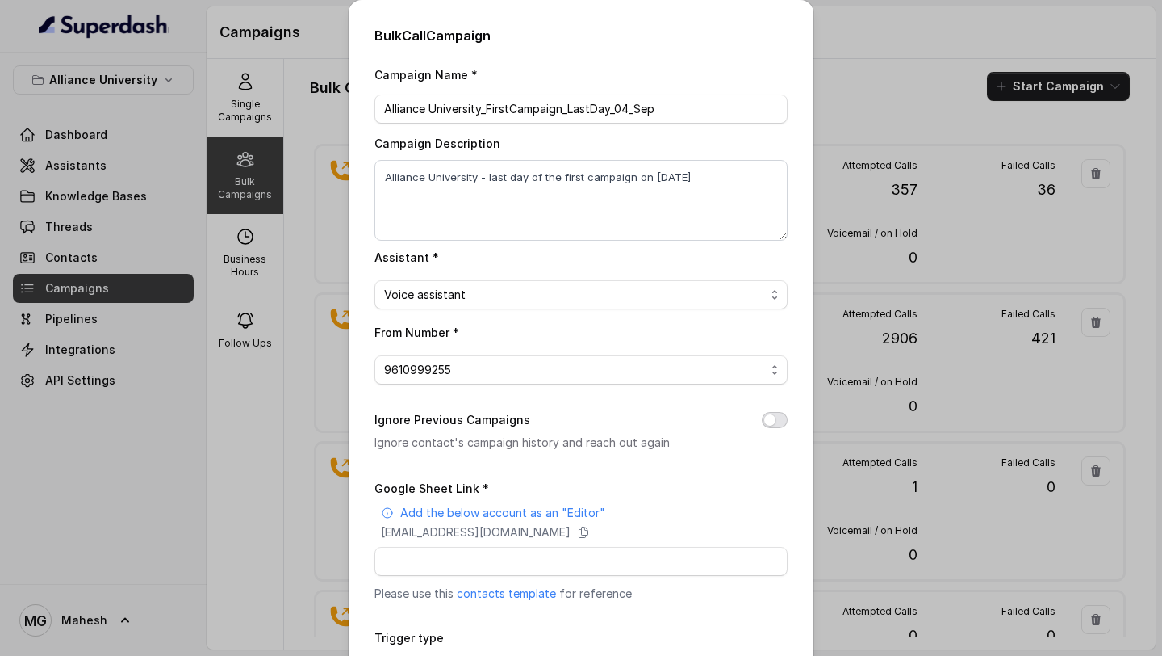
click at [768, 419] on button "Ignore Previous Campaigns" at bounding box center [775, 420] width 26 height 16
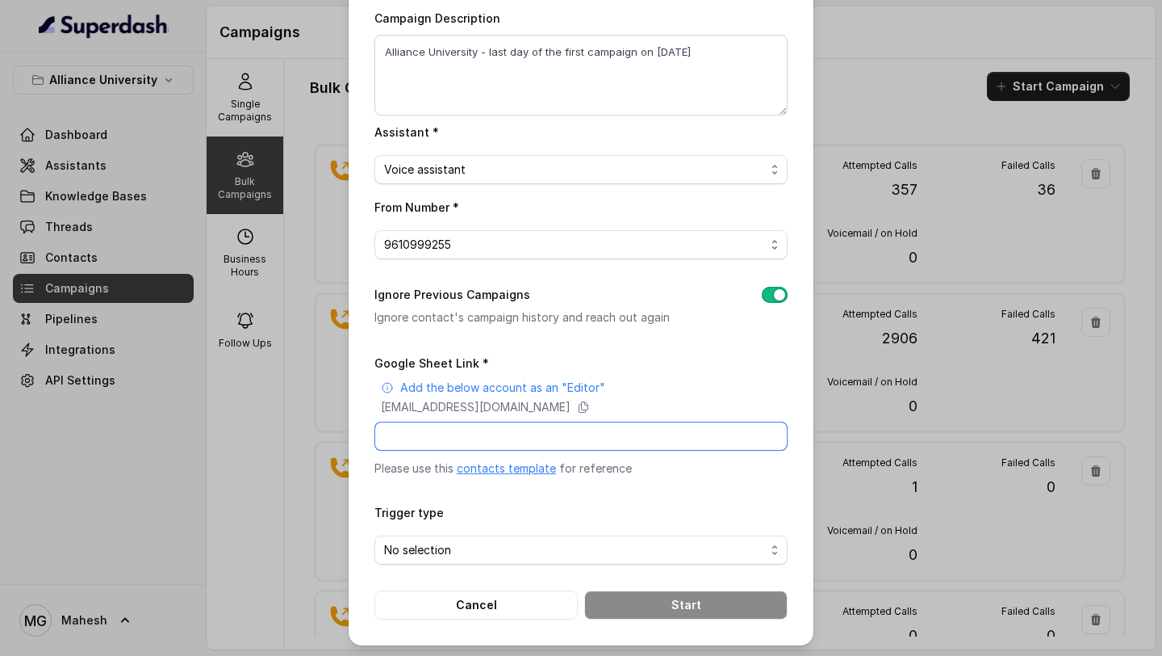
click at [626, 445] on input "Google Sheet Link *" at bounding box center [581, 435] width 413 height 29
click at [590, 405] on icon at bounding box center [583, 406] width 13 height 13
click at [482, 443] on input "Google Sheet Link *" at bounding box center [581, 435] width 413 height 29
paste input "[URL][DOMAIN_NAME]"
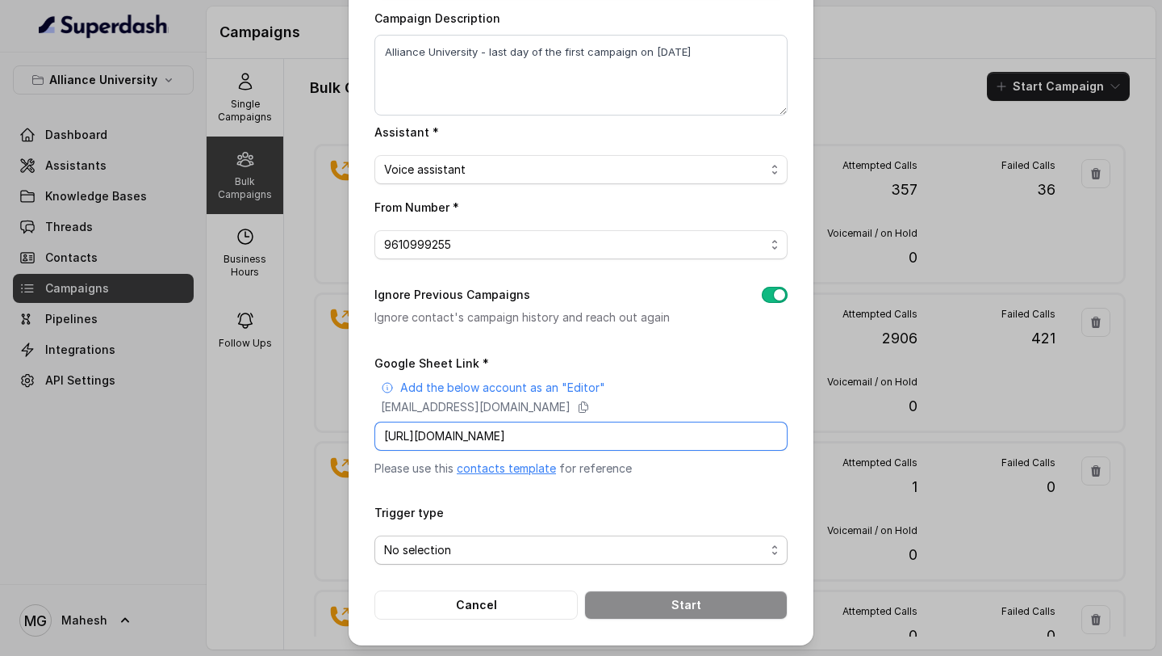
type input "[URL][DOMAIN_NAME]"
click at [622, 555] on span "No selection" at bounding box center [574, 549] width 381 height 19
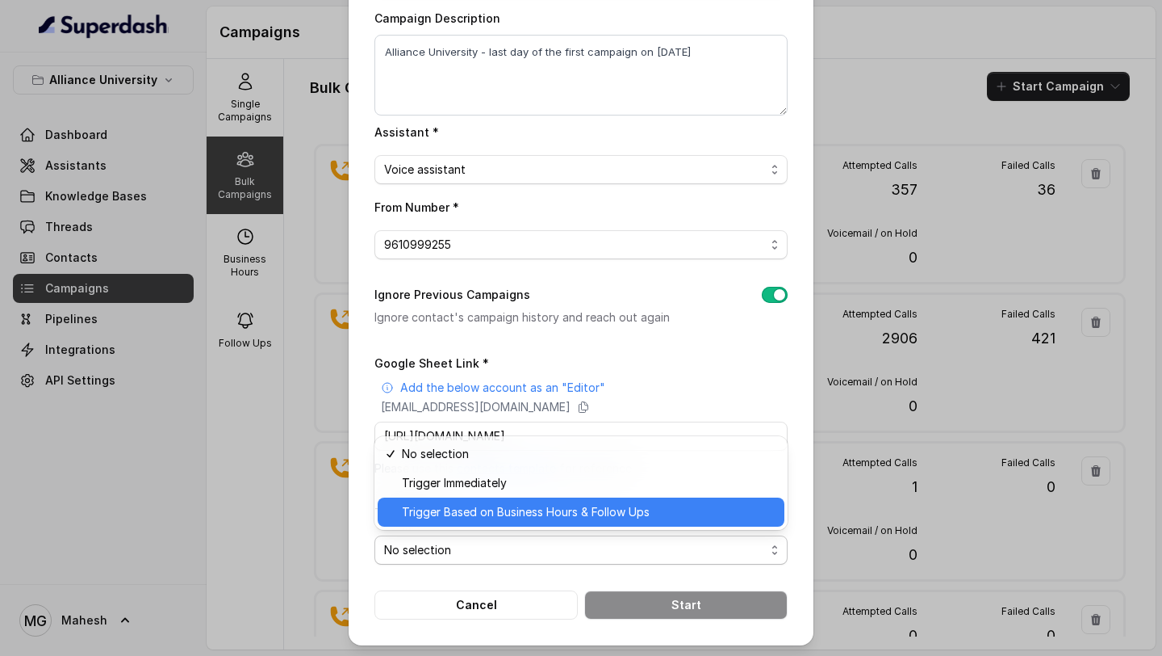
click at [626, 520] on span "Trigger Based on Business Hours & Follow Ups" at bounding box center [588, 511] width 373 height 19
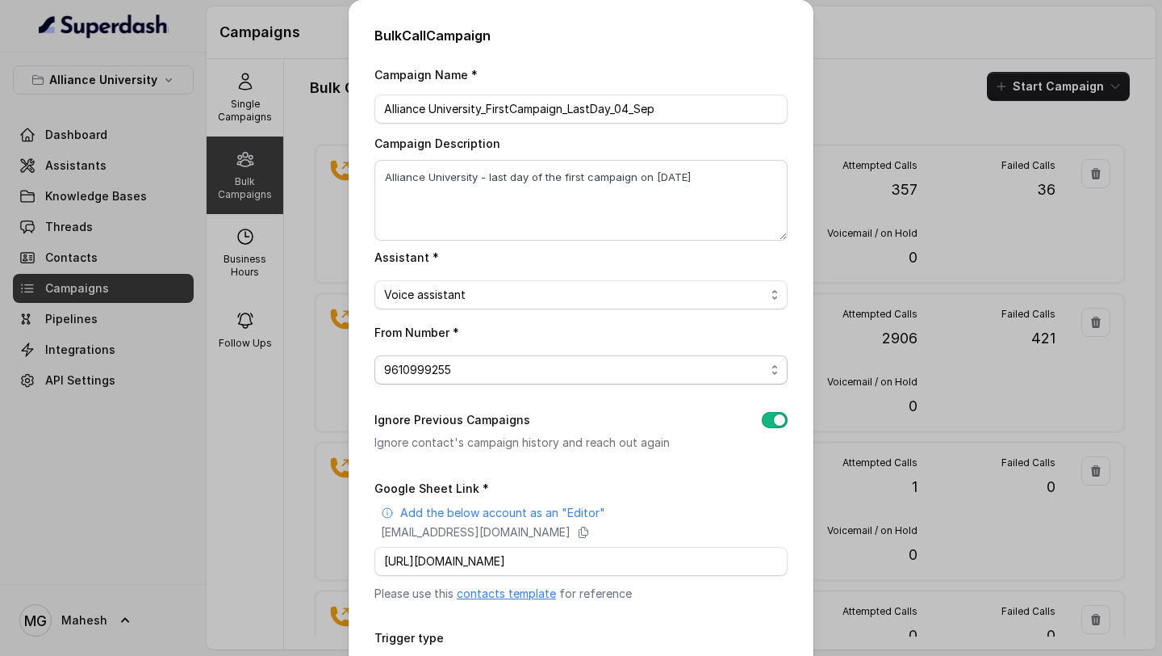
scroll to position [125, 0]
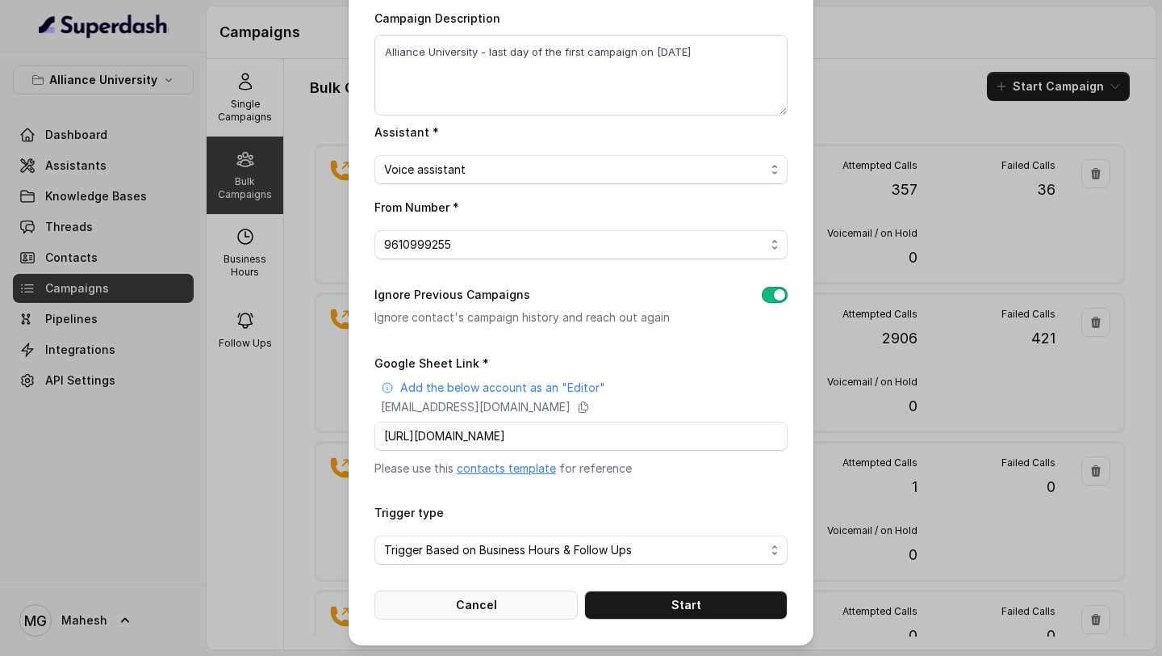
click at [492, 611] on button "Cancel" at bounding box center [476, 604] width 203 height 29
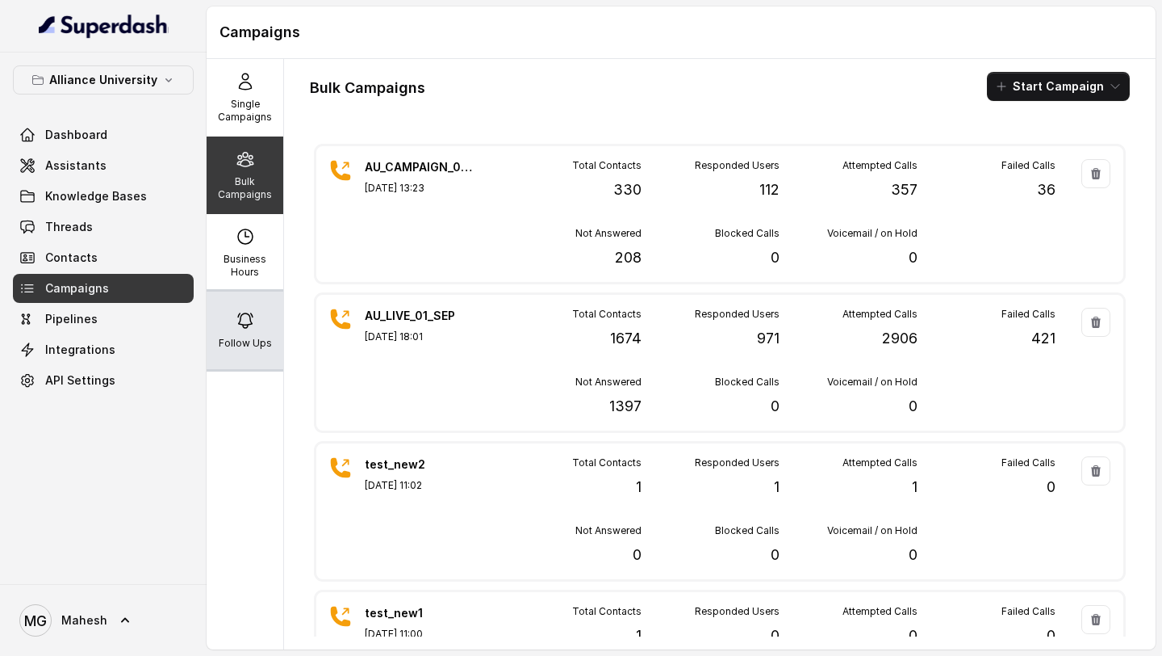
click at [249, 347] on p "Follow Ups" at bounding box center [245, 343] width 53 height 13
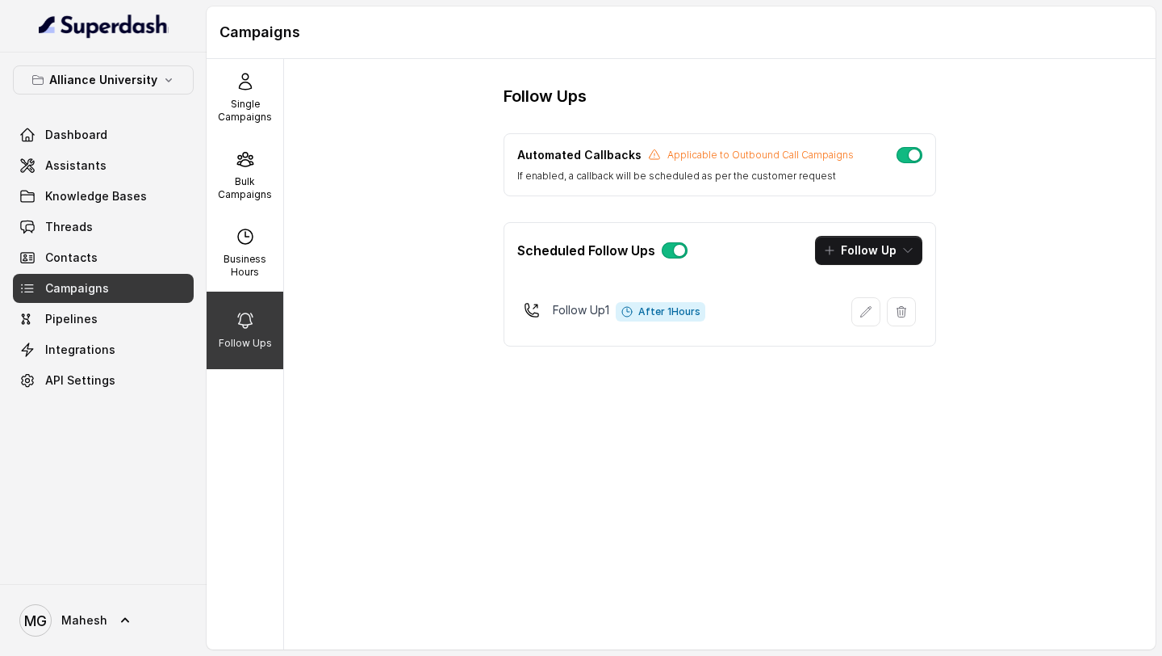
click at [671, 256] on button "button" at bounding box center [675, 250] width 26 height 16
click at [898, 316] on icon "button" at bounding box center [901, 311] width 13 height 13
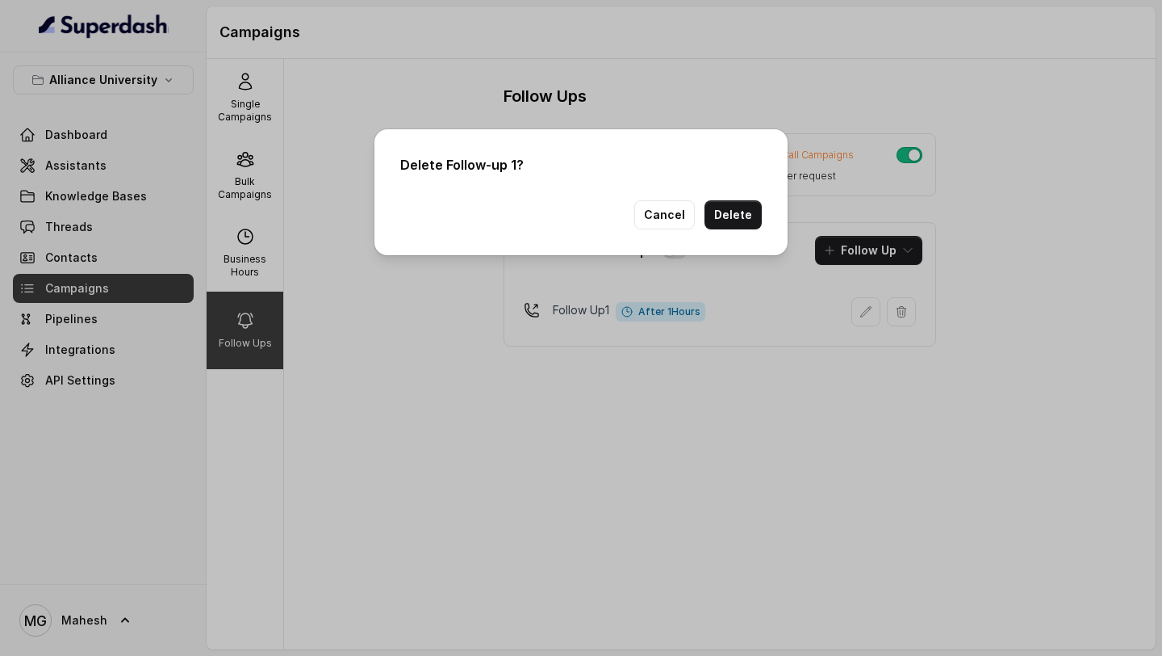
click at [738, 222] on button "Delete" at bounding box center [733, 214] width 57 height 29
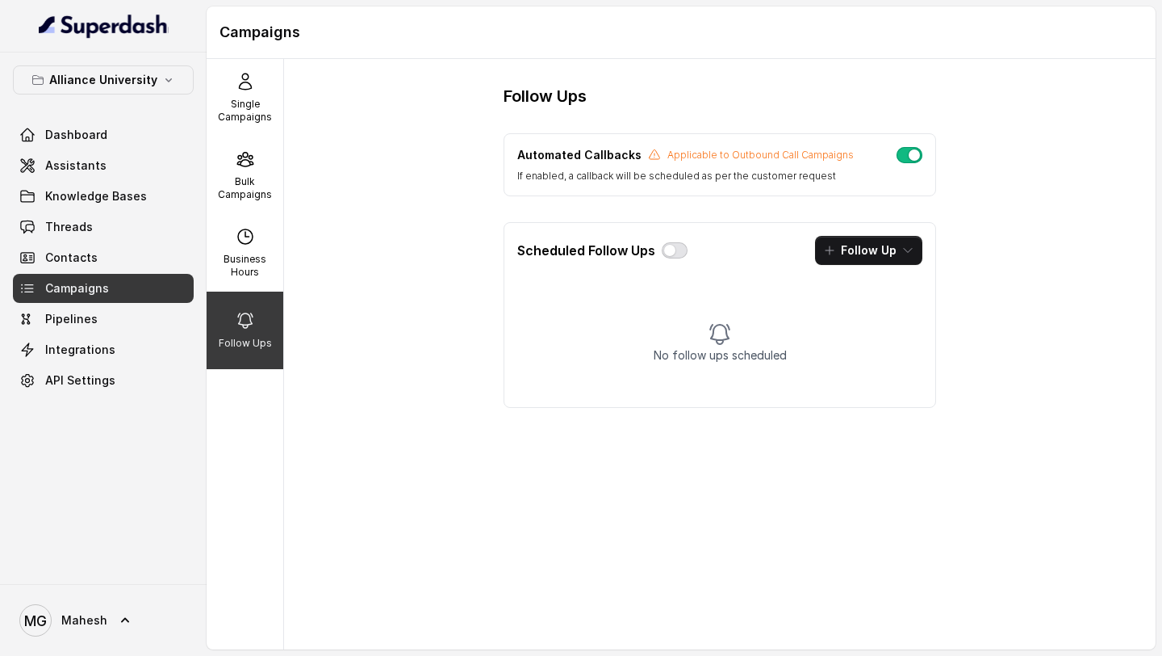
click at [672, 254] on button "button" at bounding box center [675, 250] width 26 height 16
click at [232, 184] on p "Bulk Campaigns" at bounding box center [245, 188] width 64 height 26
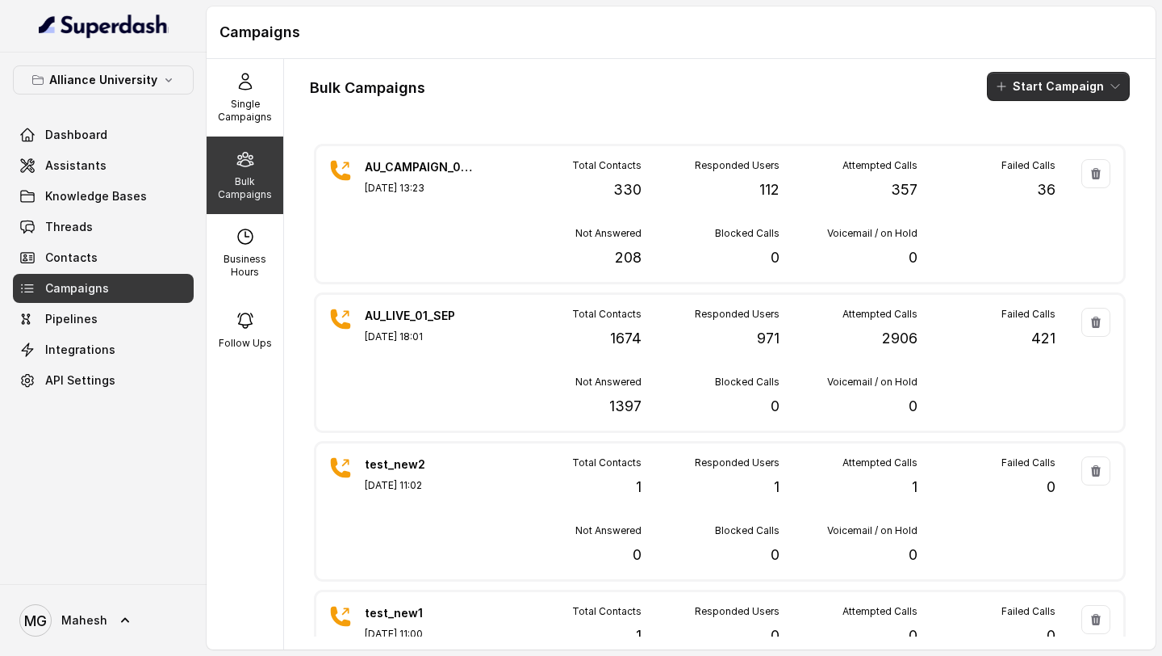
click at [1097, 86] on button "Start Campaign" at bounding box center [1058, 86] width 143 height 29
click at [1049, 148] on div "Call" at bounding box center [1037, 149] width 78 height 16
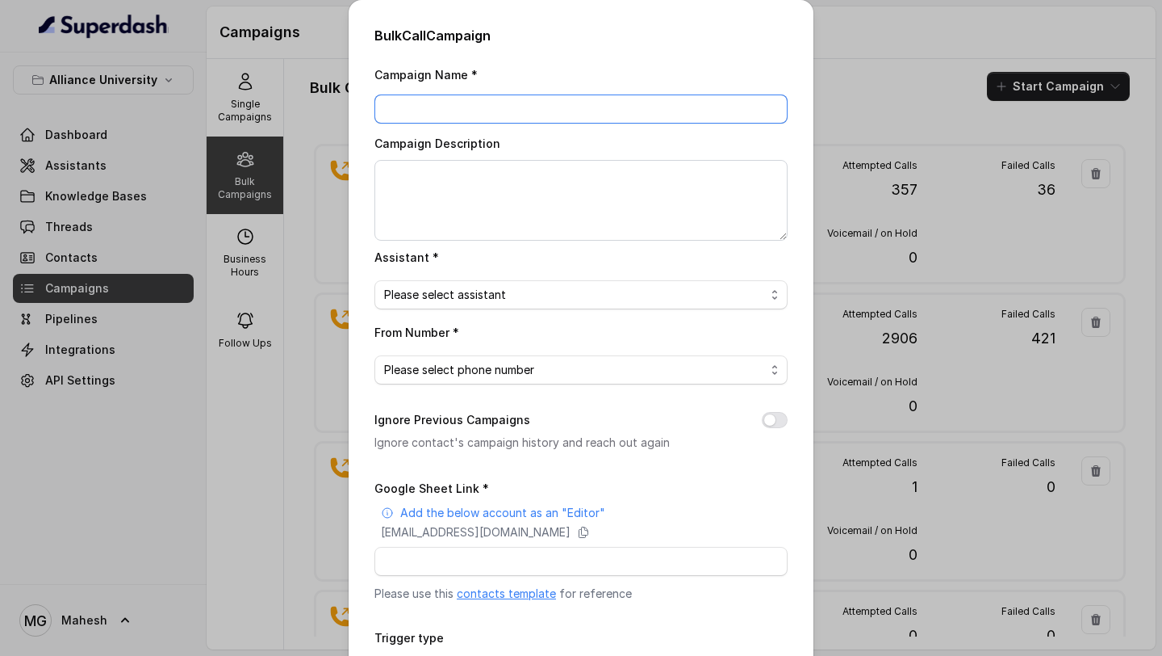
click at [618, 106] on input "Campaign Name *" at bounding box center [581, 108] width 413 height 29
click at [486, 109] on input "Alliance Univeristy _Campaign_04_sep" at bounding box center [581, 108] width 413 height 29
type input "Alliance Univeristy_Campaign_04_sep"
click at [496, 158] on div "Campaign Description" at bounding box center [581, 186] width 413 height 107
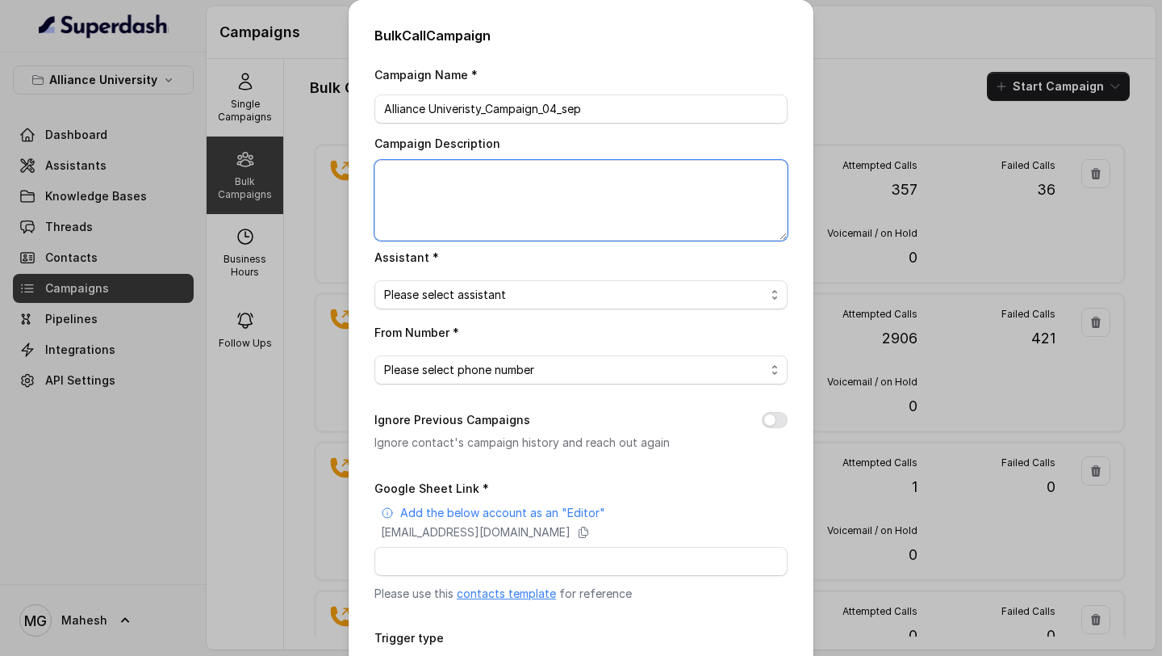
click at [442, 215] on textarea "Campaign Description" at bounding box center [581, 200] width 413 height 81
type textarea "AU last day of first campaign- [DATE]"
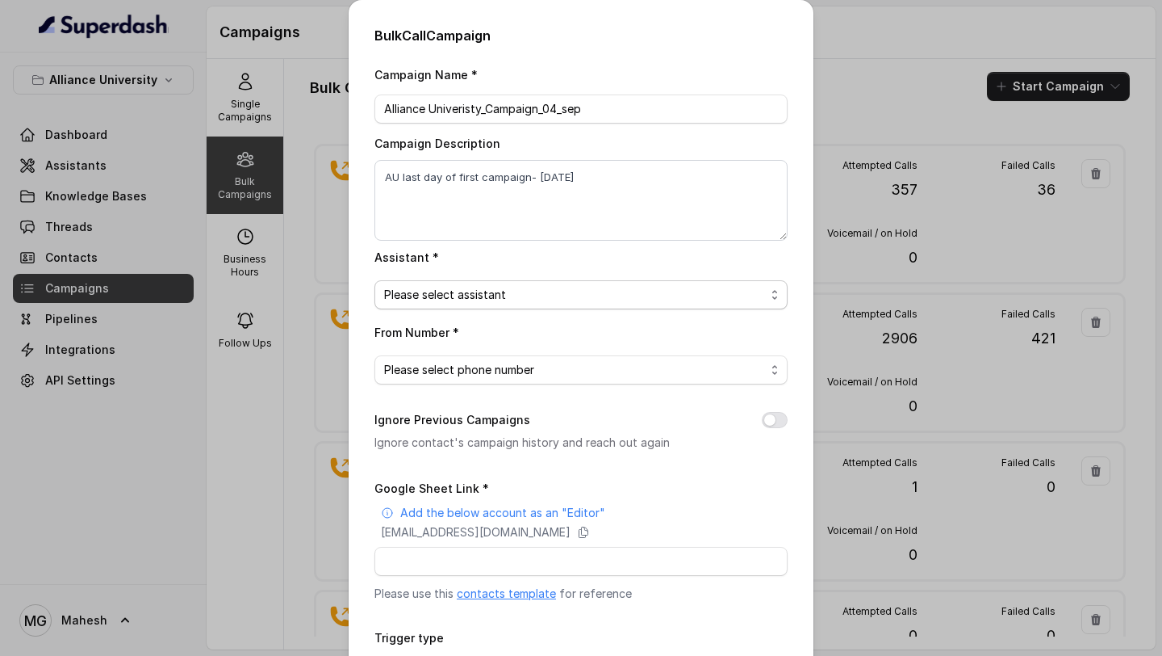
click at [578, 293] on span "Please select assistant" at bounding box center [574, 294] width 381 height 19
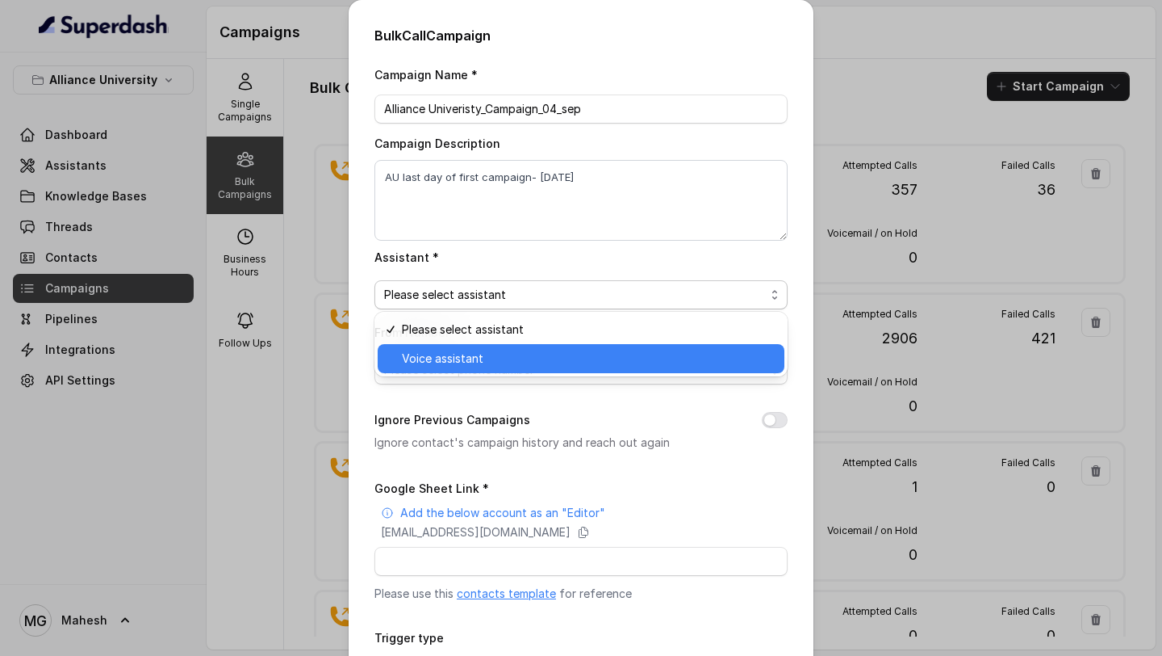
click at [540, 357] on span "Voice assistant" at bounding box center [588, 358] width 373 height 19
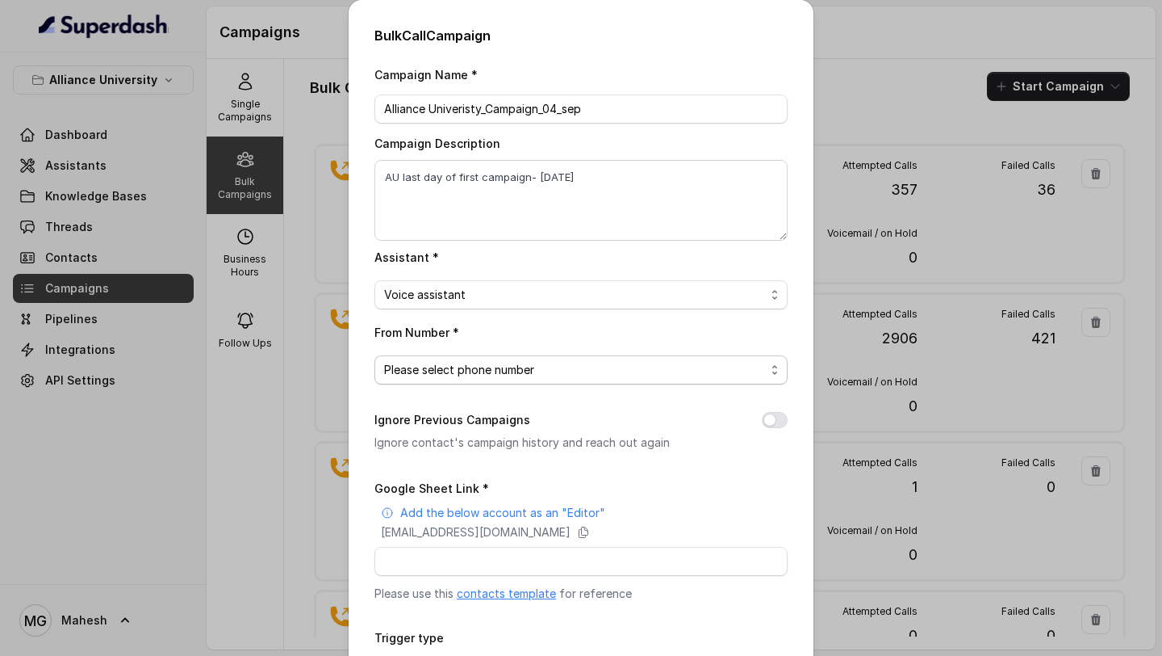
click at [535, 364] on span "Please select phone number" at bounding box center [574, 369] width 381 height 19
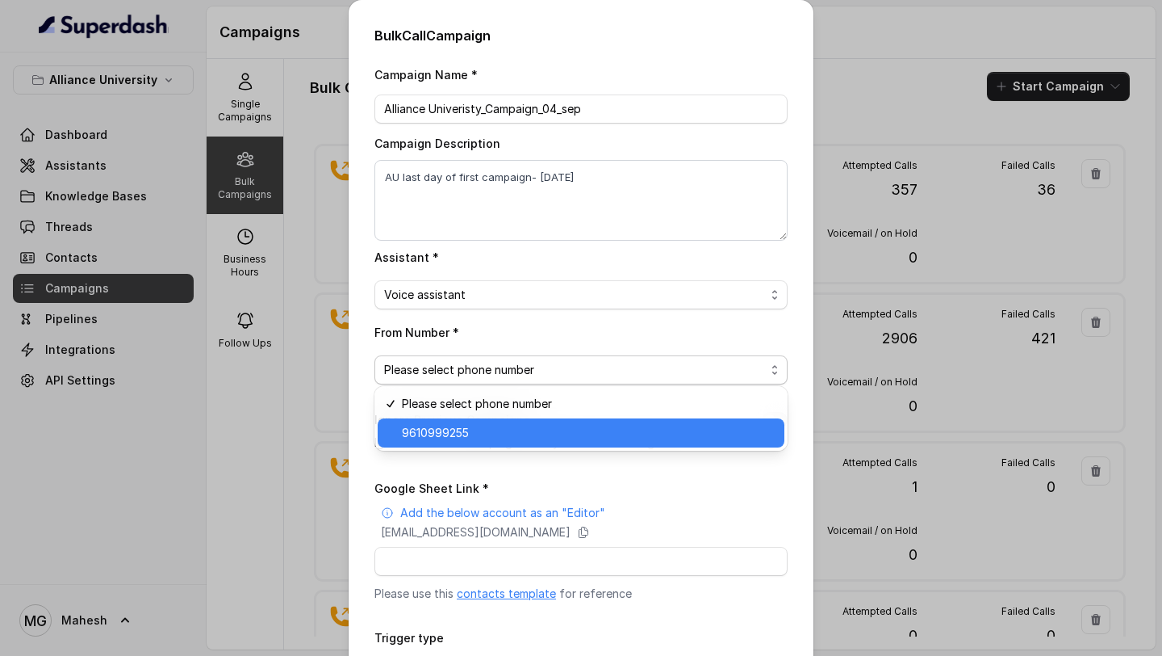
click at [524, 432] on span "9610999255" at bounding box center [588, 432] width 373 height 19
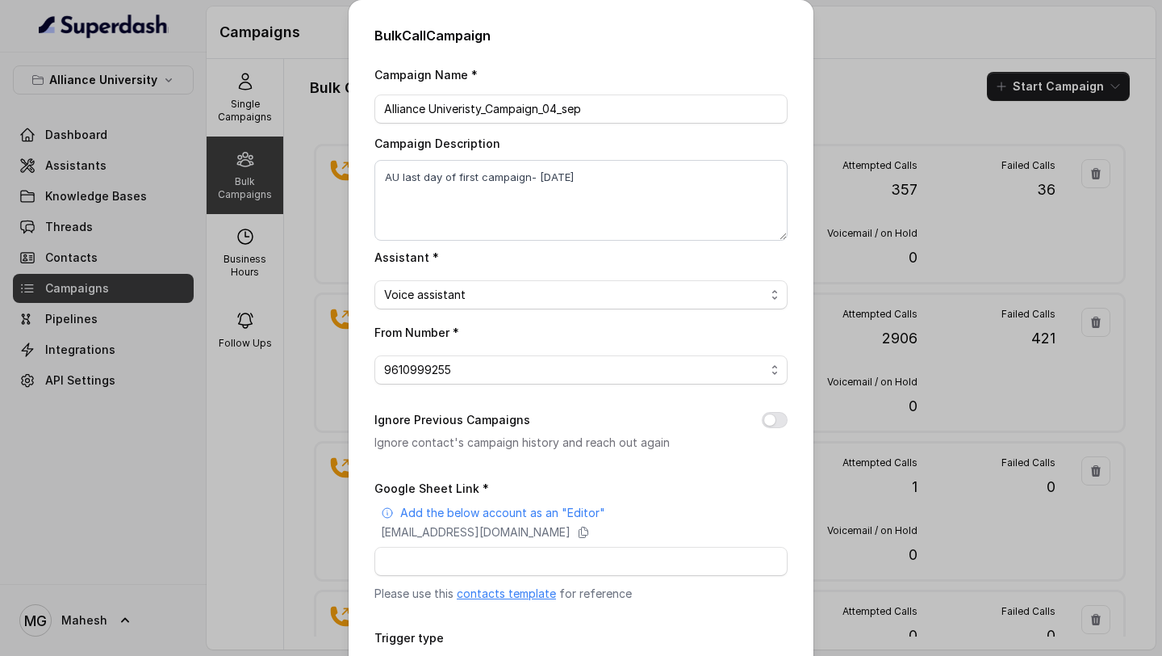
click at [778, 417] on button "Ignore Previous Campaigns" at bounding box center [775, 420] width 26 height 16
click at [610, 555] on input "Google Sheet Link *" at bounding box center [581, 561] width 413 height 29
paste input "[URL][DOMAIN_NAME]"
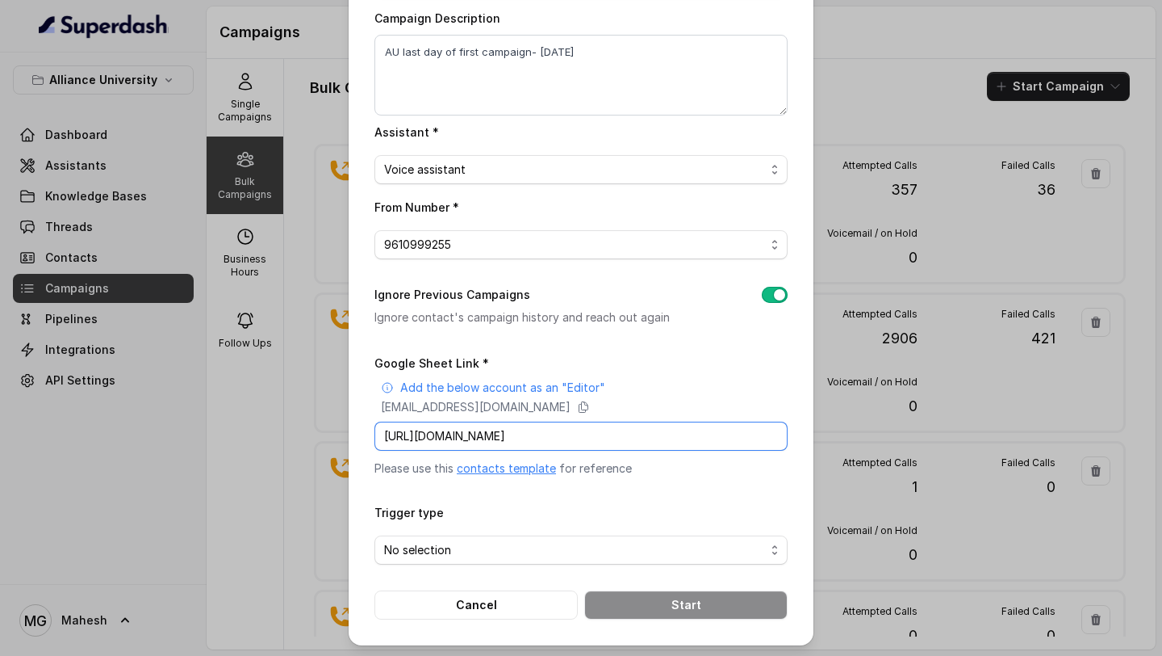
type input "[URL][DOMAIN_NAME]"
click at [639, 550] on span "No selection" at bounding box center [574, 549] width 381 height 19
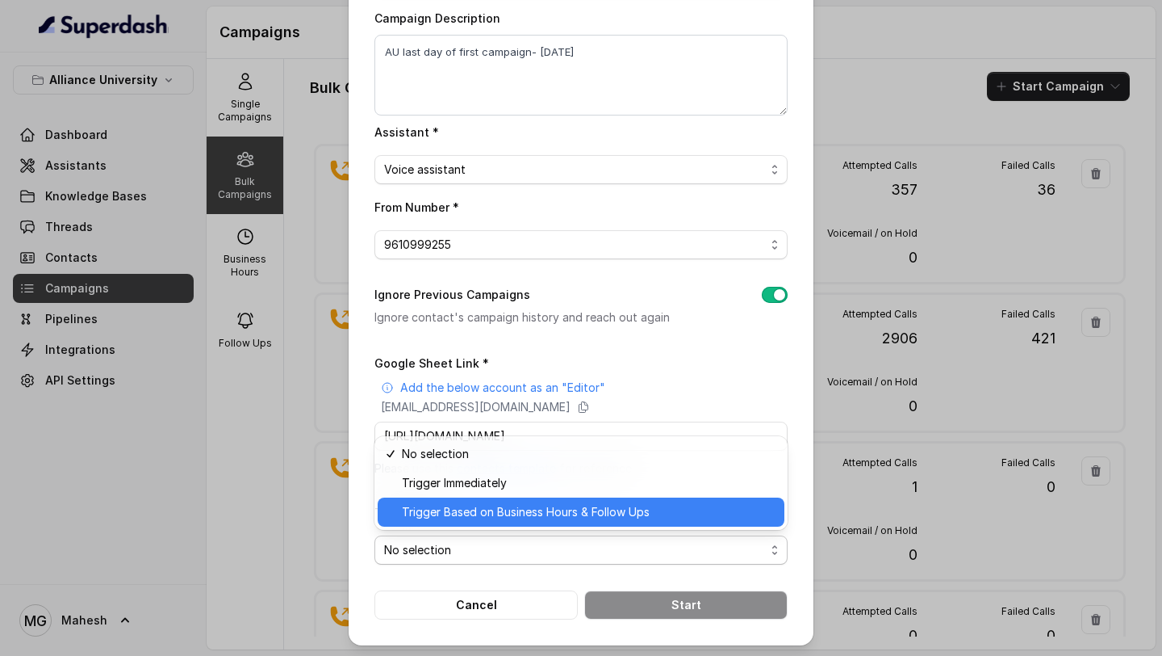
click at [604, 519] on span "Trigger Based on Business Hours & Follow Ups" at bounding box center [588, 511] width 373 height 19
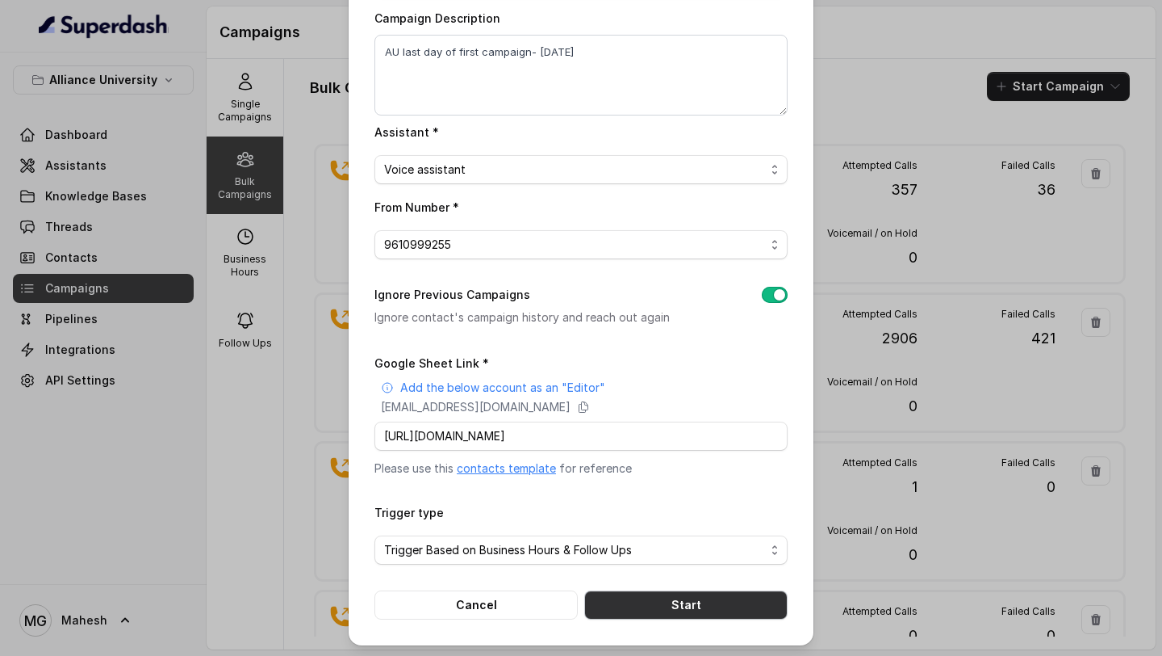
click at [675, 607] on button "Start" at bounding box center [685, 604] width 203 height 29
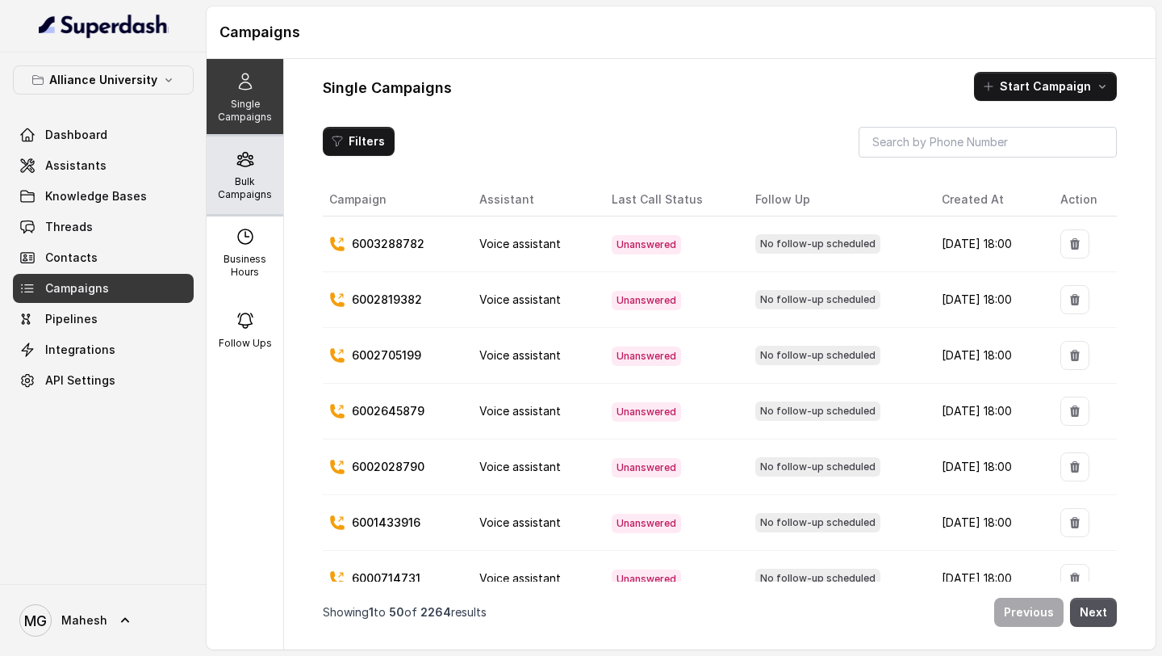
click at [257, 177] on p "Bulk Campaigns" at bounding box center [245, 188] width 64 height 26
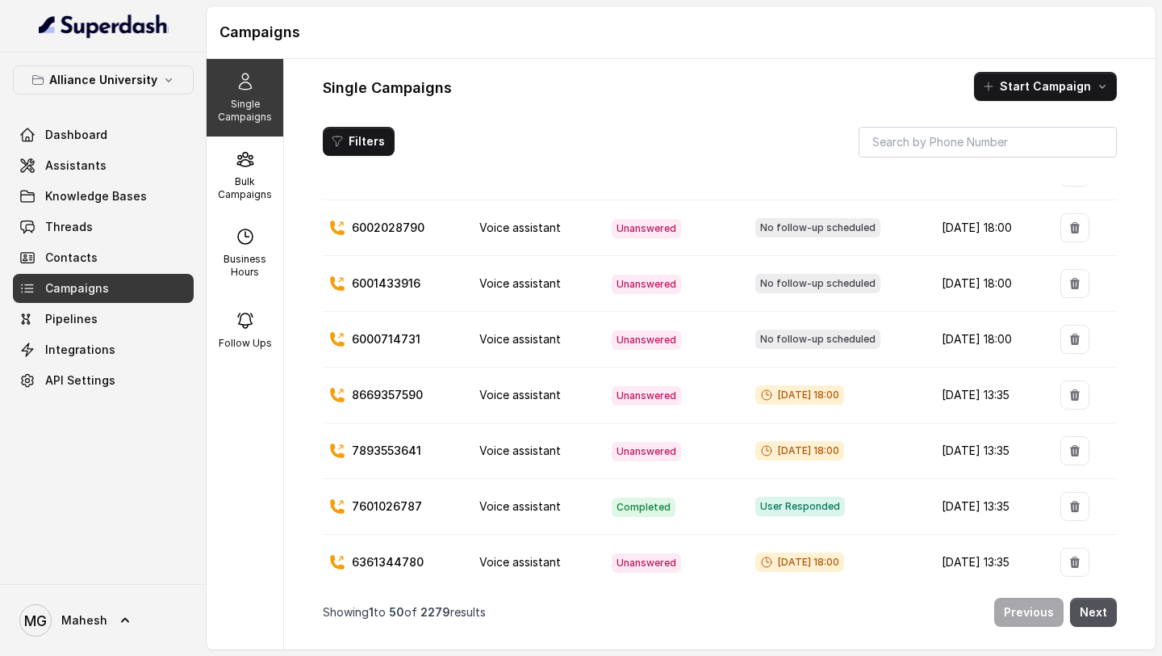
scroll to position [337, 0]
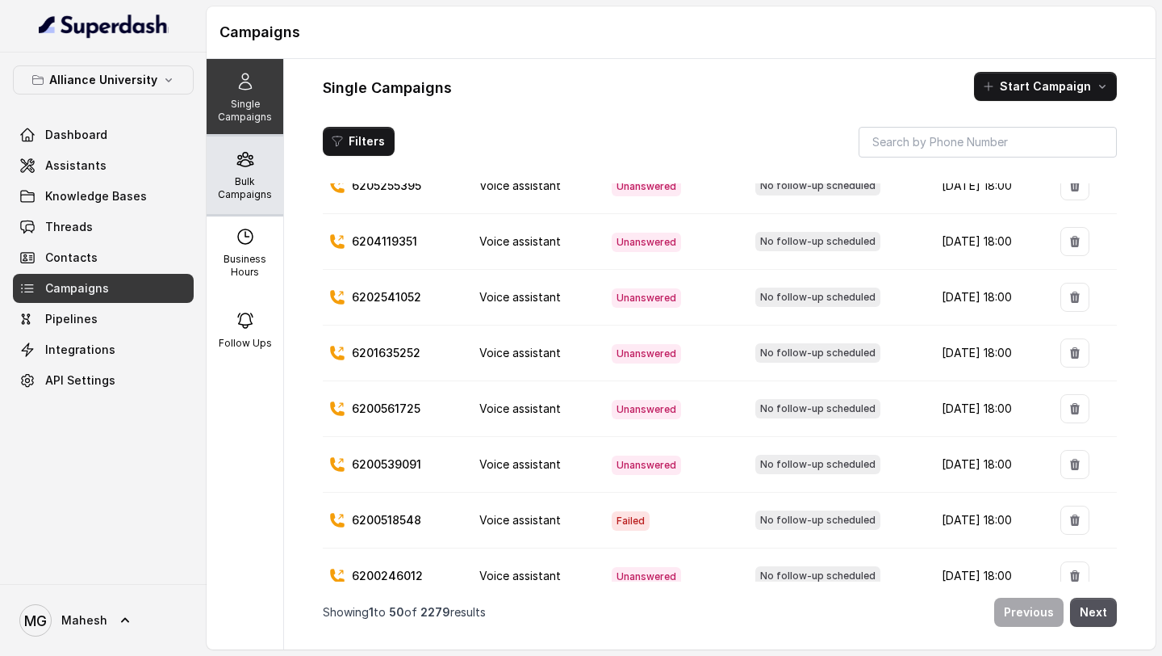
click at [262, 196] on p "Bulk Campaigns" at bounding box center [245, 188] width 64 height 26
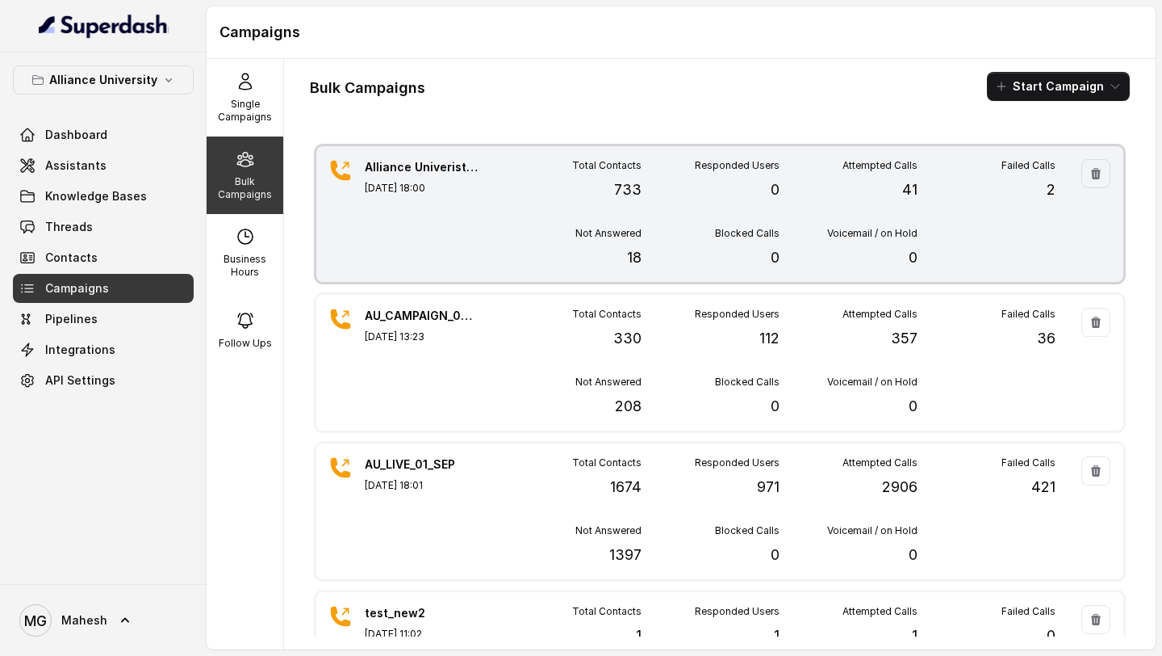
click at [505, 216] on div "Total Contacts 733 Responded Users 0 Attempted Calls 41 Failed Calls 2 Not Answ…" at bounding box center [780, 214] width 552 height 110
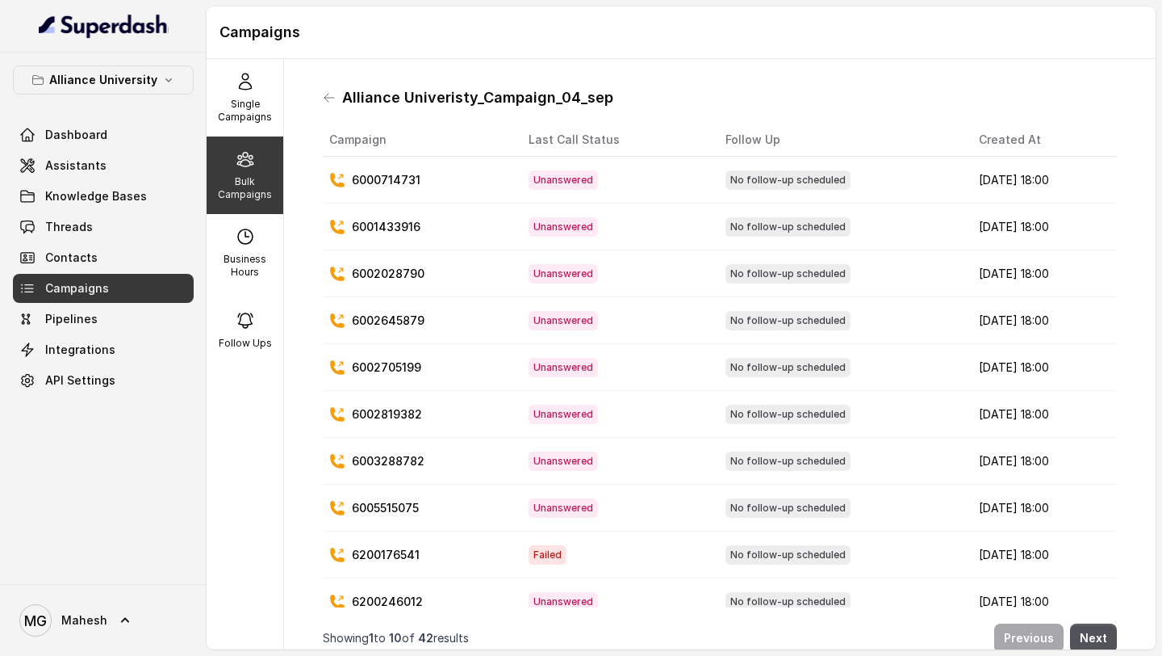
scroll to position [18, 0]
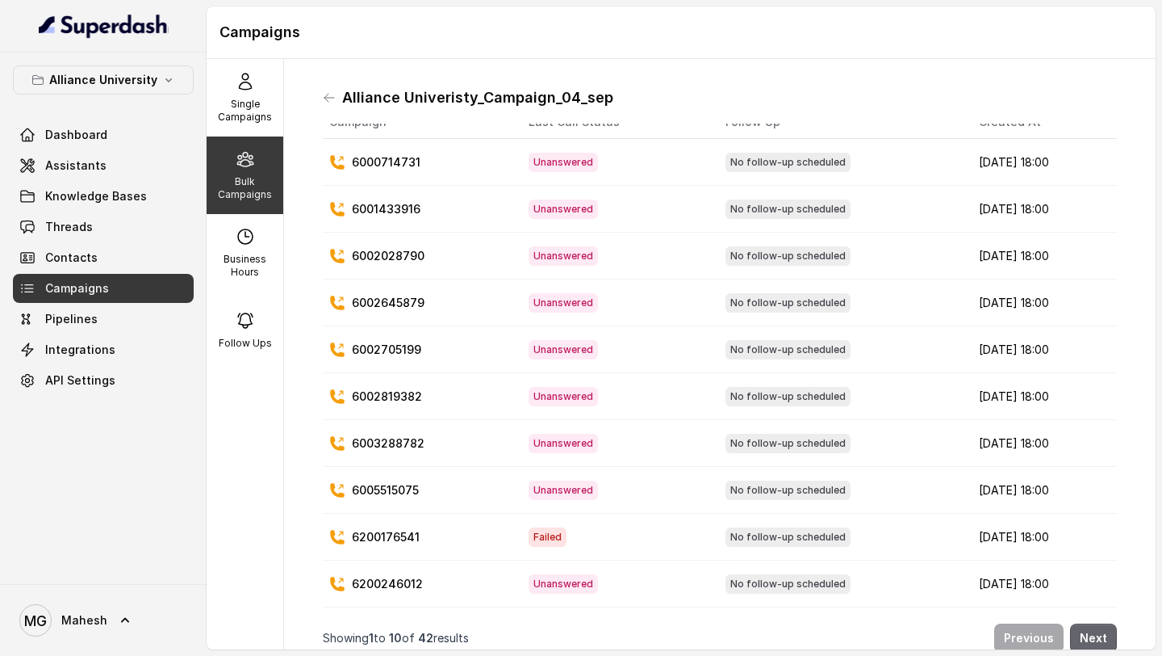
click at [1093, 635] on button "Next" at bounding box center [1093, 637] width 47 height 29
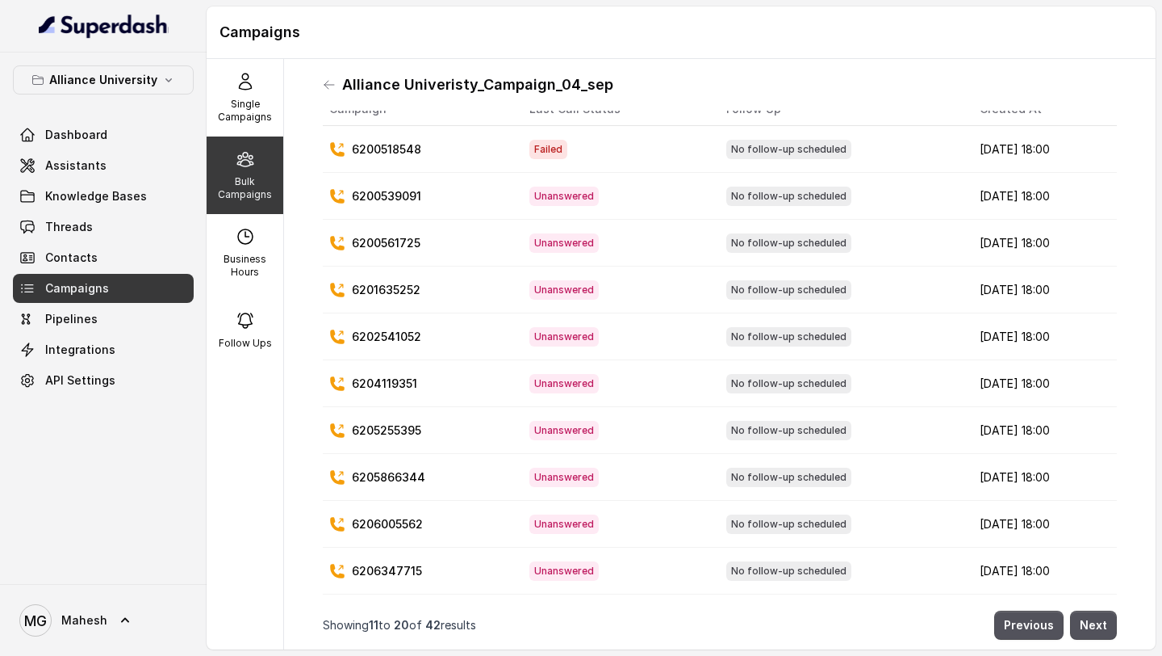
scroll to position [0, 0]
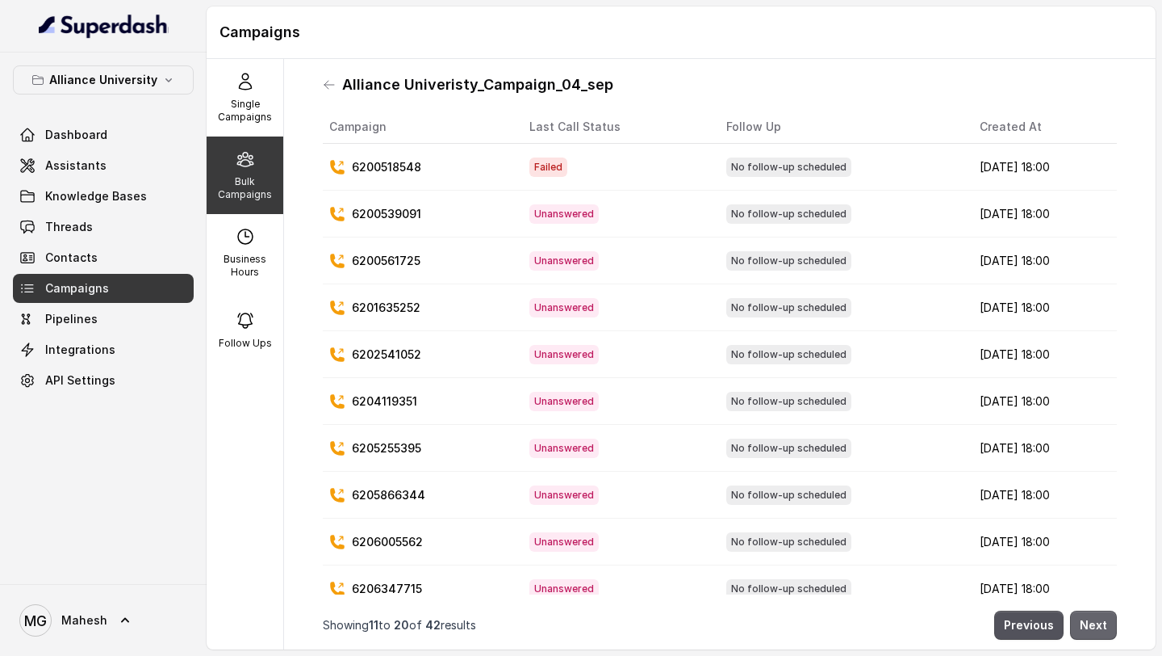
click at [1102, 623] on button "Next" at bounding box center [1093, 624] width 47 height 29
click at [1091, 626] on button "Next" at bounding box center [1093, 624] width 47 height 29
click at [1098, 623] on button "Next" at bounding box center [1093, 624] width 47 height 29
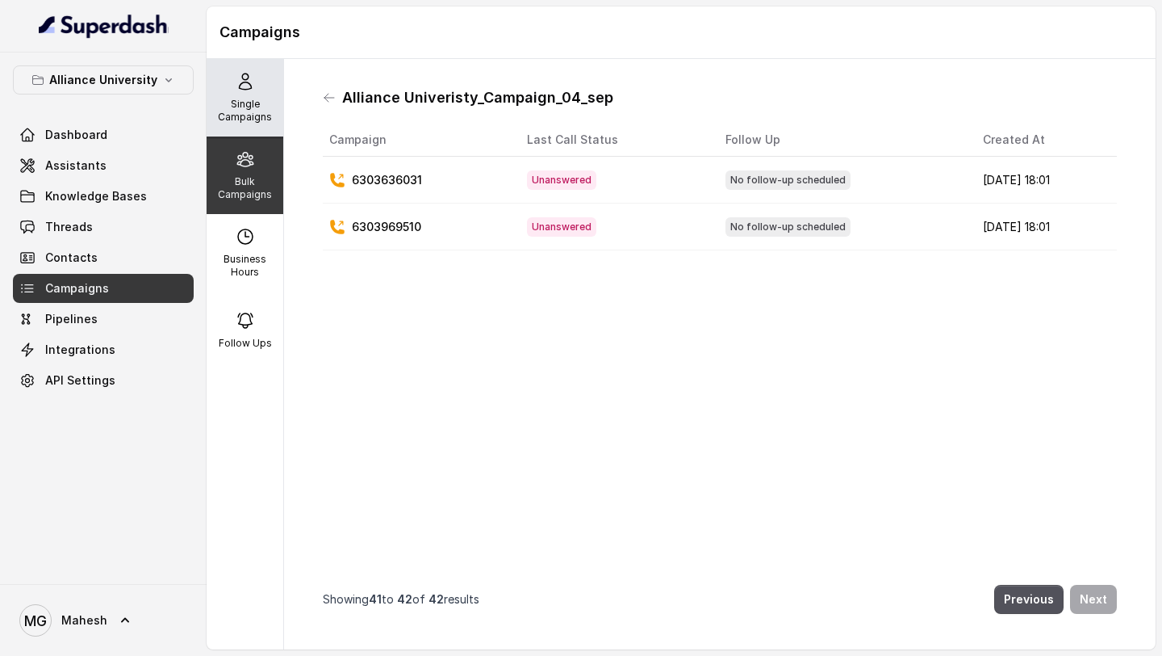
click at [239, 90] on icon at bounding box center [245, 81] width 19 height 19
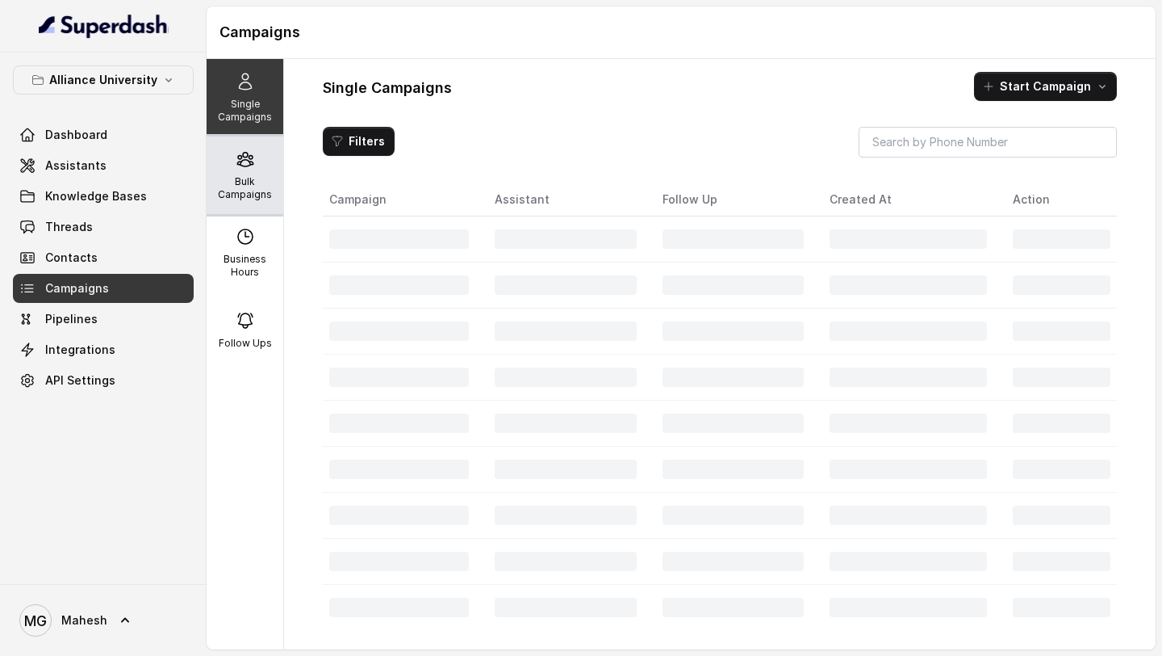
click at [251, 173] on div "Bulk Campaigns" at bounding box center [245, 174] width 77 height 77
